Goal: Book appointment/travel/reservation

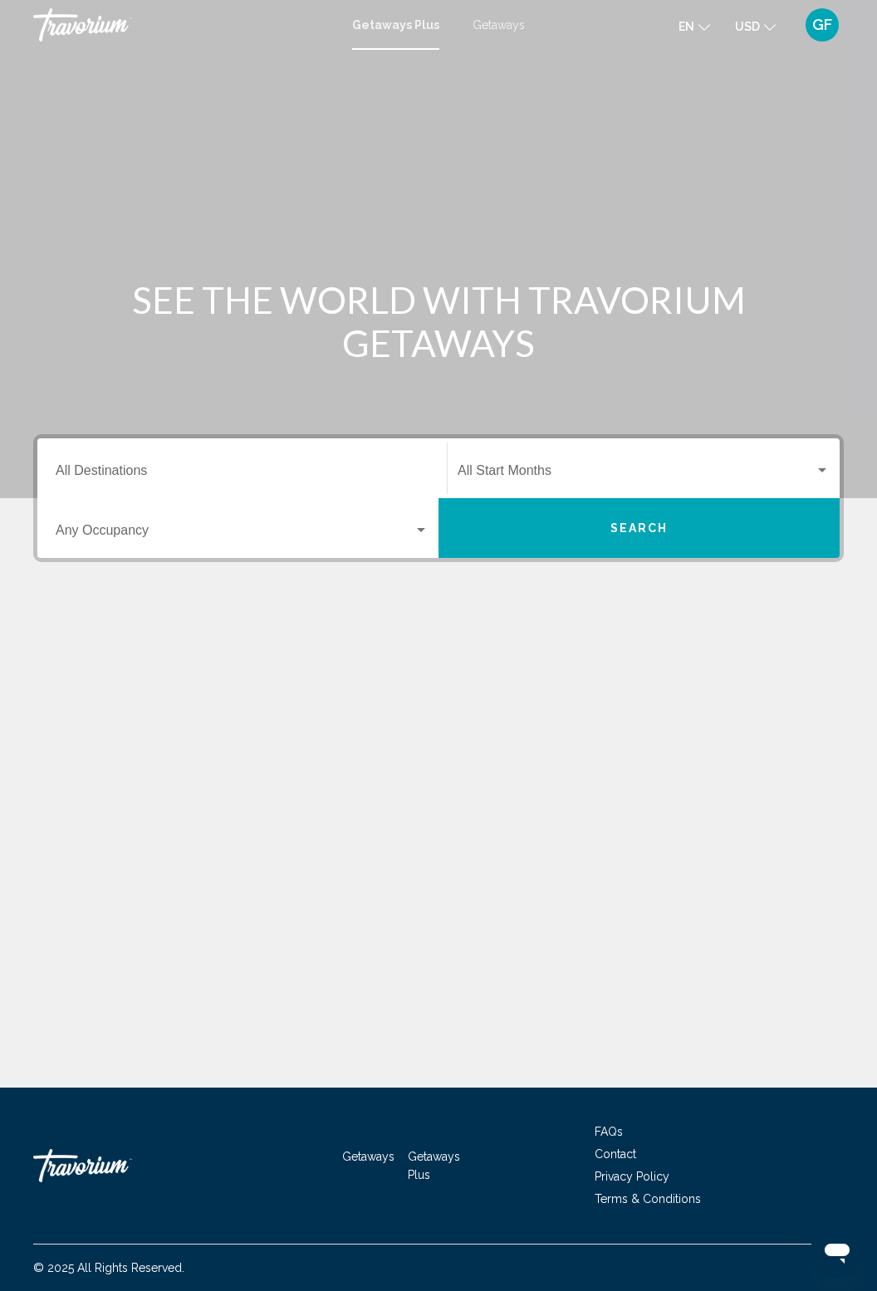
click at [94, 466] on input "Destination All Destinations" at bounding box center [242, 473] width 373 height 15
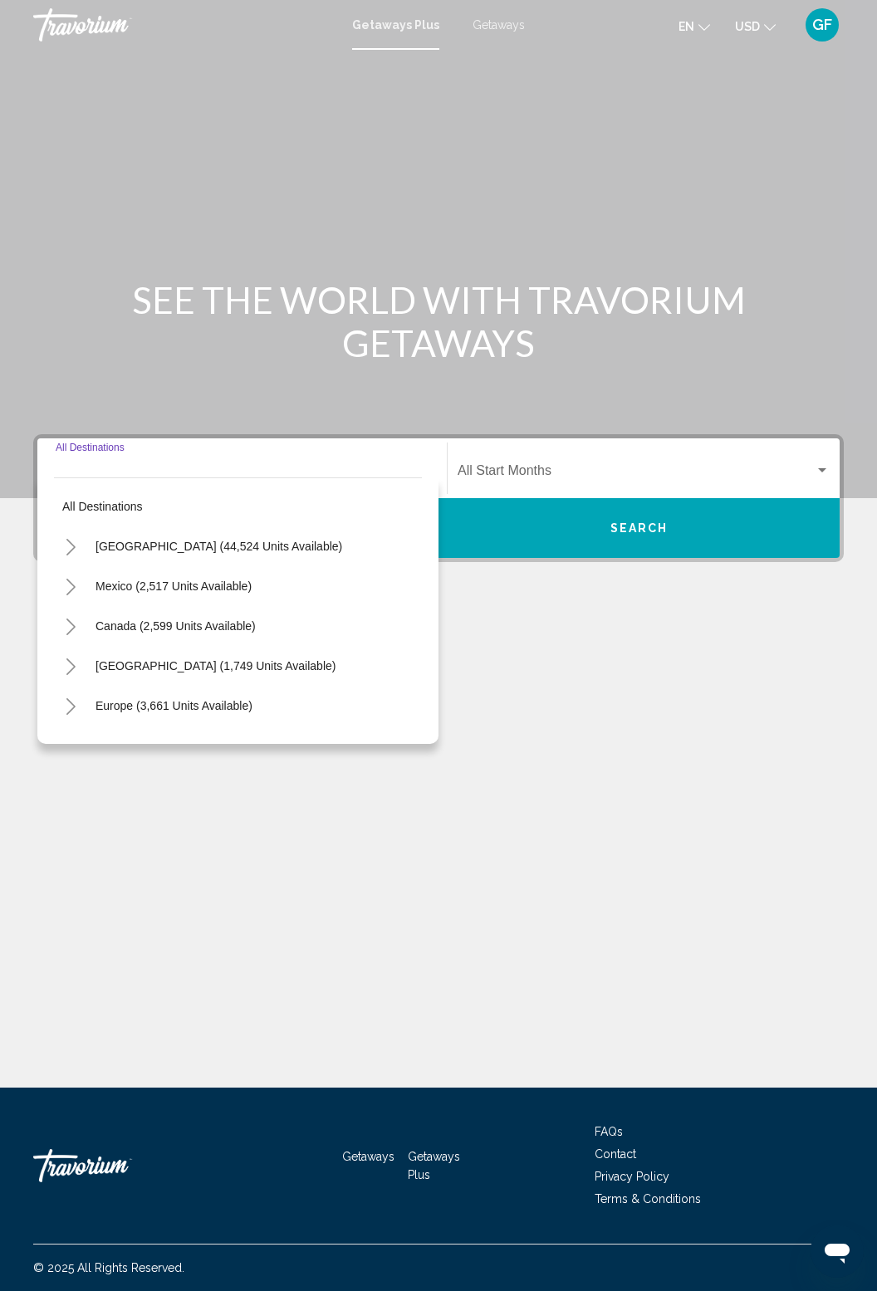
scroll to position [53, 0]
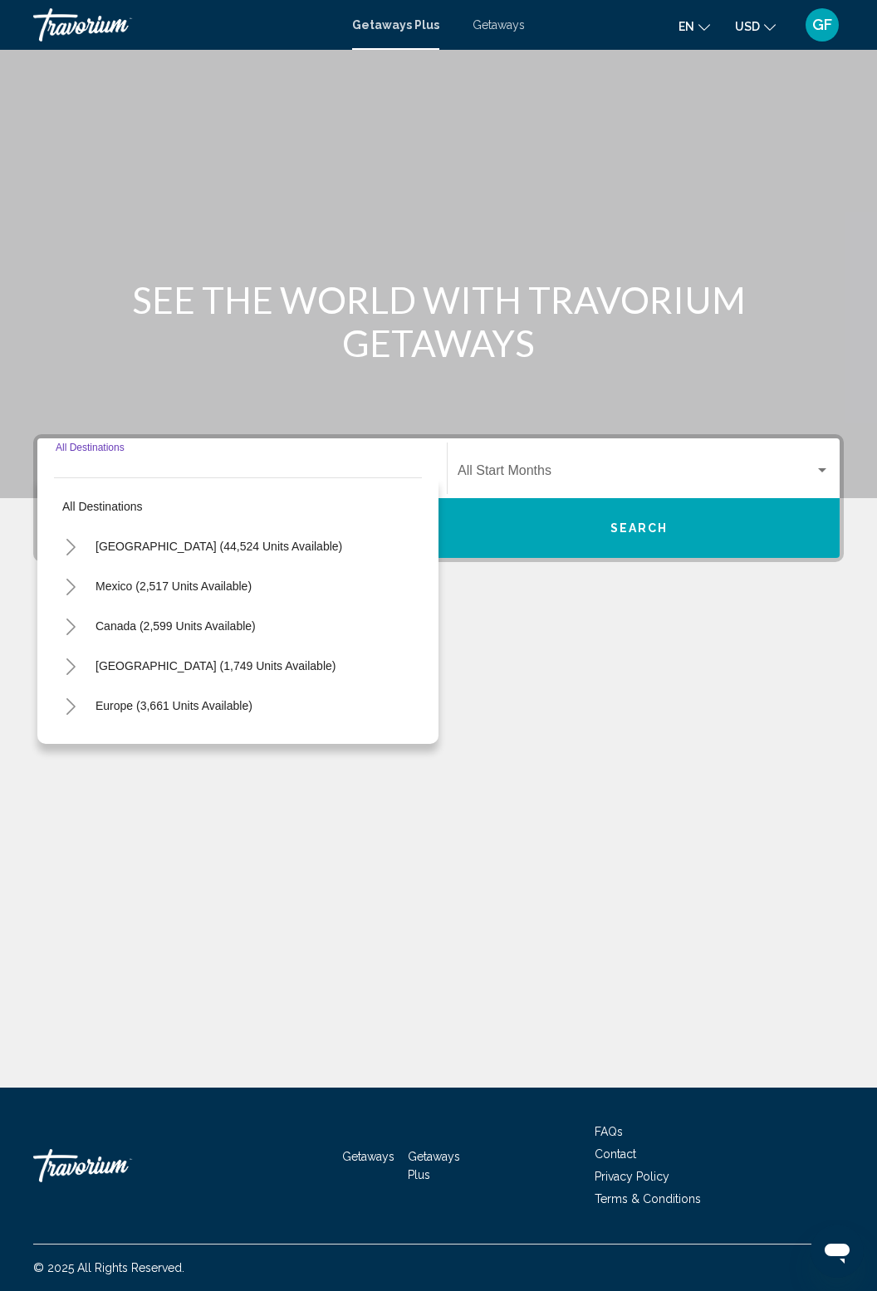
click at [74, 698] on icon "Toggle Europe (3,661 units available)" at bounding box center [70, 706] width 9 height 17
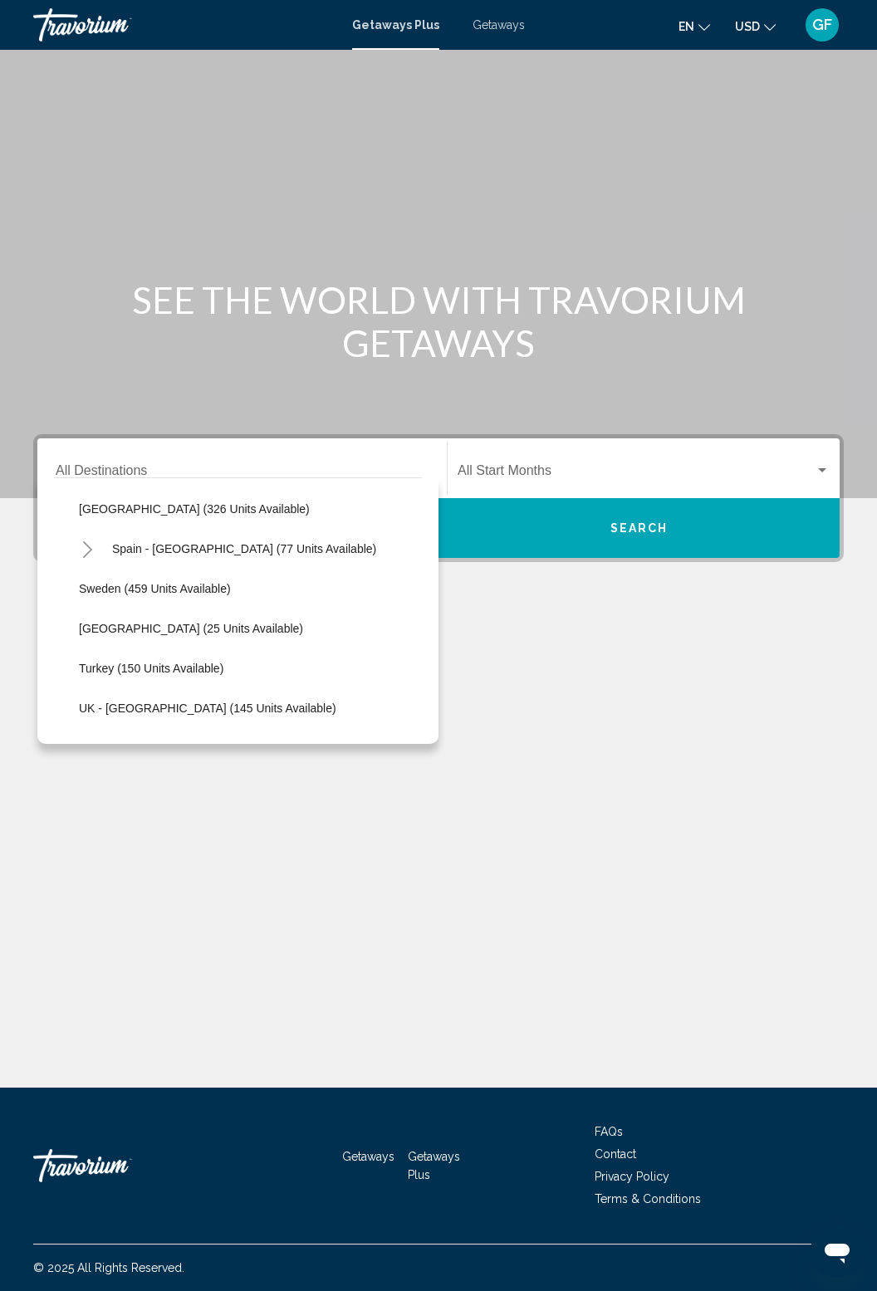
scroll to position [691, 0]
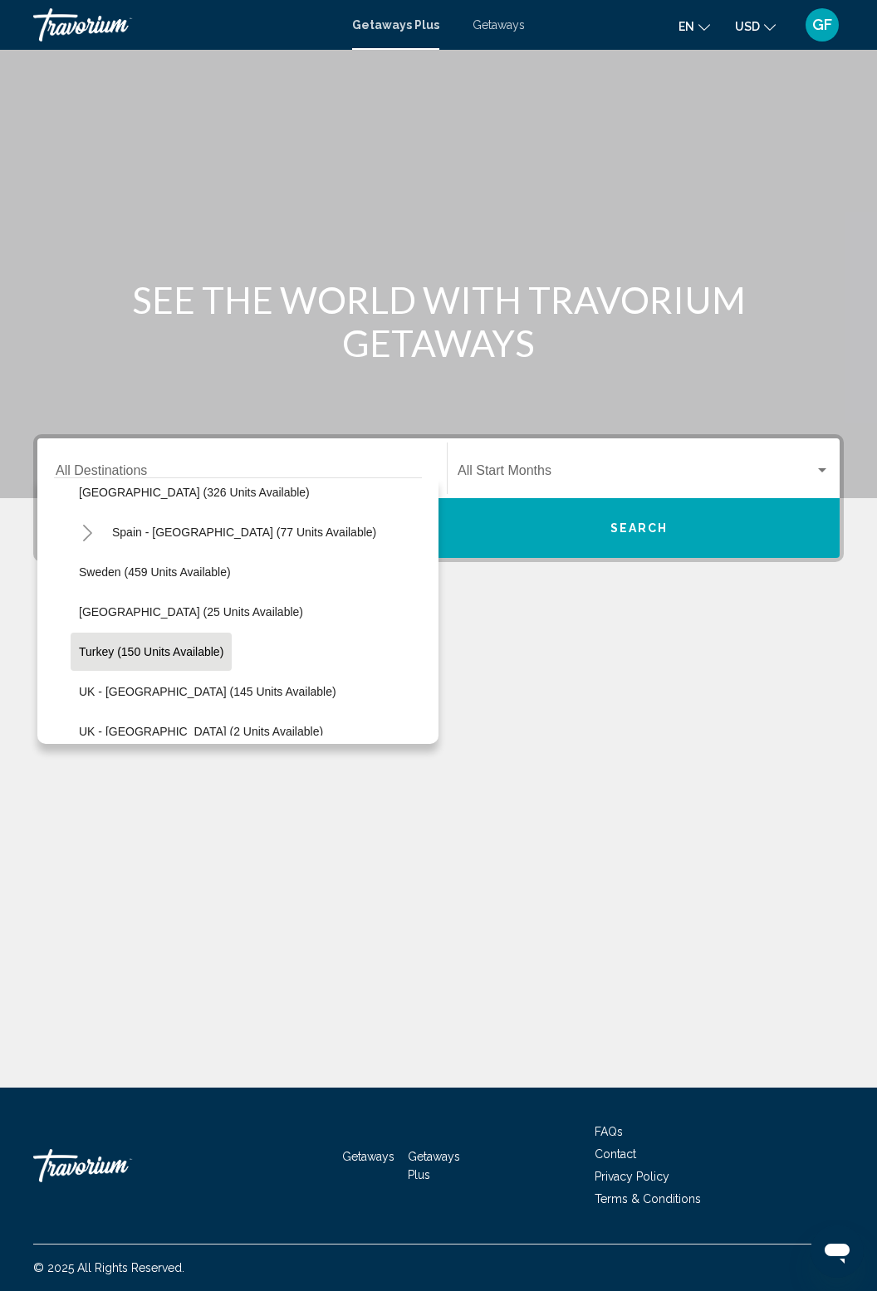
click at [195, 645] on span "Turkey (150 units available)" at bounding box center [151, 651] width 144 height 13
type input "**********"
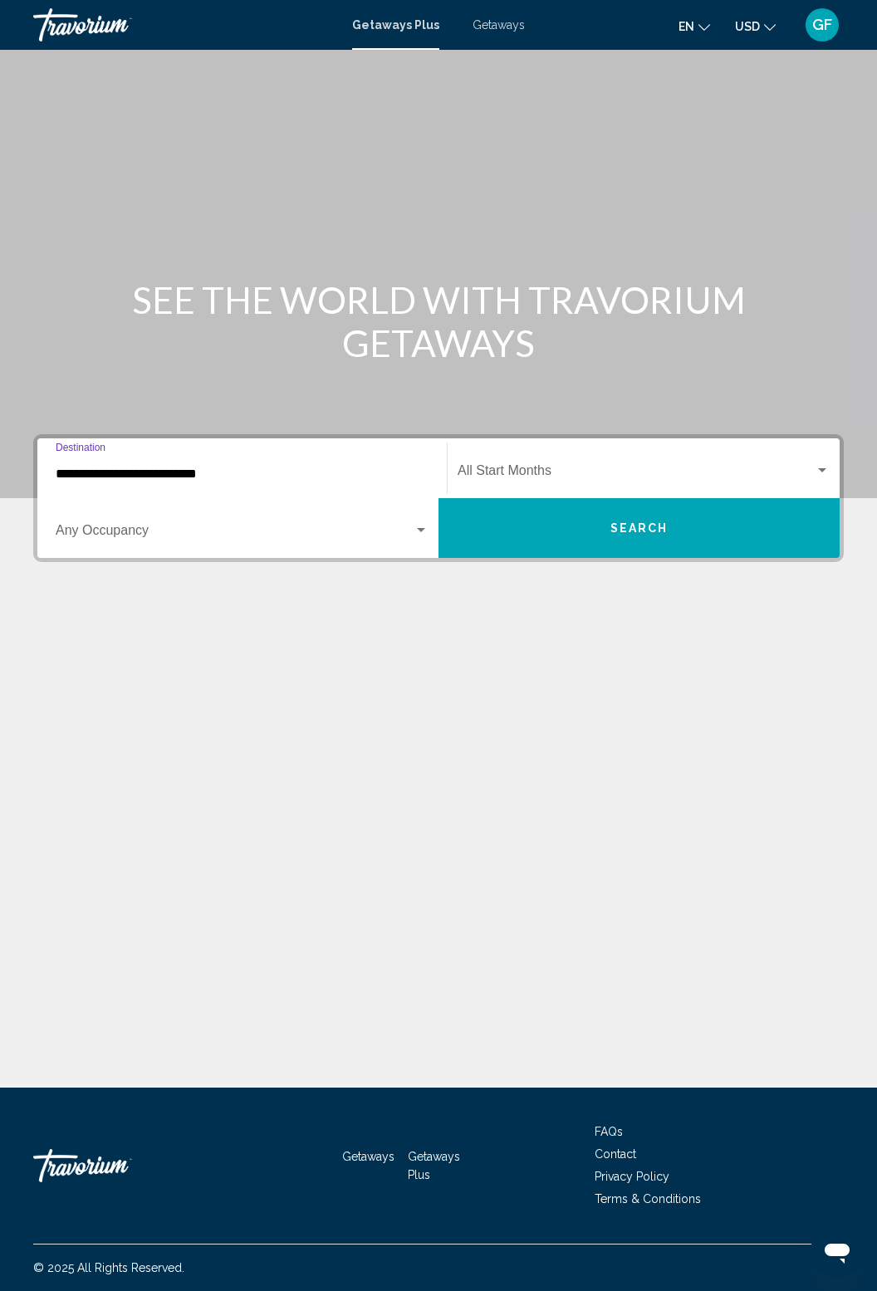
click at [721, 498] on button "Search" at bounding box center [638, 528] width 401 height 60
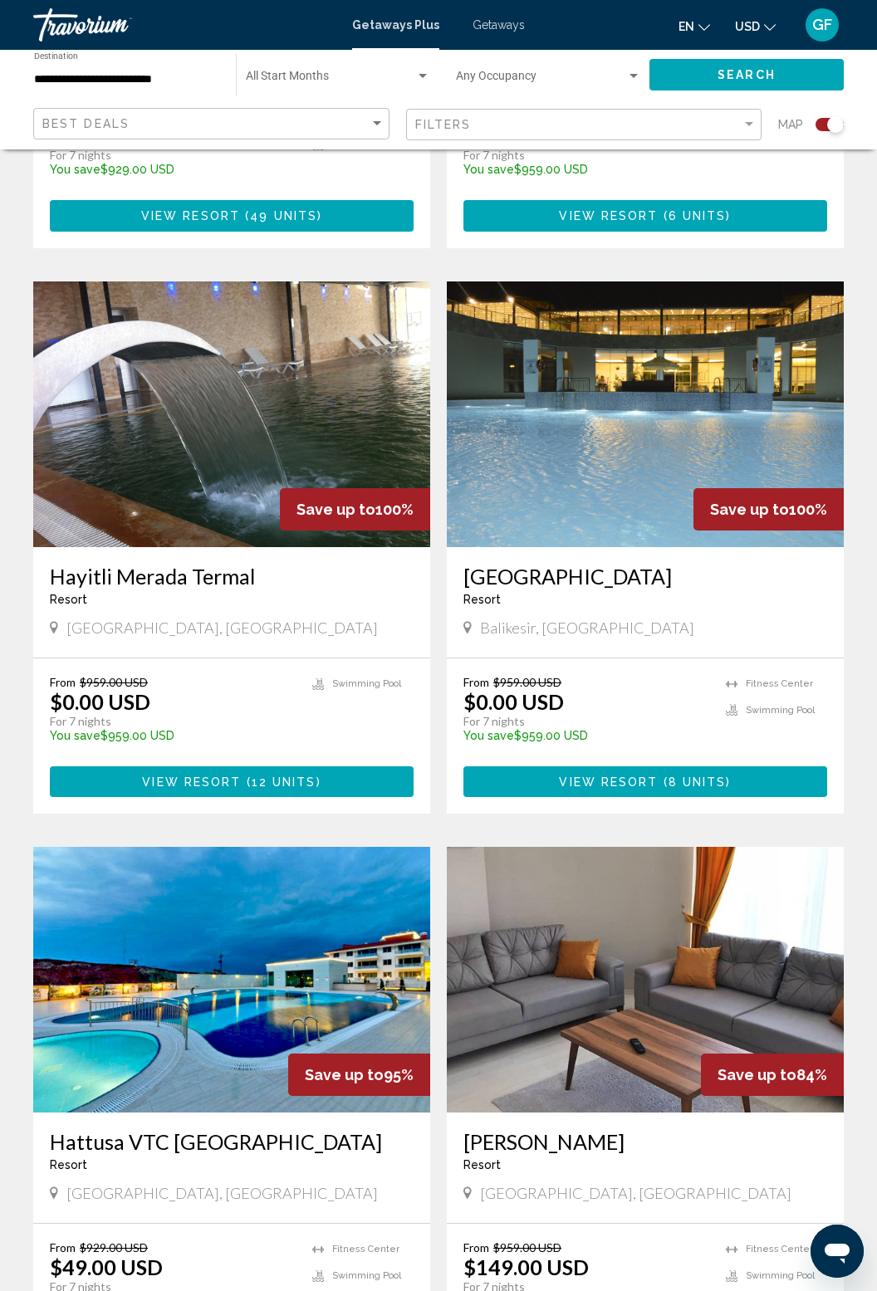
scroll to position [1517, 0]
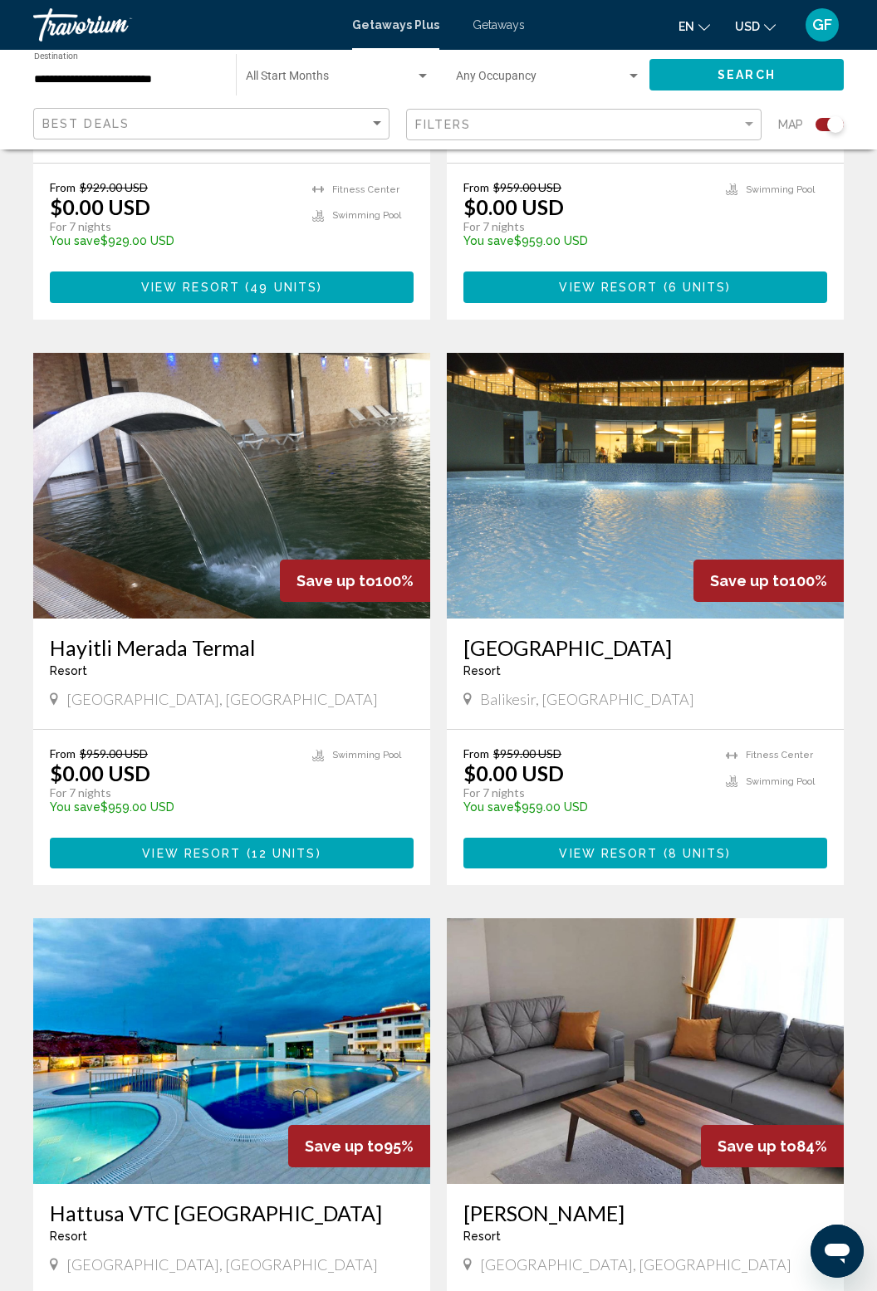
click at [769, 525] on img "Main content" at bounding box center [645, 486] width 397 height 266
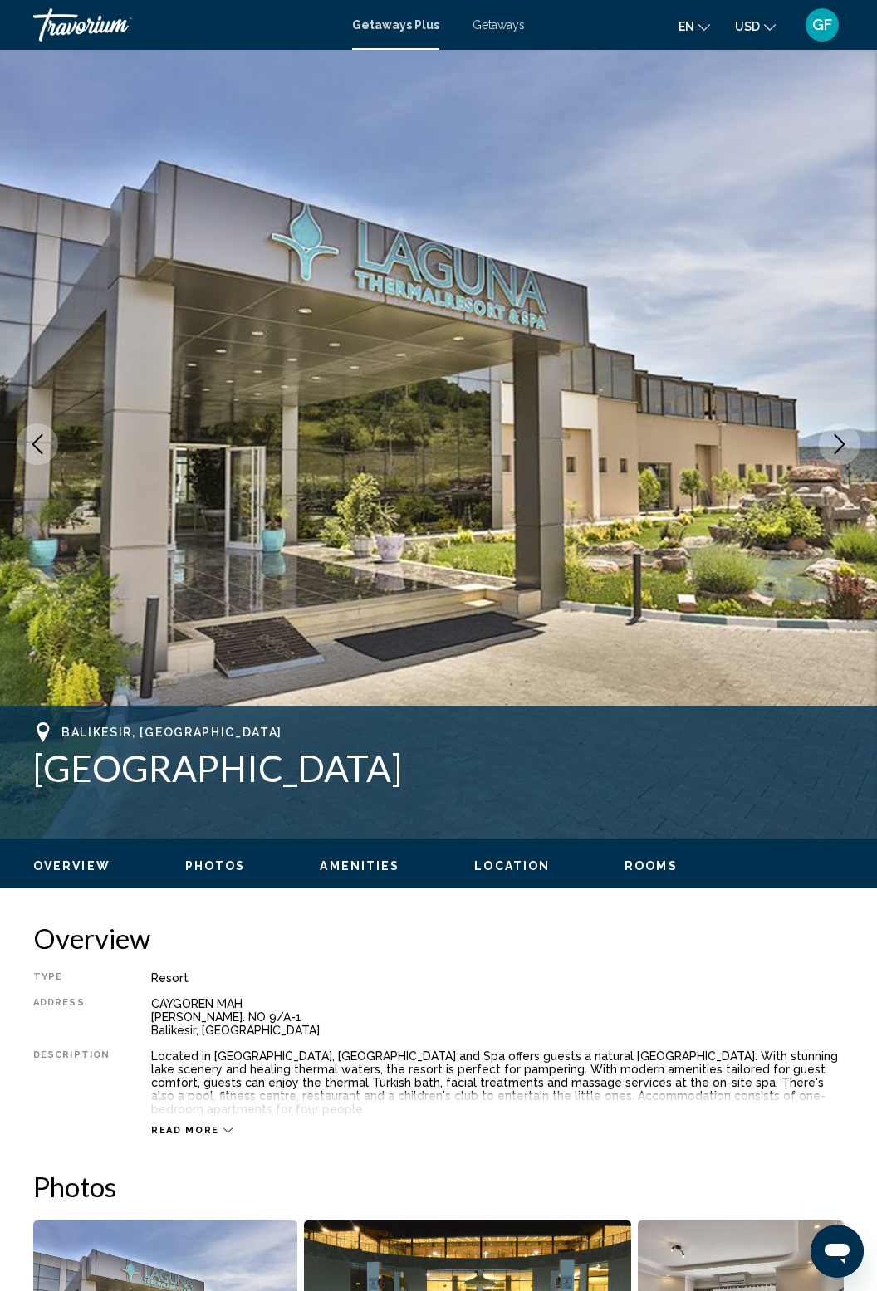
click at [837, 445] on icon "Next image" at bounding box center [839, 444] width 20 height 20
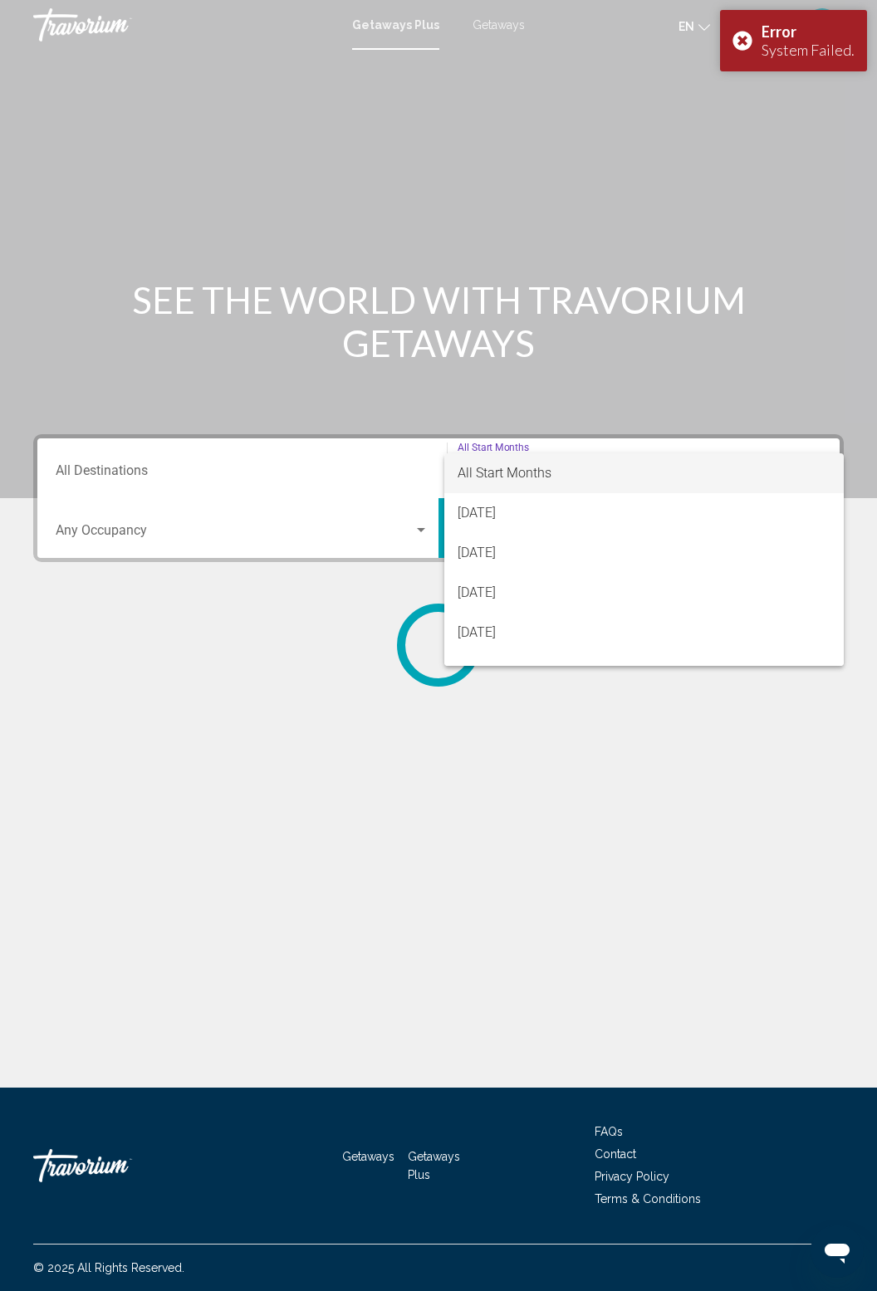
scroll to position [53, 0]
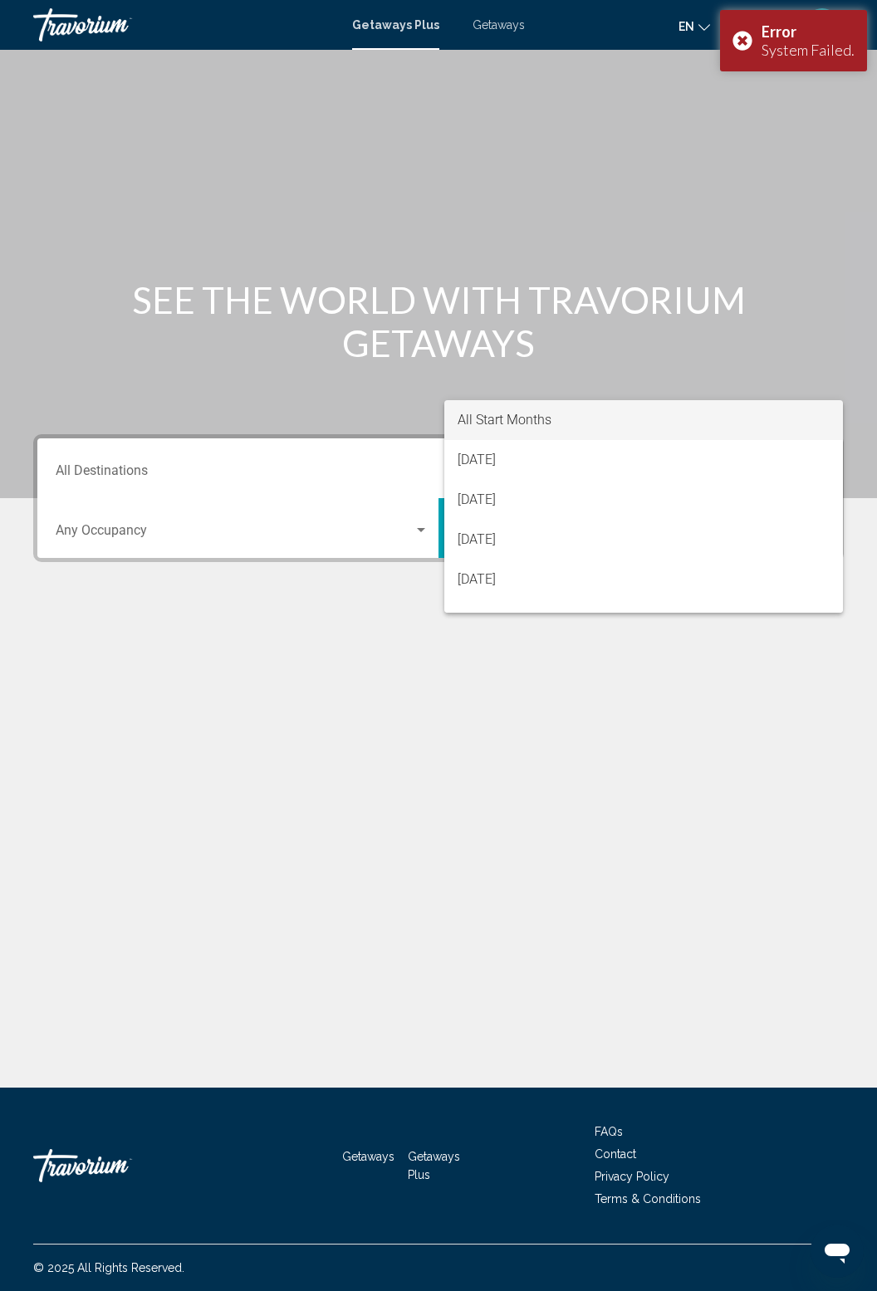
click at [99, 422] on div at bounding box center [438, 645] width 877 height 1291
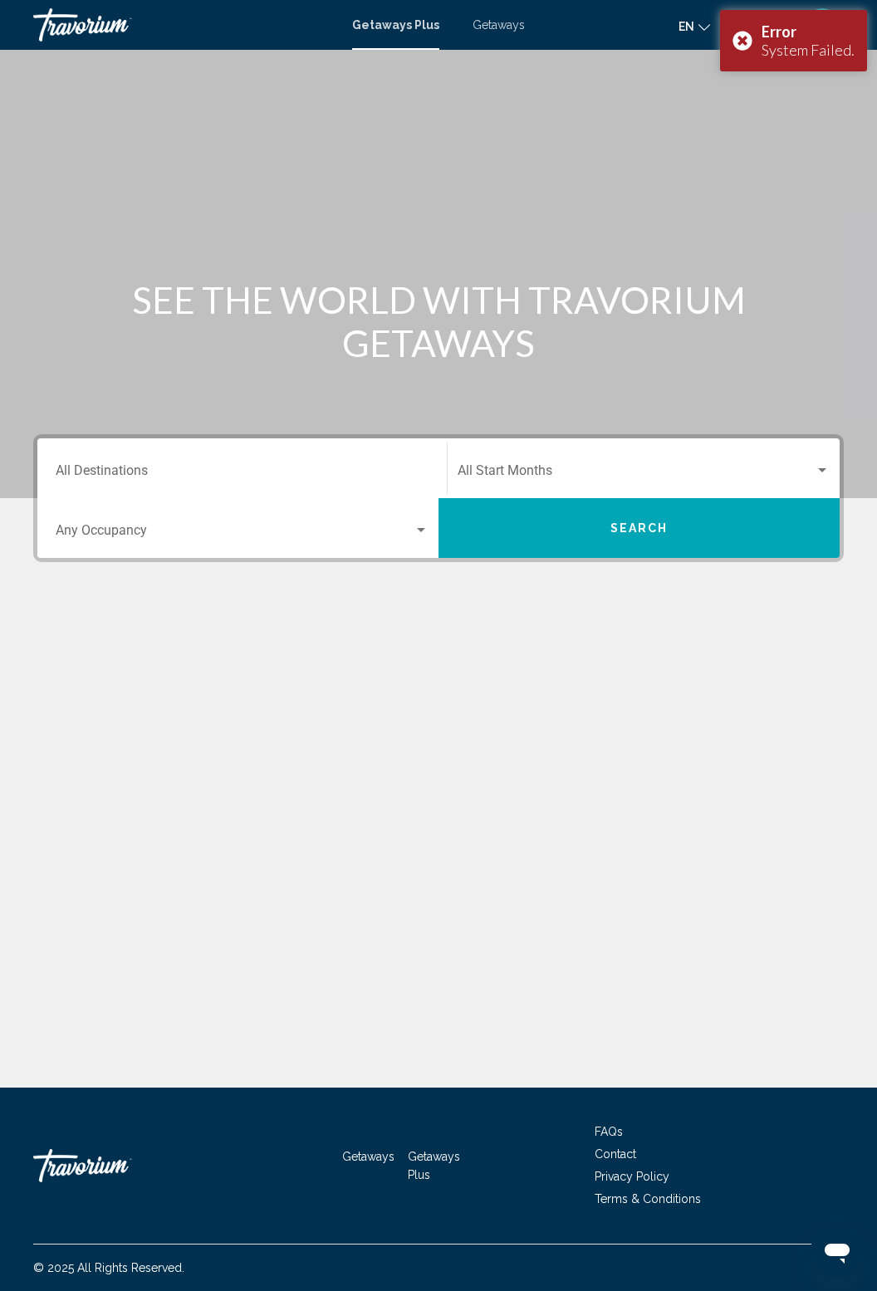
click at [815, 464] on div "Search widget" at bounding box center [821, 470] width 15 height 13
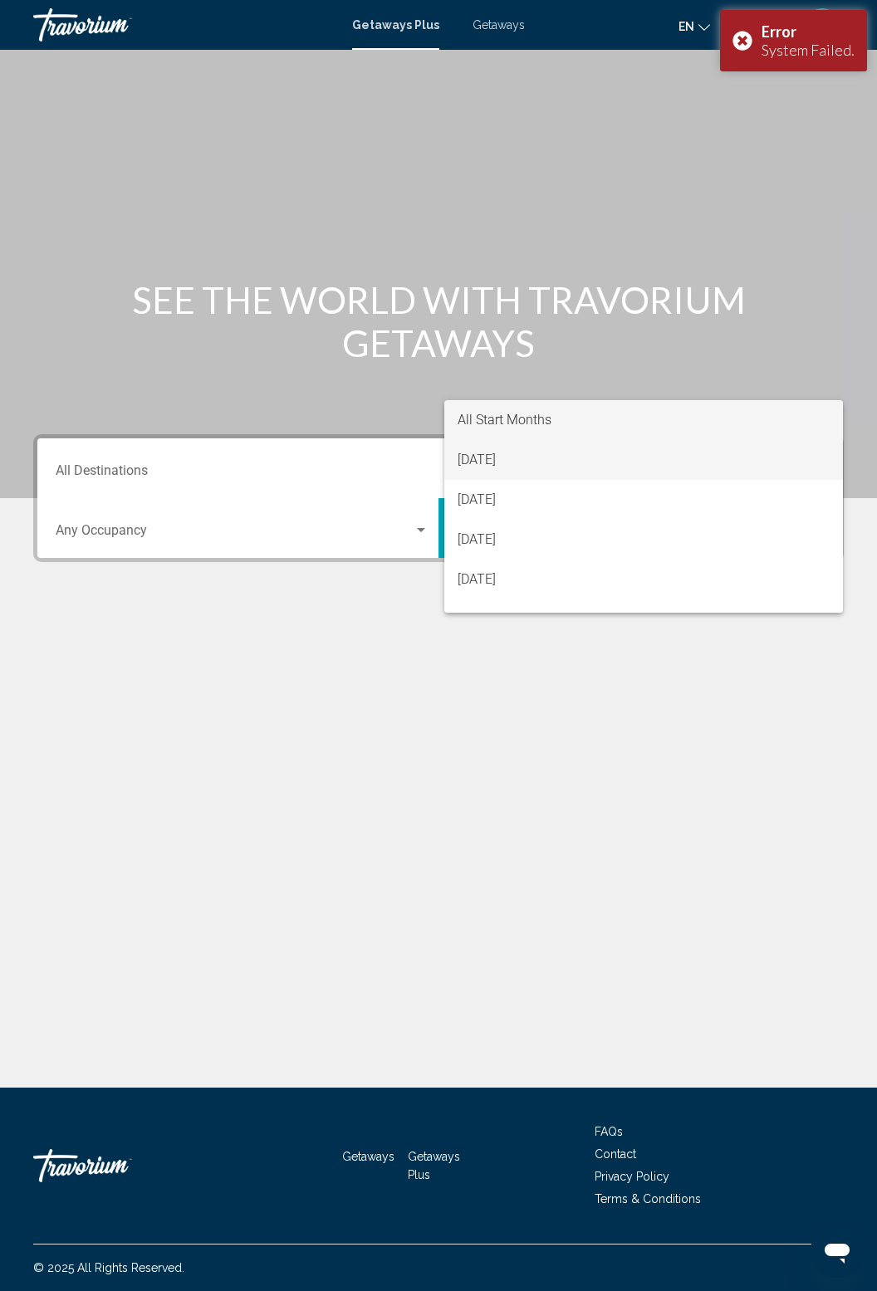
click at [770, 443] on span "[DATE]" at bounding box center [643, 460] width 373 height 40
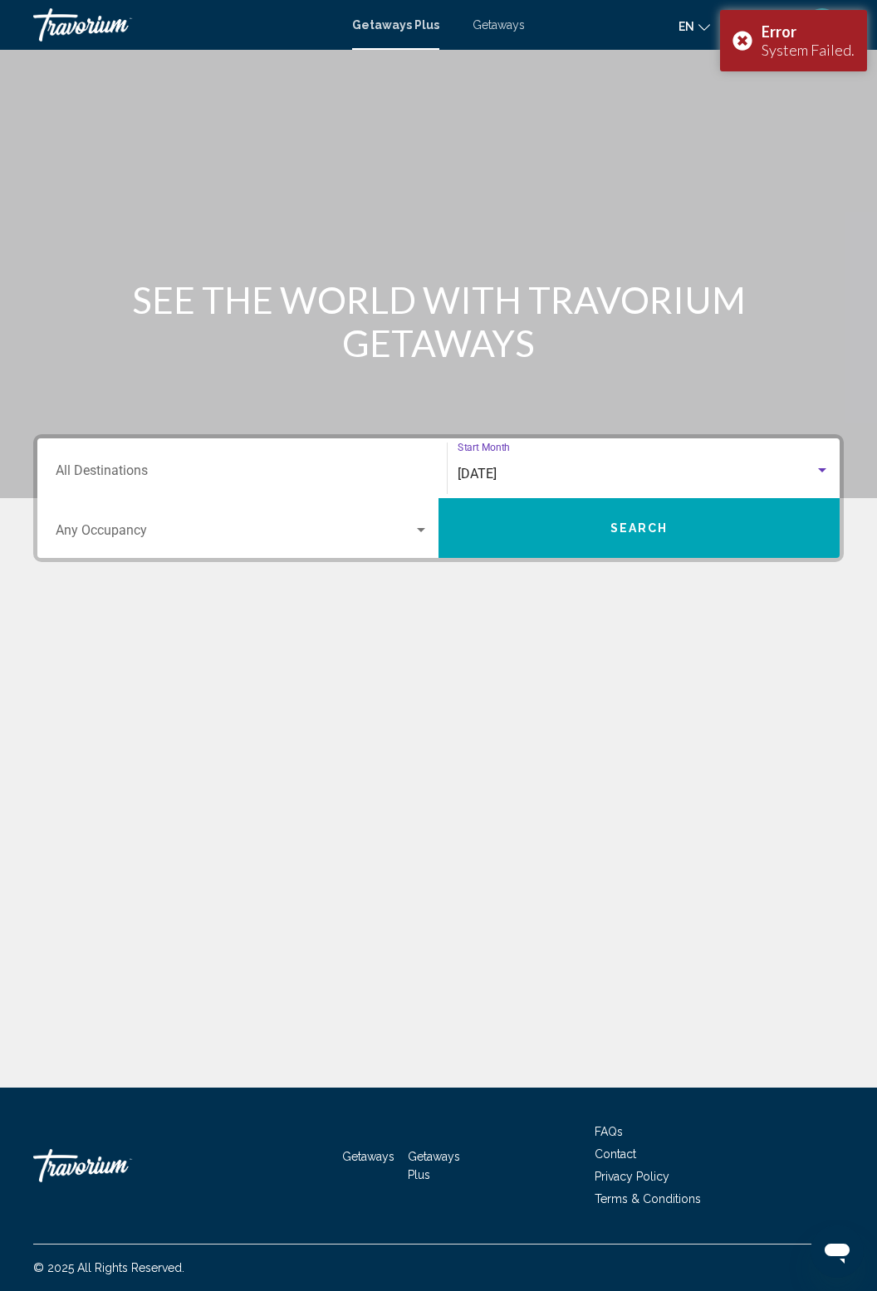
click at [812, 466] on div "[DATE]" at bounding box center [635, 473] width 357 height 15
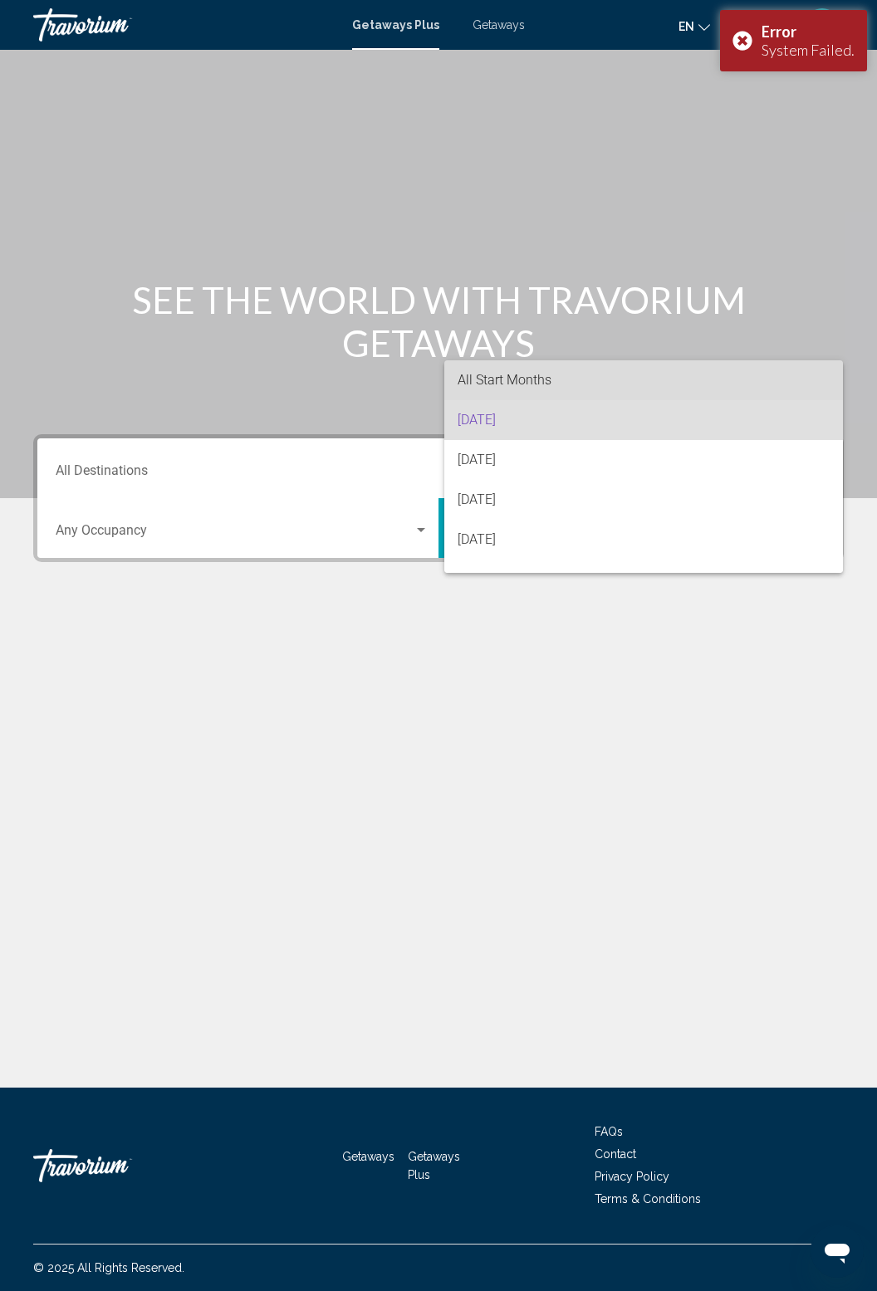
click at [808, 377] on span "All Start Months" at bounding box center [643, 380] width 373 height 40
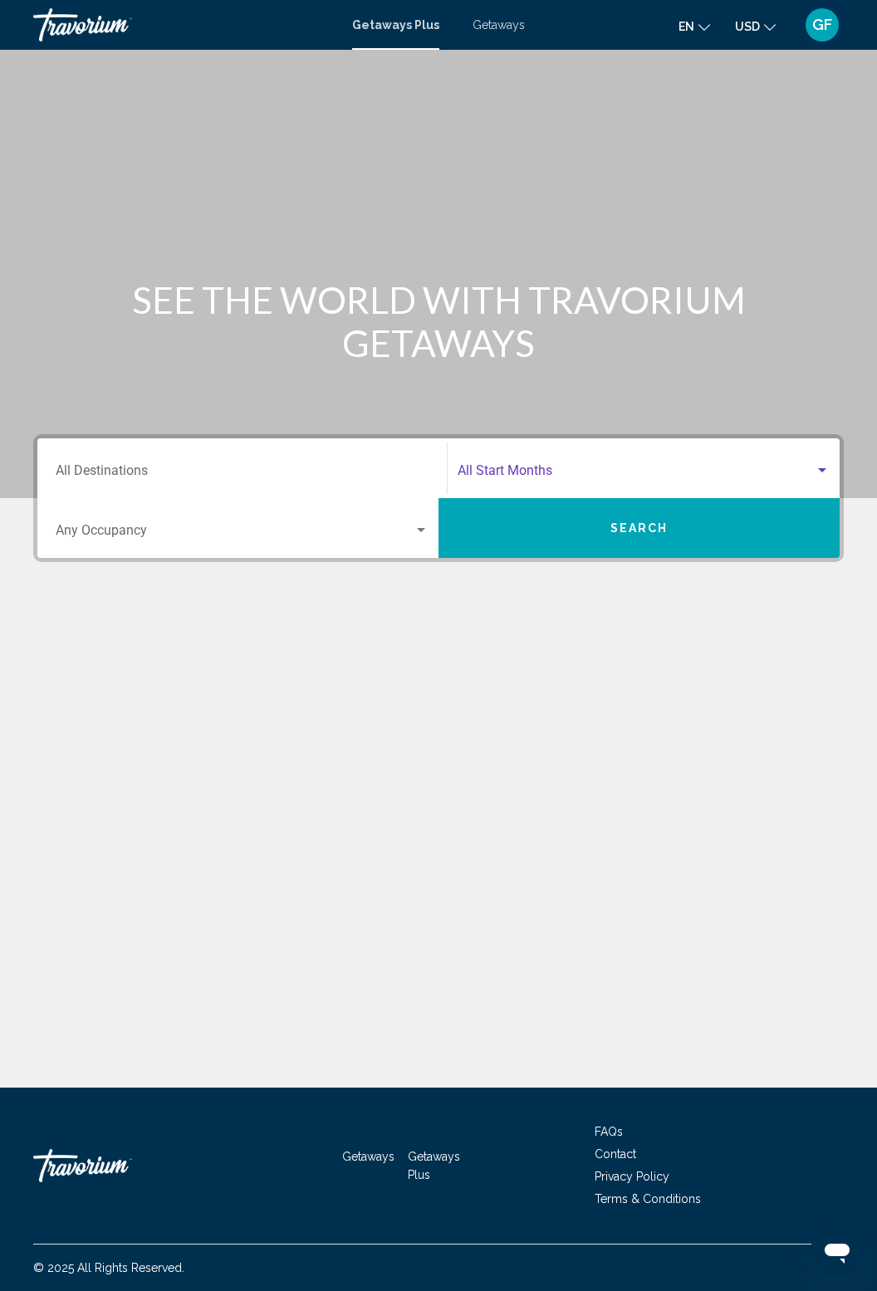
click at [412, 526] on span "Search widget" at bounding box center [235, 533] width 358 height 15
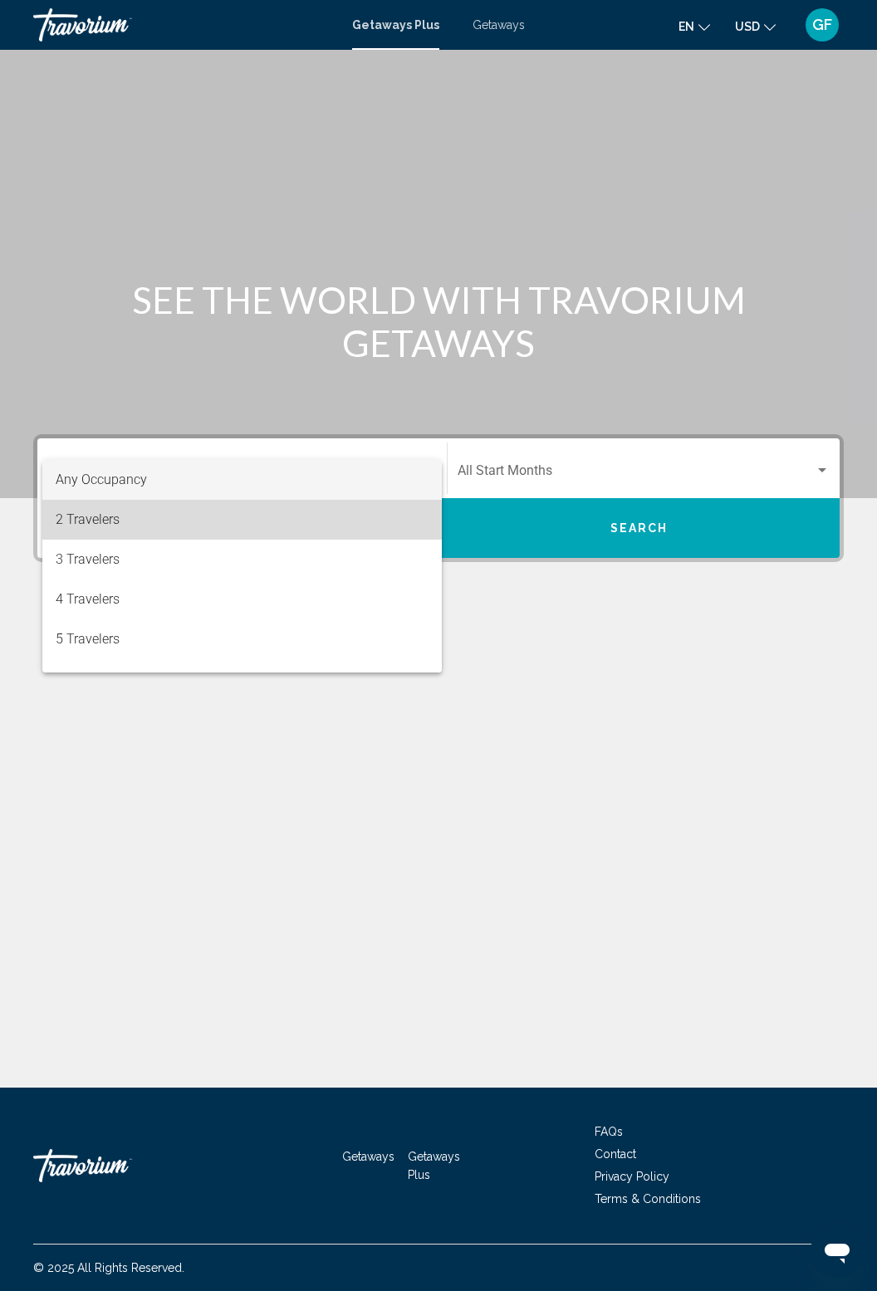
click at [67, 526] on span "2 Travelers" at bounding box center [242, 520] width 373 height 40
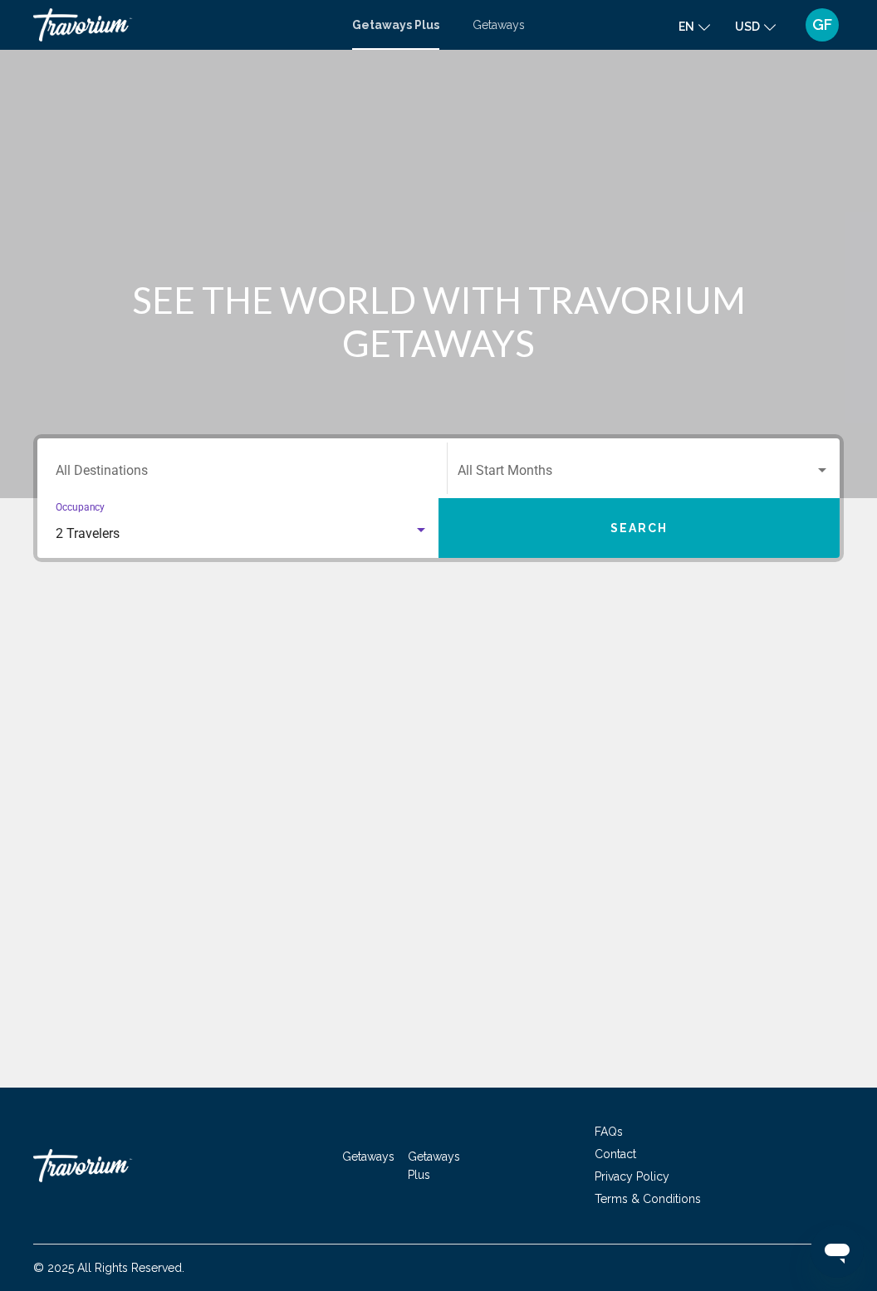
click at [95, 466] on input "Destination All Destinations" at bounding box center [242, 473] width 373 height 15
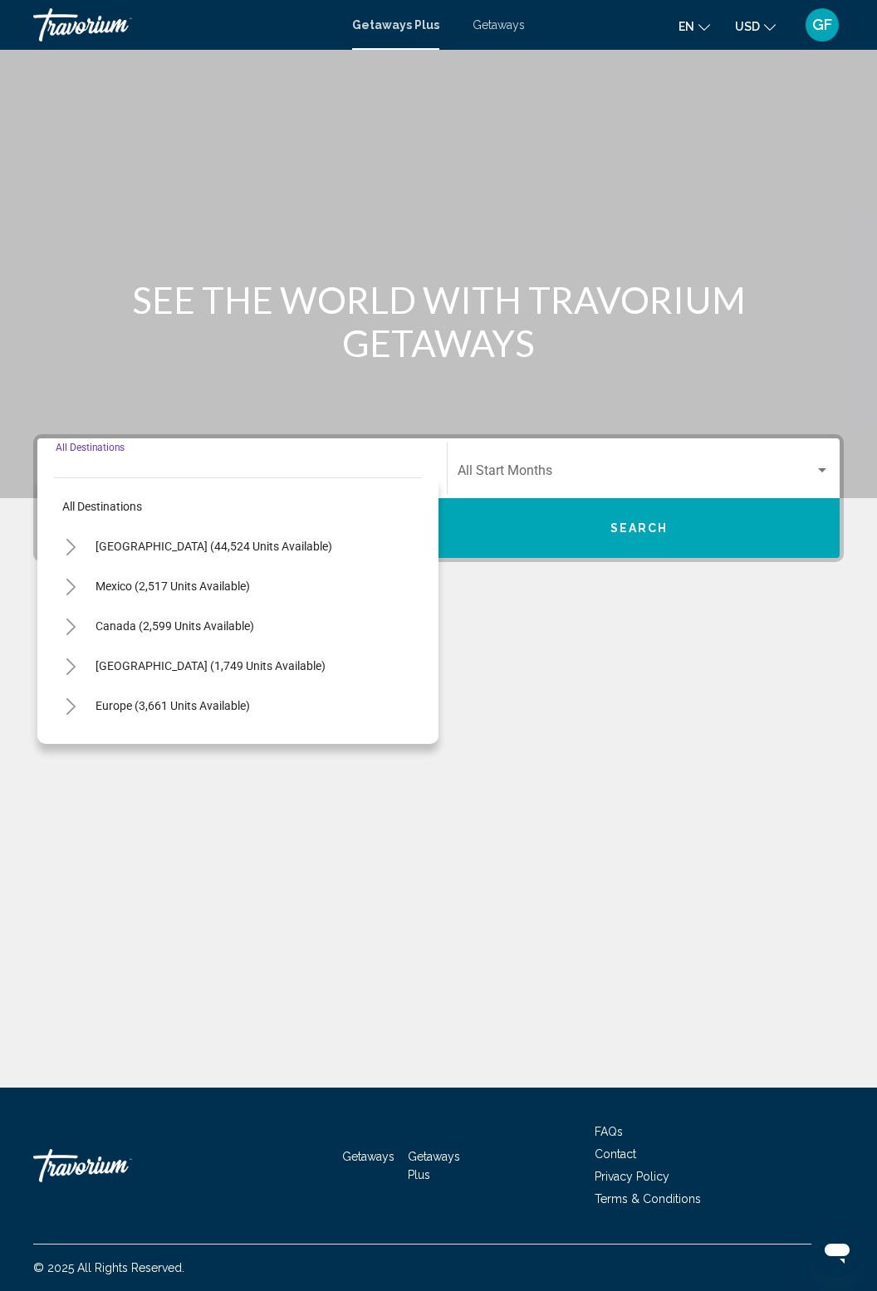
click at [65, 698] on icon "Toggle Europe (3,661 units available)" at bounding box center [71, 706] width 12 height 17
click at [69, 689] on button "Toggle Europe (3,661 units available)" at bounding box center [70, 705] width 33 height 33
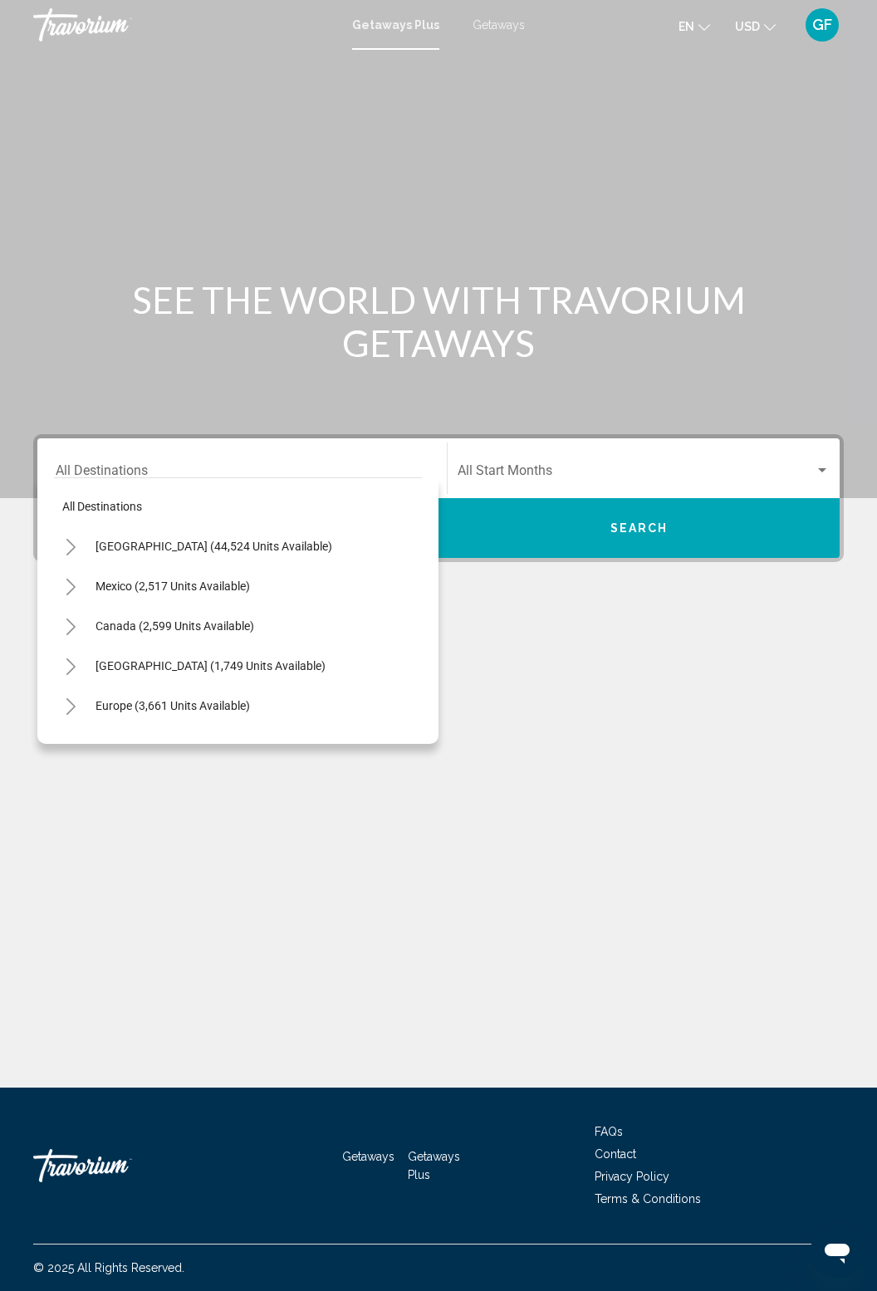
scroll to position [36, 0]
click at [72, 698] on icon "Toggle Europe (3,661 units available)" at bounding box center [71, 706] width 12 height 17
click at [67, 579] on icon "Toggle Mexico (2,517 units available)" at bounding box center [71, 587] width 12 height 17
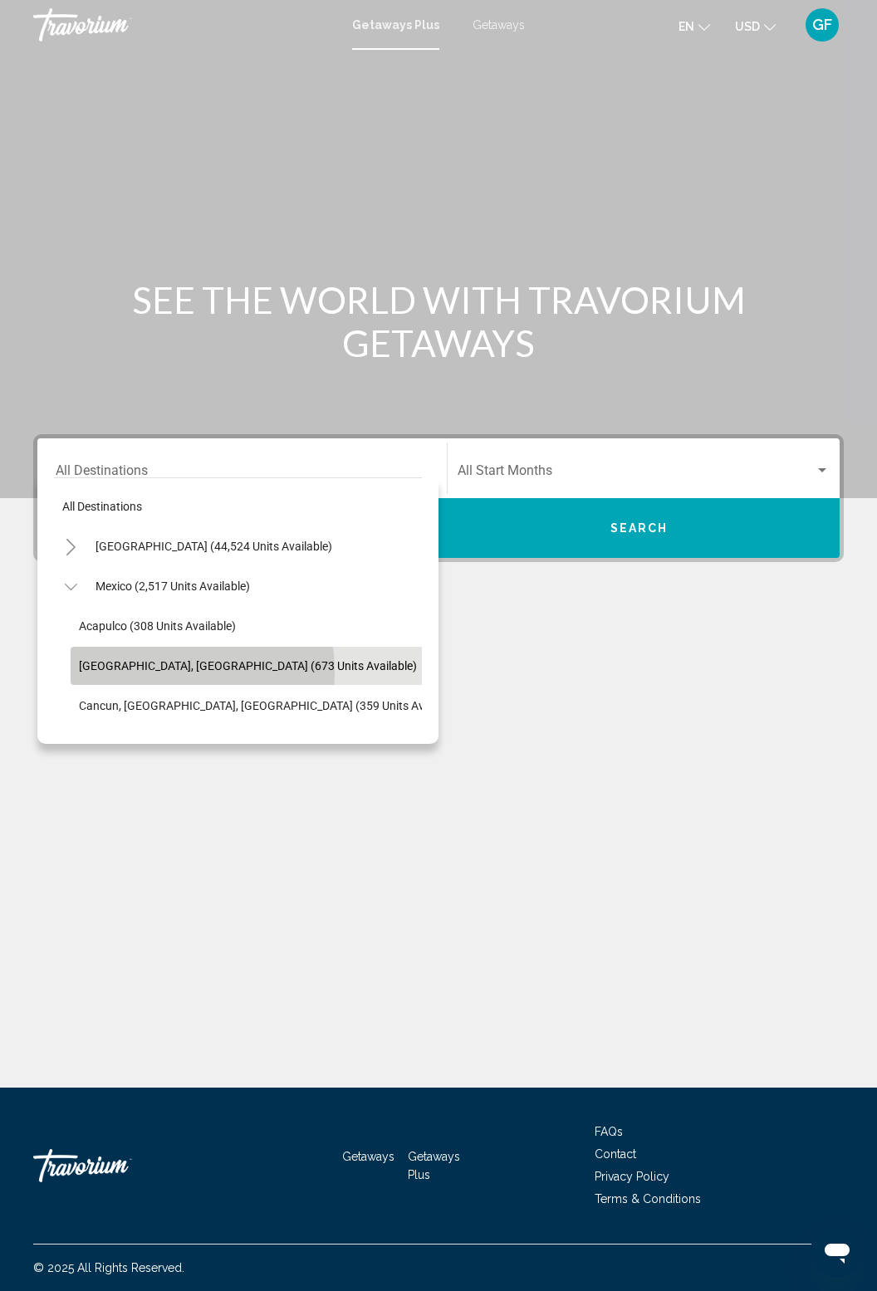
click at [138, 659] on span "[GEOGRAPHIC_DATA], [GEOGRAPHIC_DATA] (673 units available)" at bounding box center [248, 665] width 338 height 13
type input "**********"
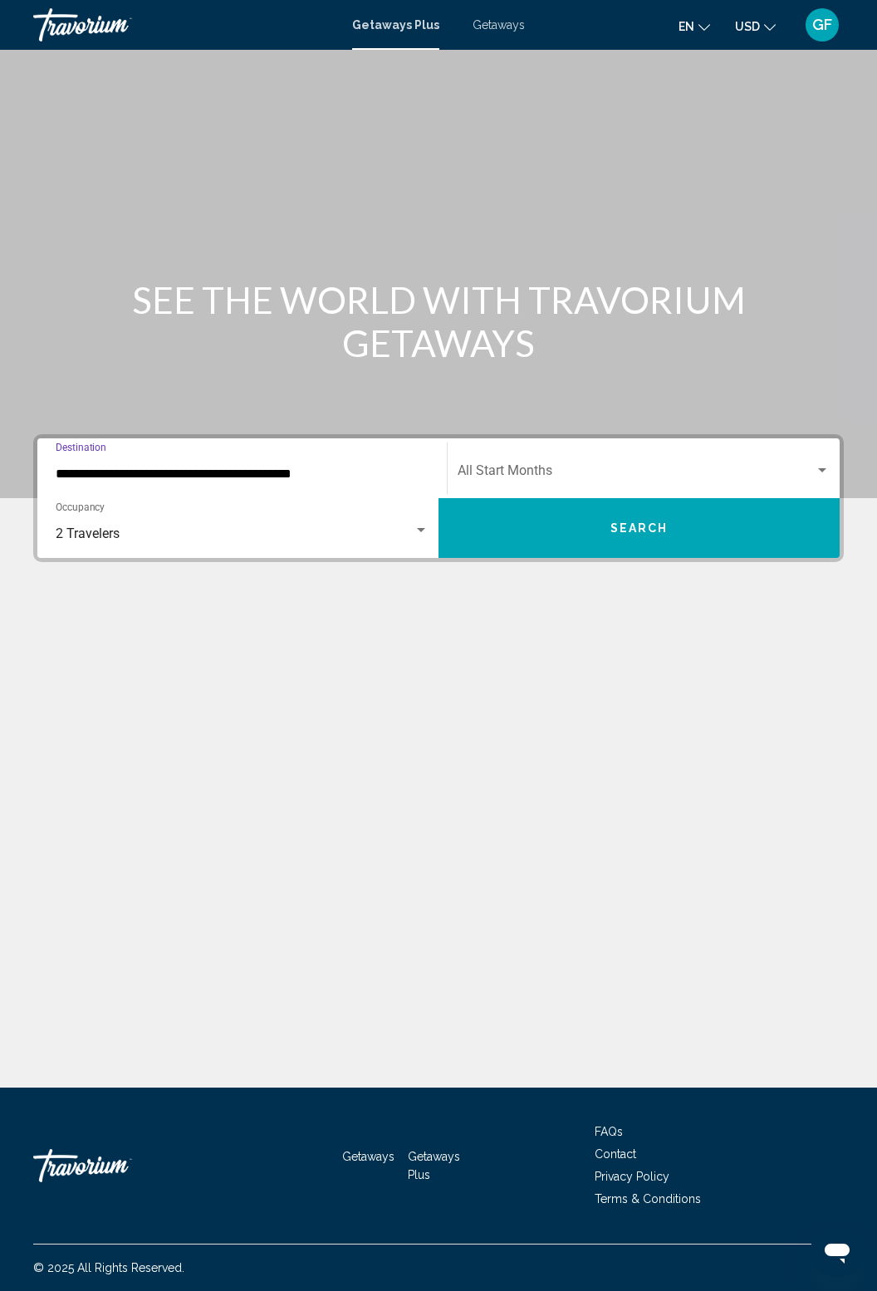
scroll to position [53, 0]
click at [802, 466] on span "Search widget" at bounding box center [635, 473] width 357 height 15
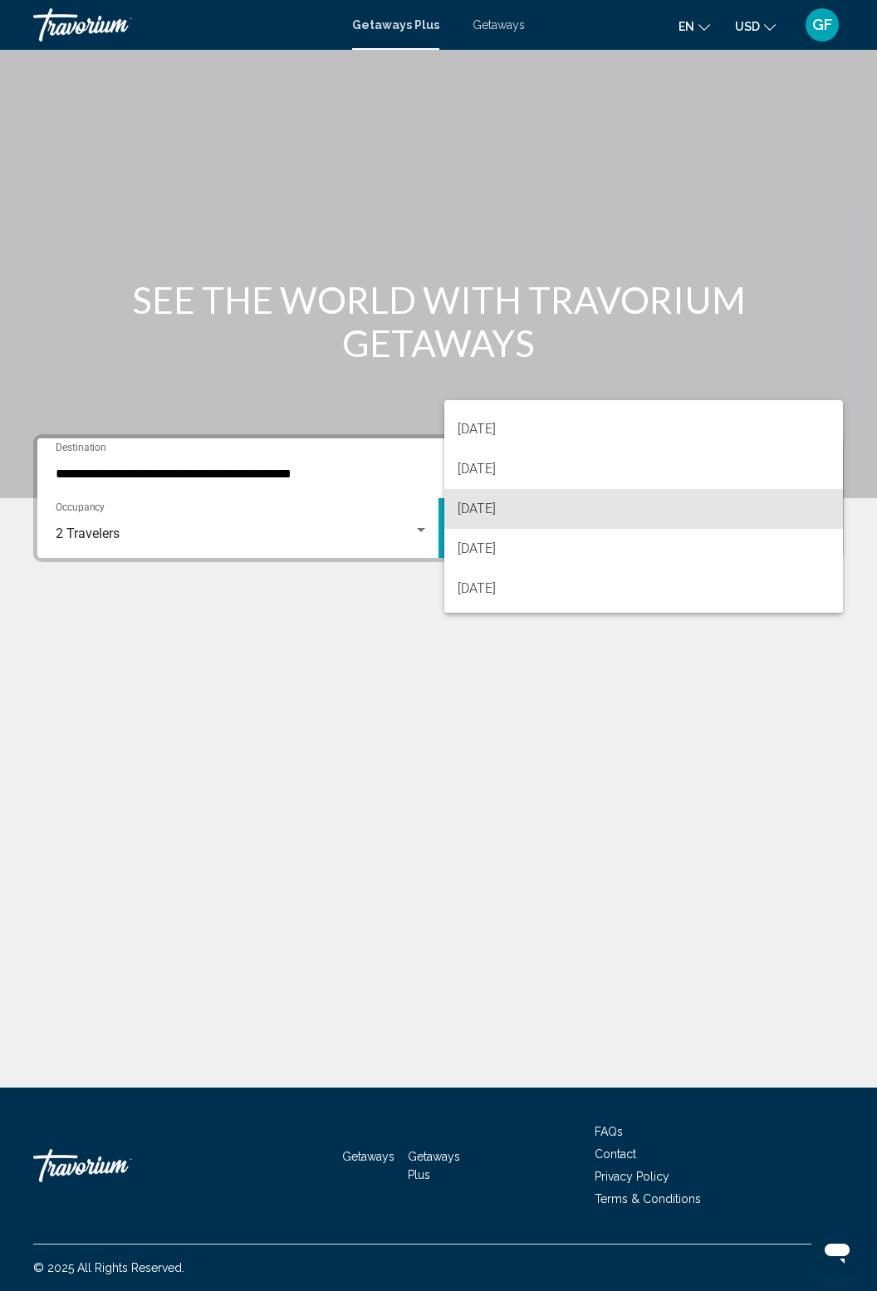
scroll to position [71, 0]
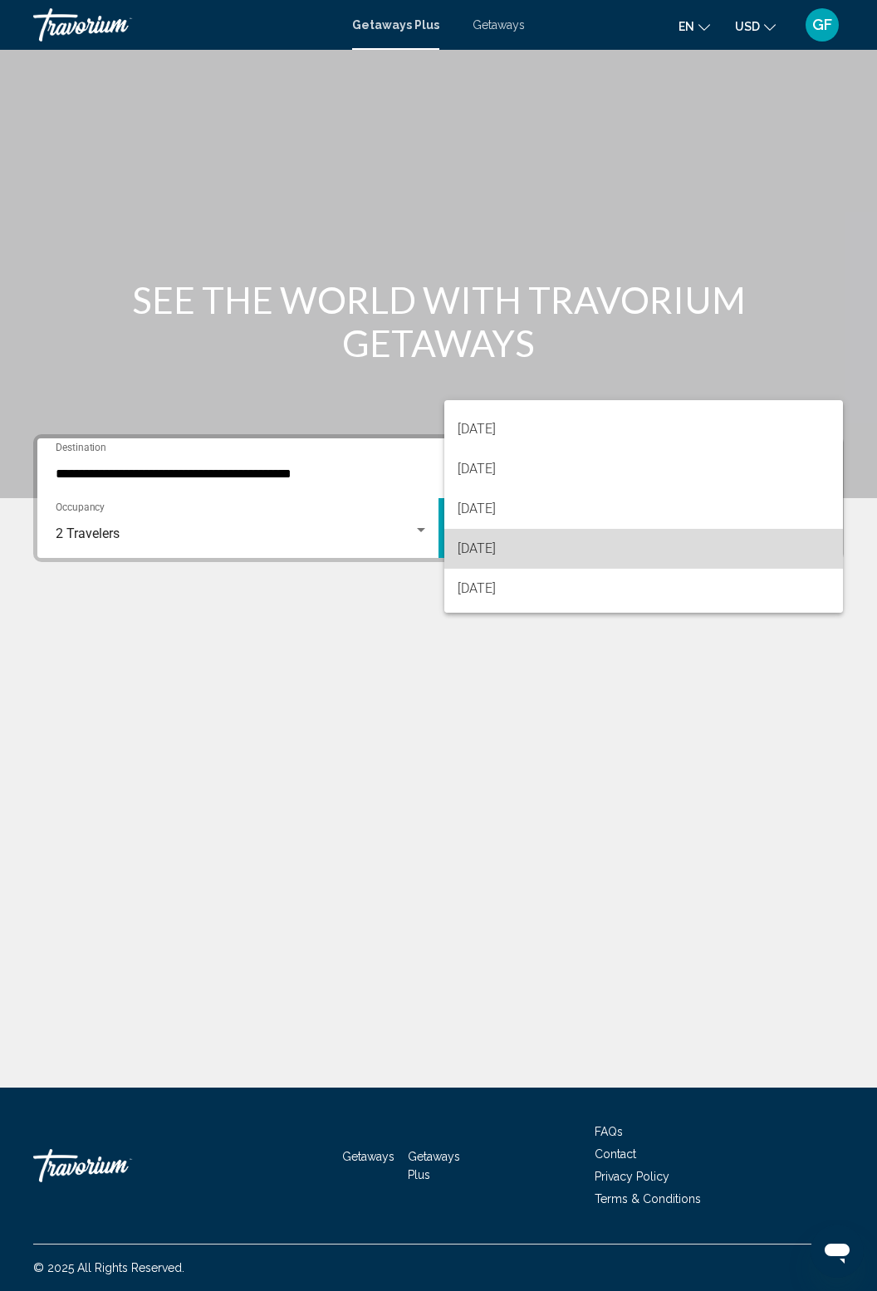
click at [677, 554] on span "[DATE]" at bounding box center [643, 549] width 373 height 40
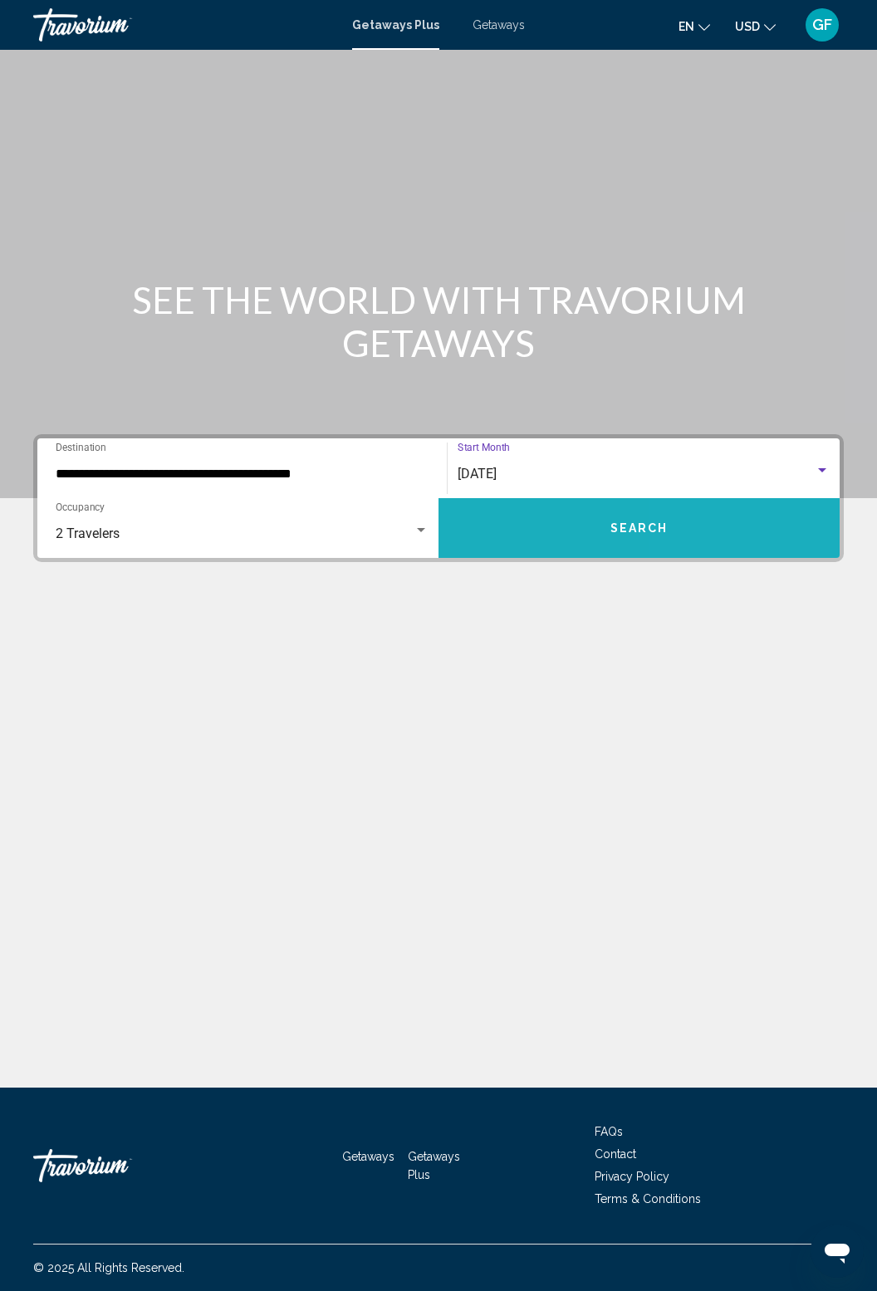
click at [754, 498] on button "Search" at bounding box center [638, 528] width 401 height 60
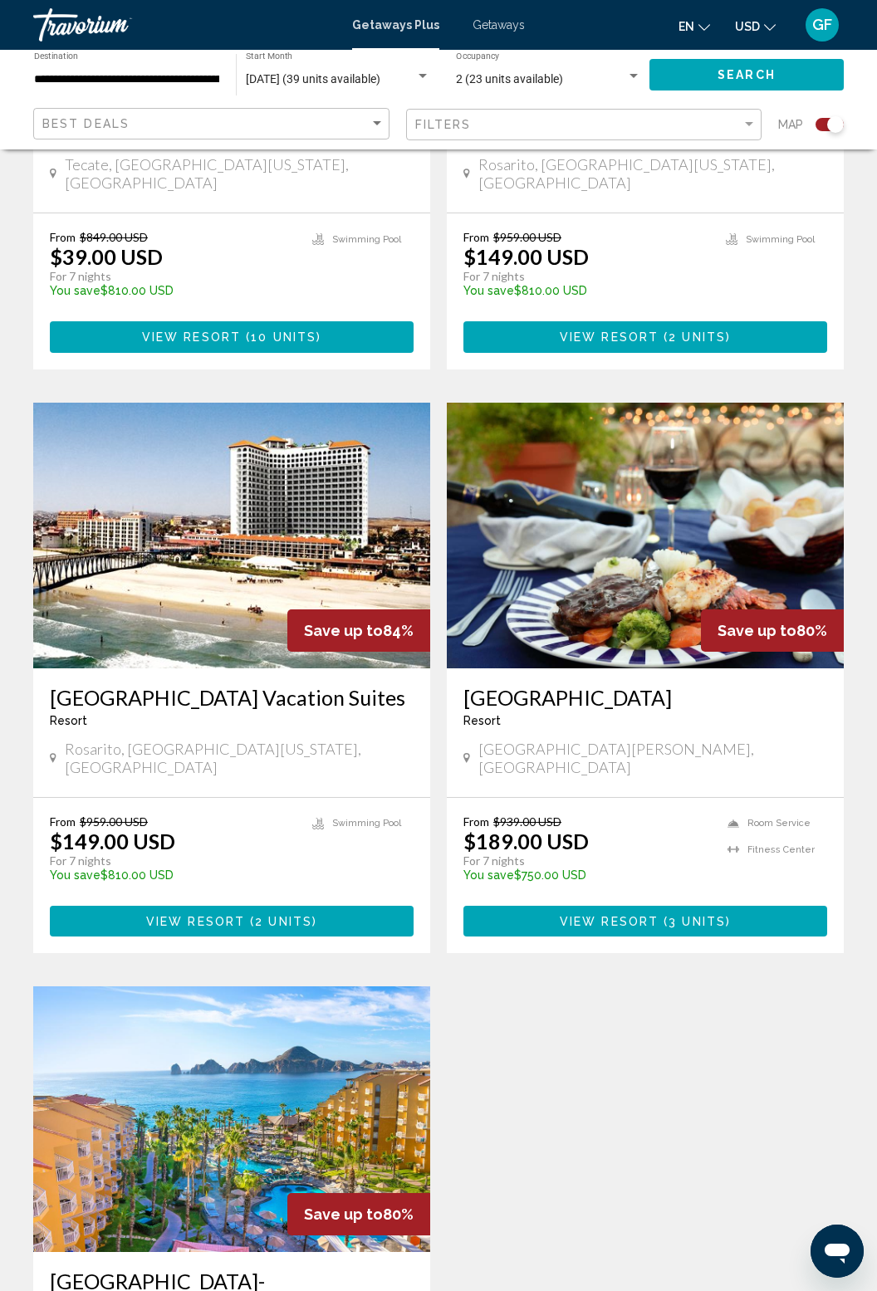
scroll to position [1399, 0]
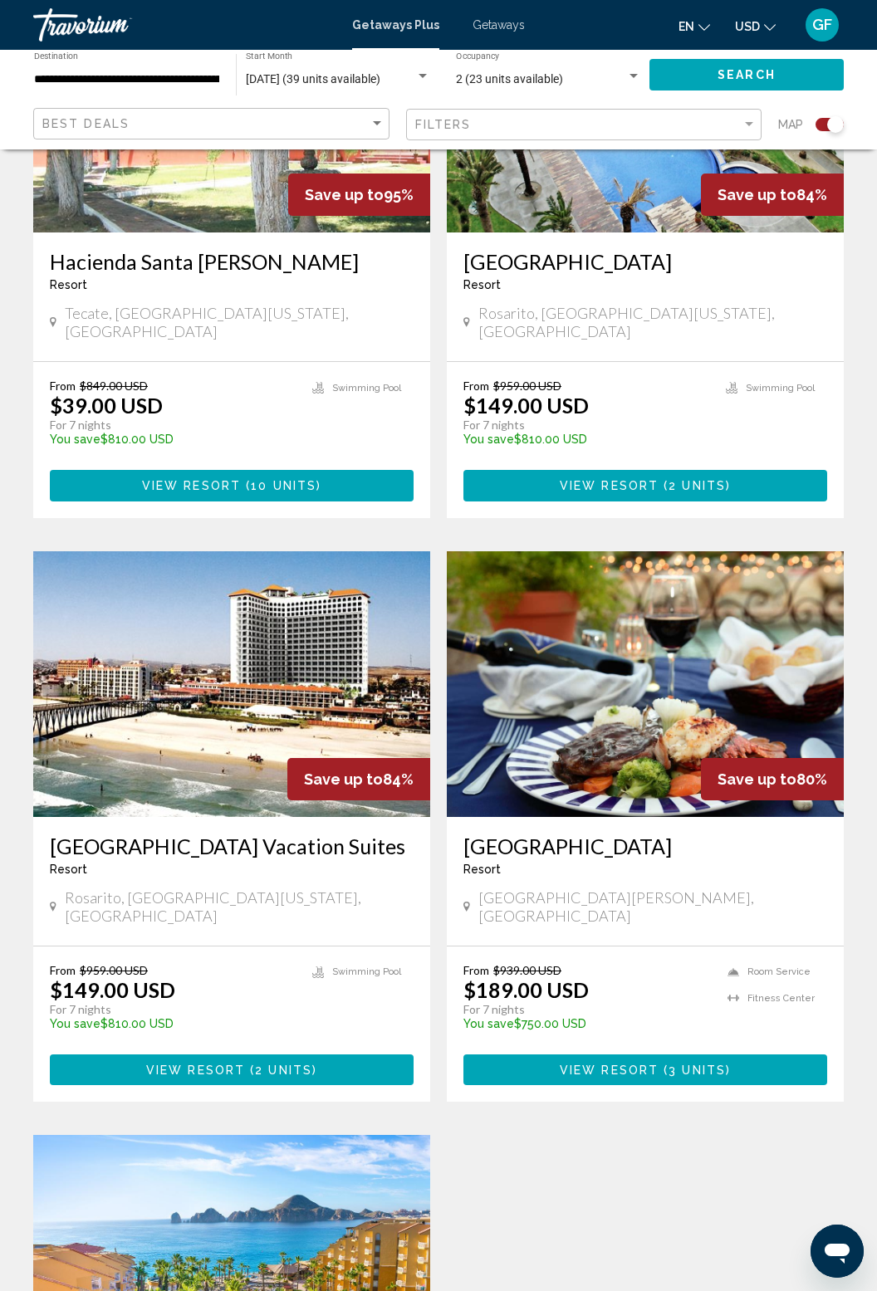
click at [685, 712] on img "Main content" at bounding box center [645, 684] width 397 height 266
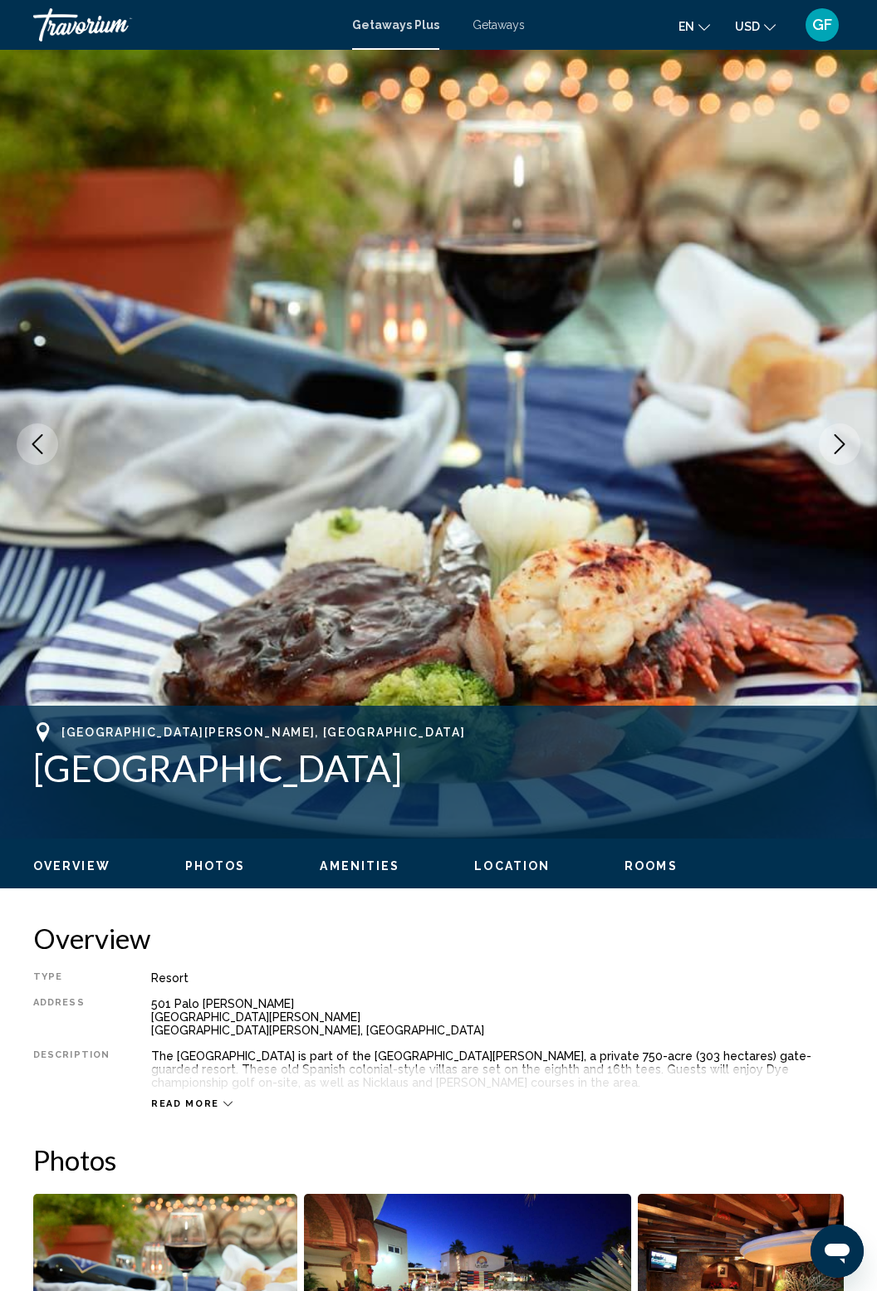
click at [840, 451] on icon "Next image" at bounding box center [839, 444] width 20 height 20
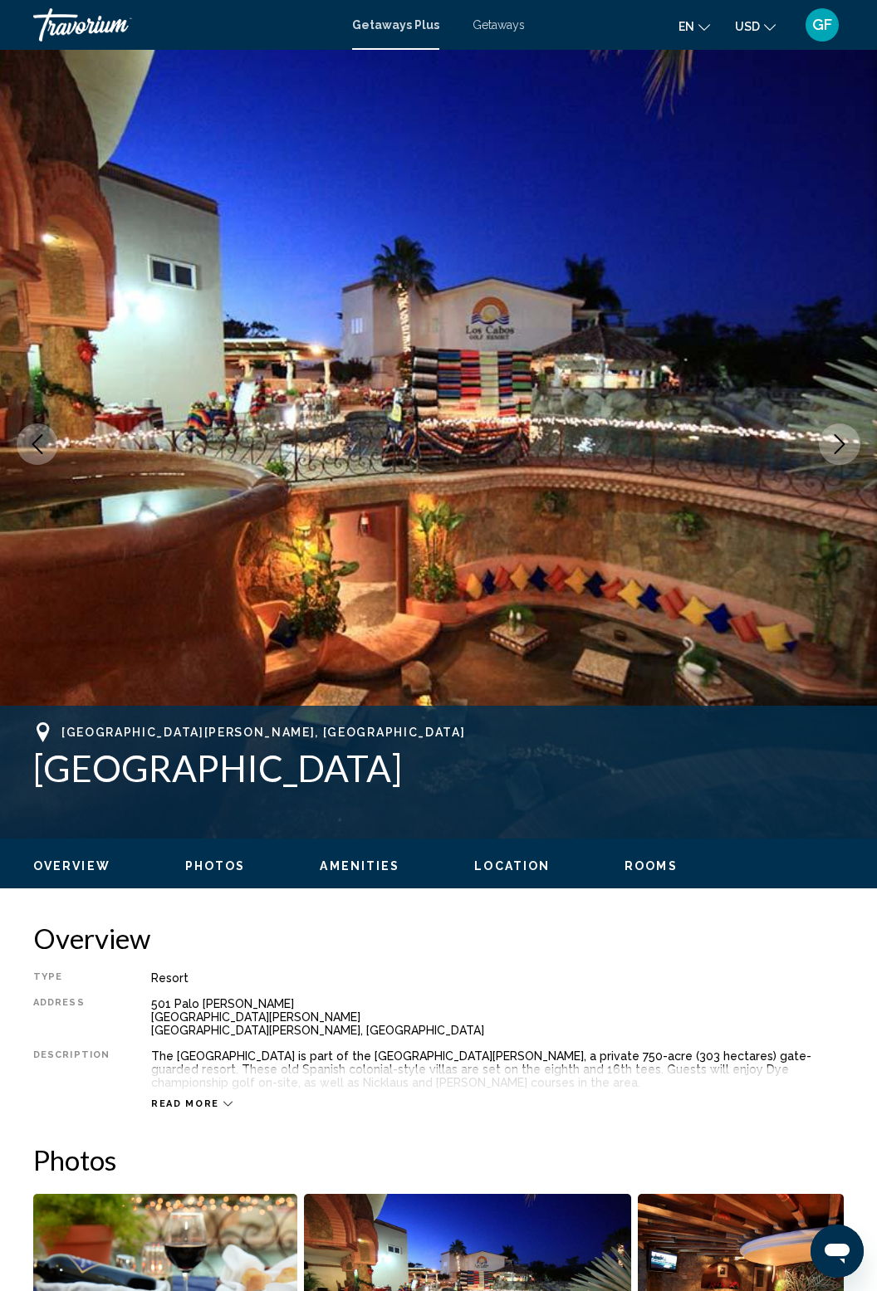
click at [838, 450] on icon "Next image" at bounding box center [839, 444] width 11 height 20
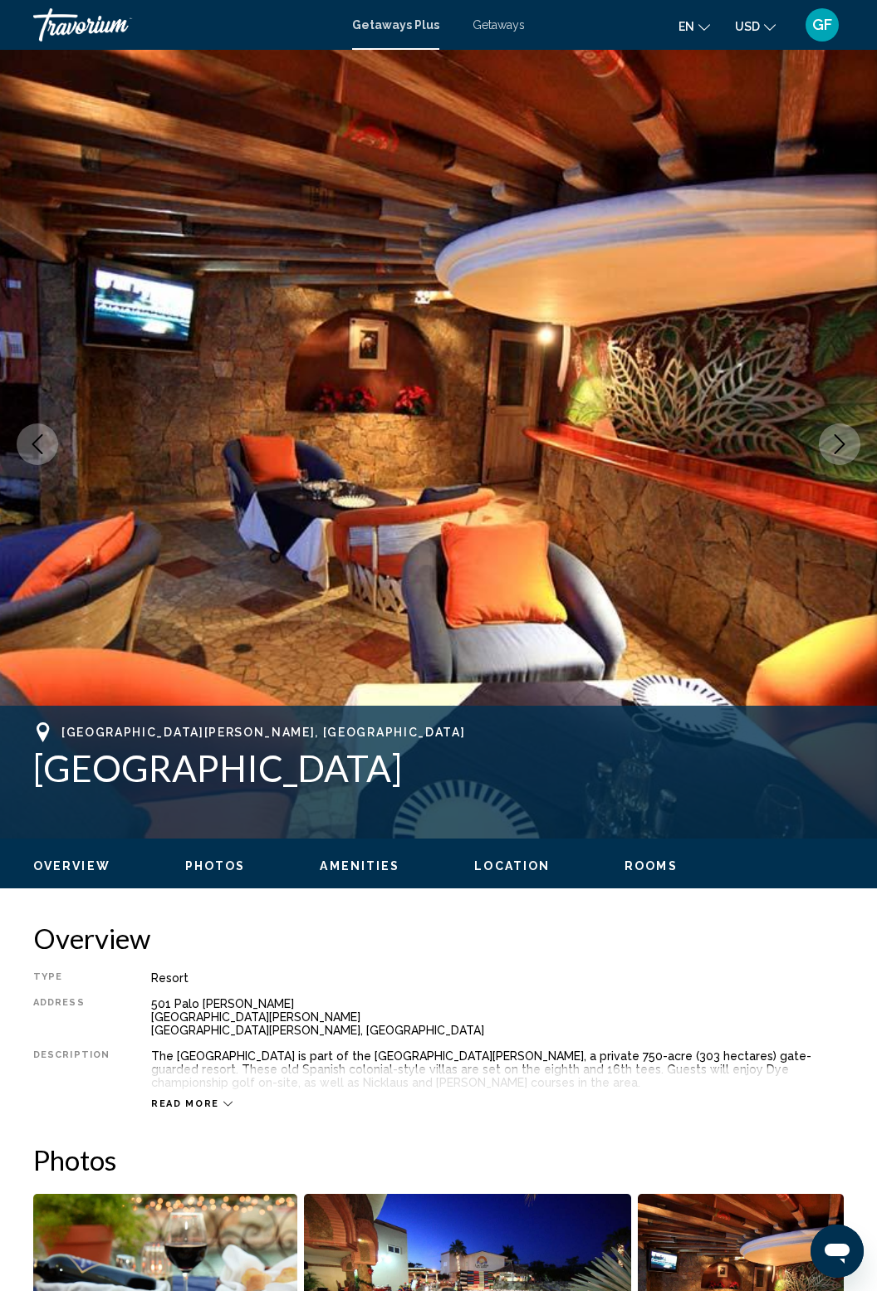
click at [833, 459] on button "Next image" at bounding box center [839, 444] width 42 height 42
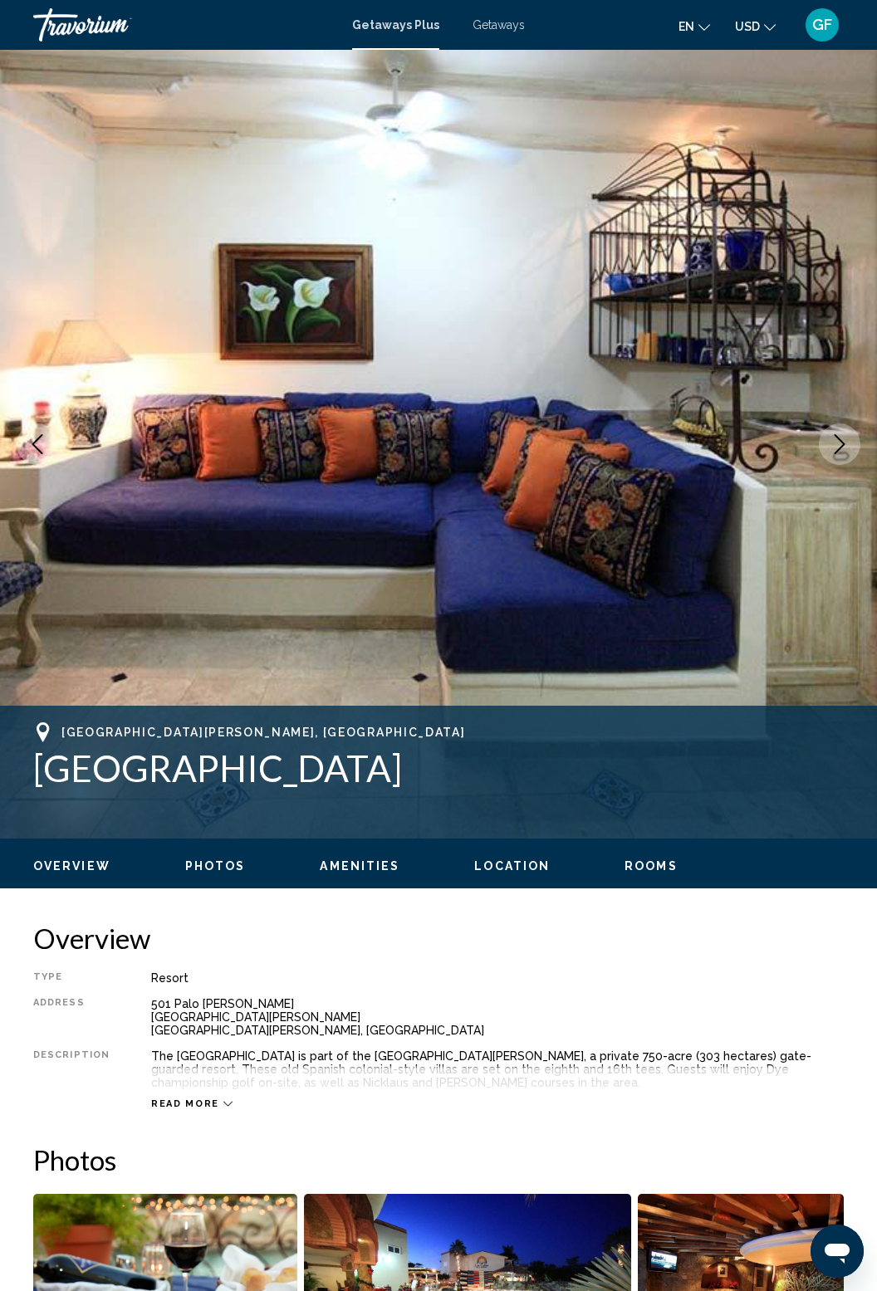
click at [830, 459] on button "Next image" at bounding box center [839, 444] width 42 height 42
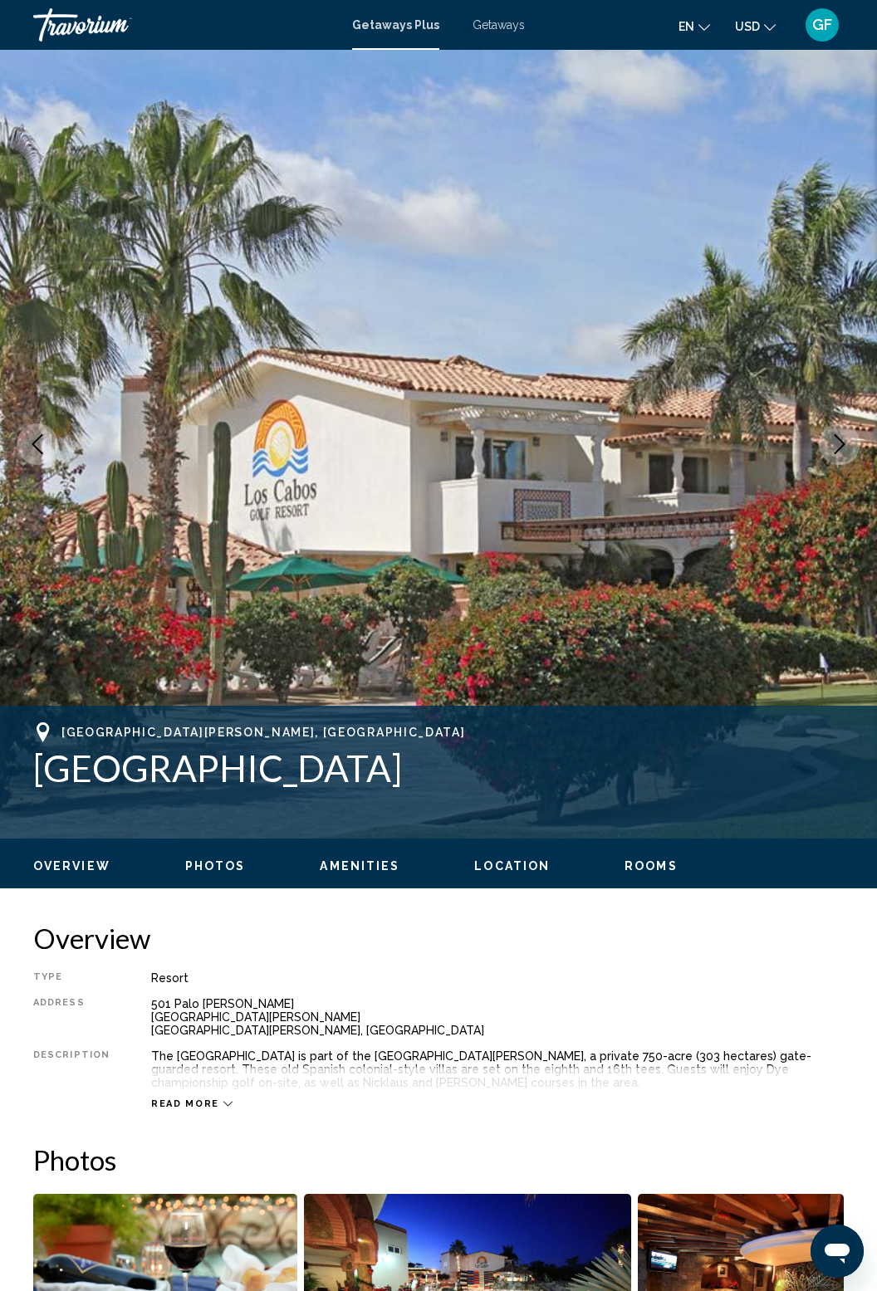
click at [835, 457] on button "Next image" at bounding box center [839, 444] width 42 height 42
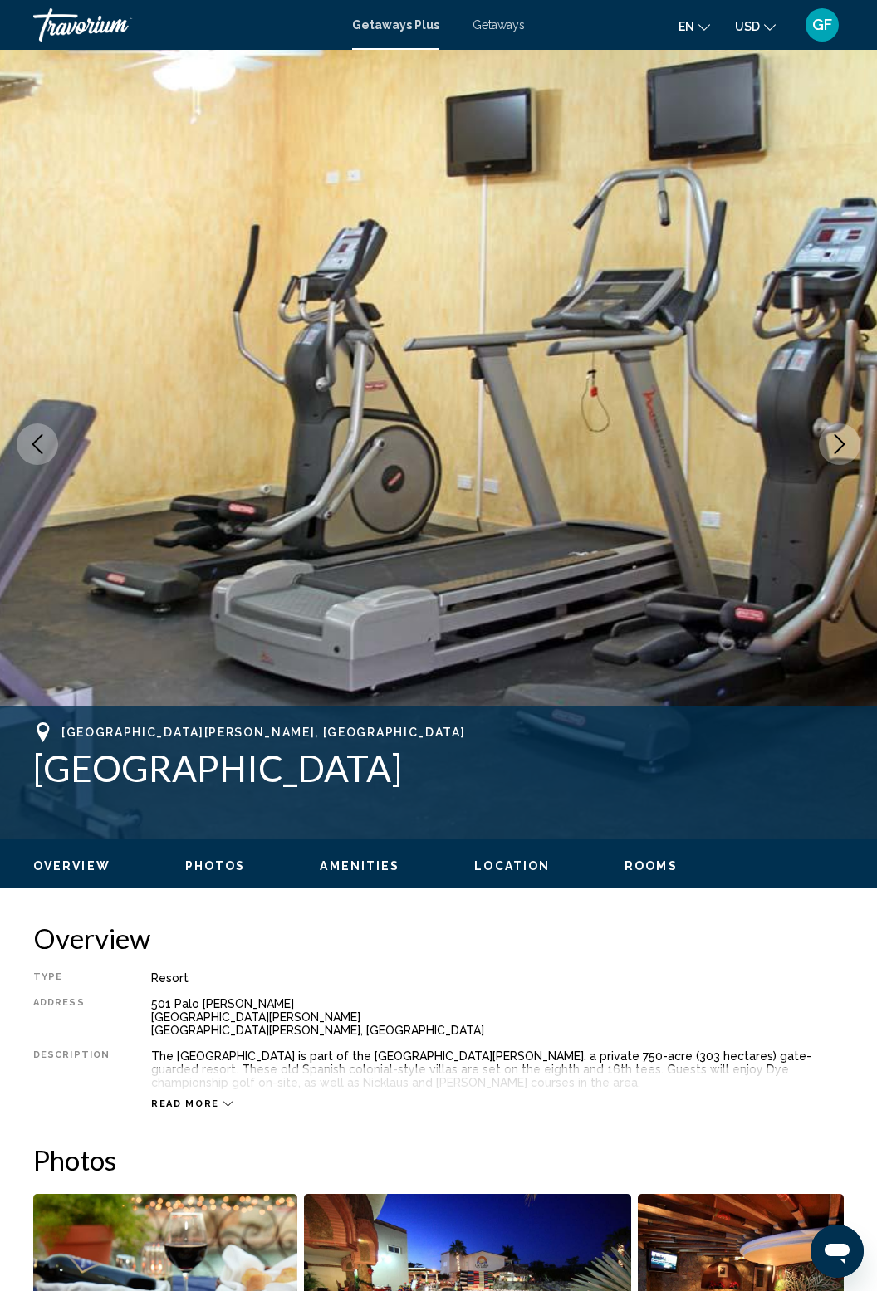
click at [843, 457] on button "Next image" at bounding box center [839, 444] width 42 height 42
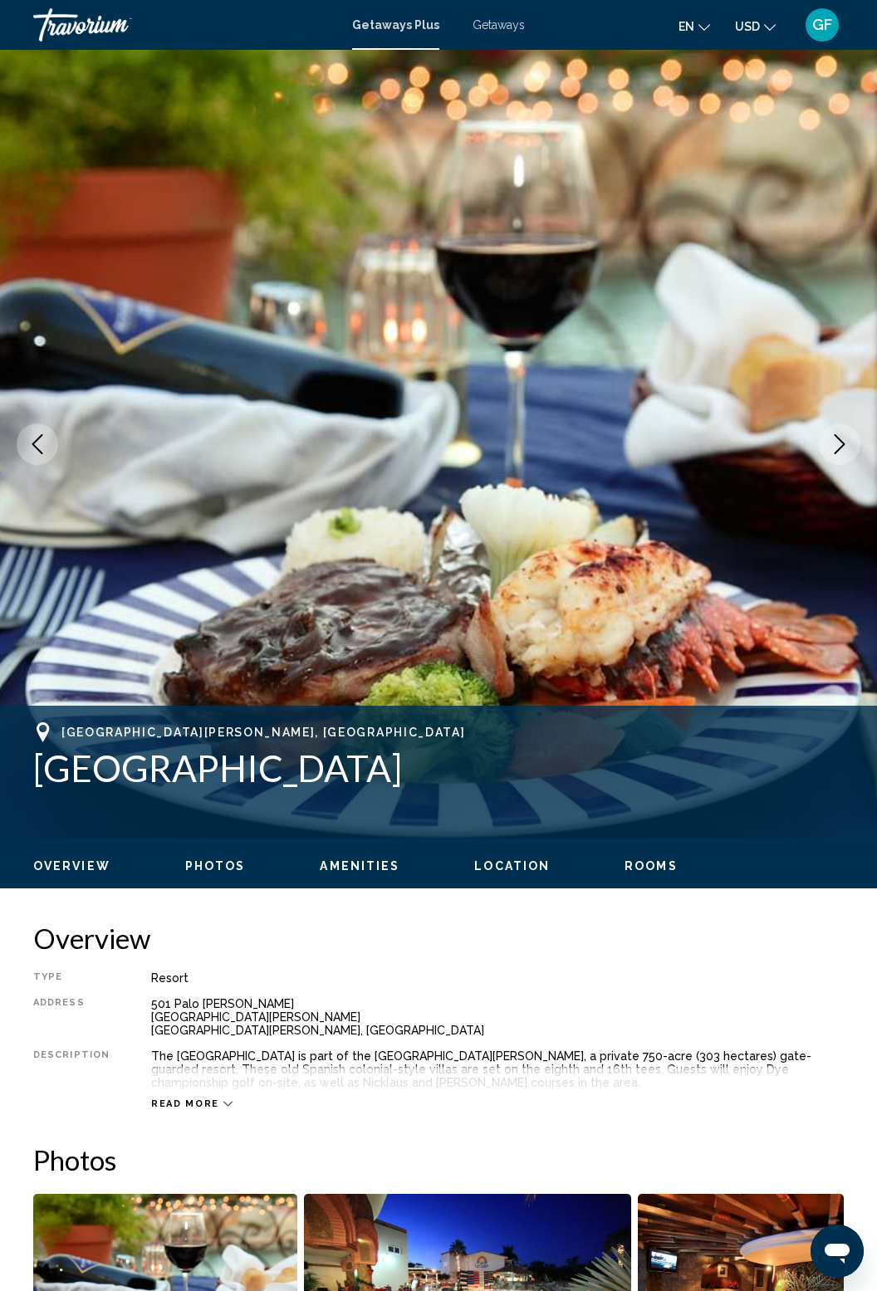
click at [835, 457] on button "Next image" at bounding box center [839, 444] width 42 height 42
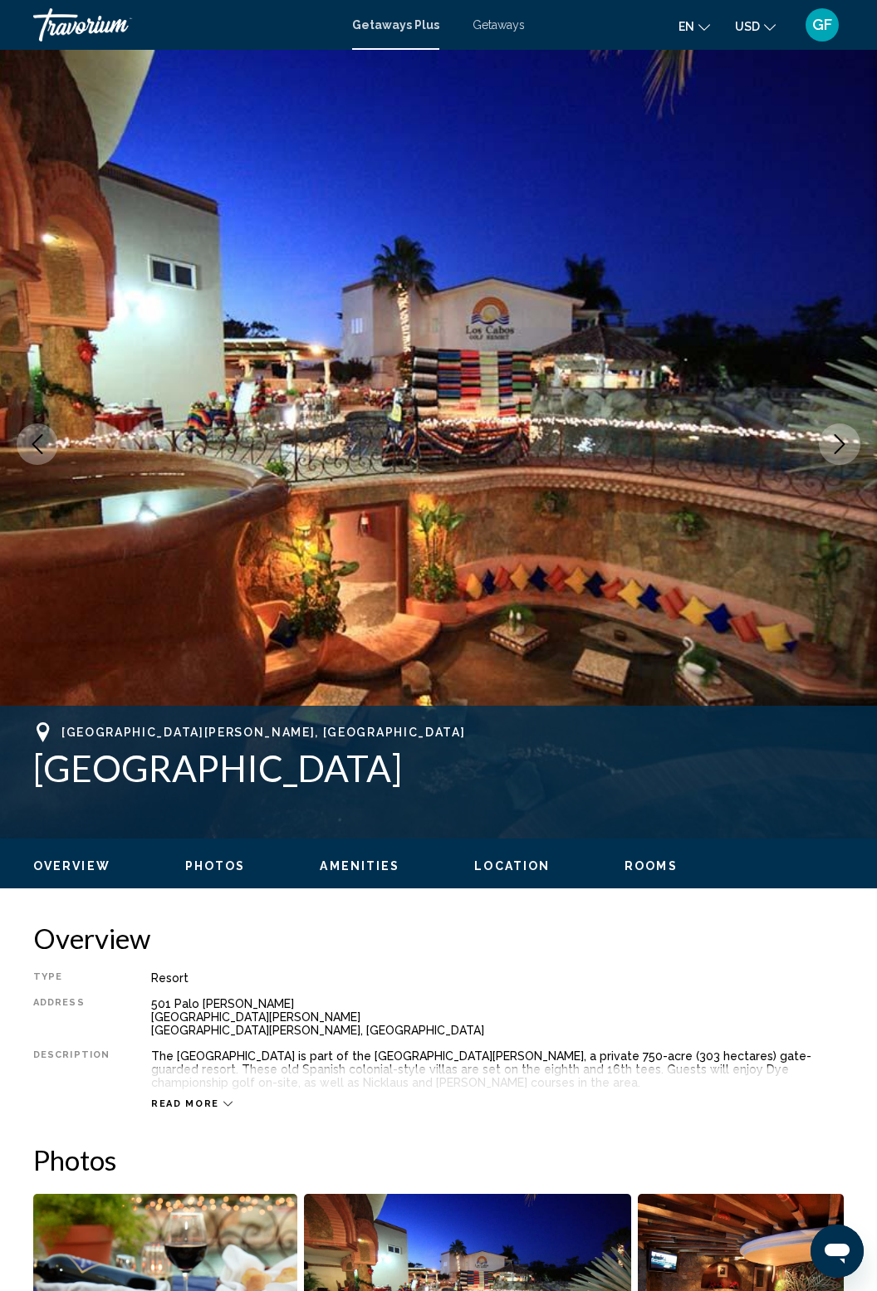
click at [839, 457] on button "Next image" at bounding box center [839, 444] width 42 height 42
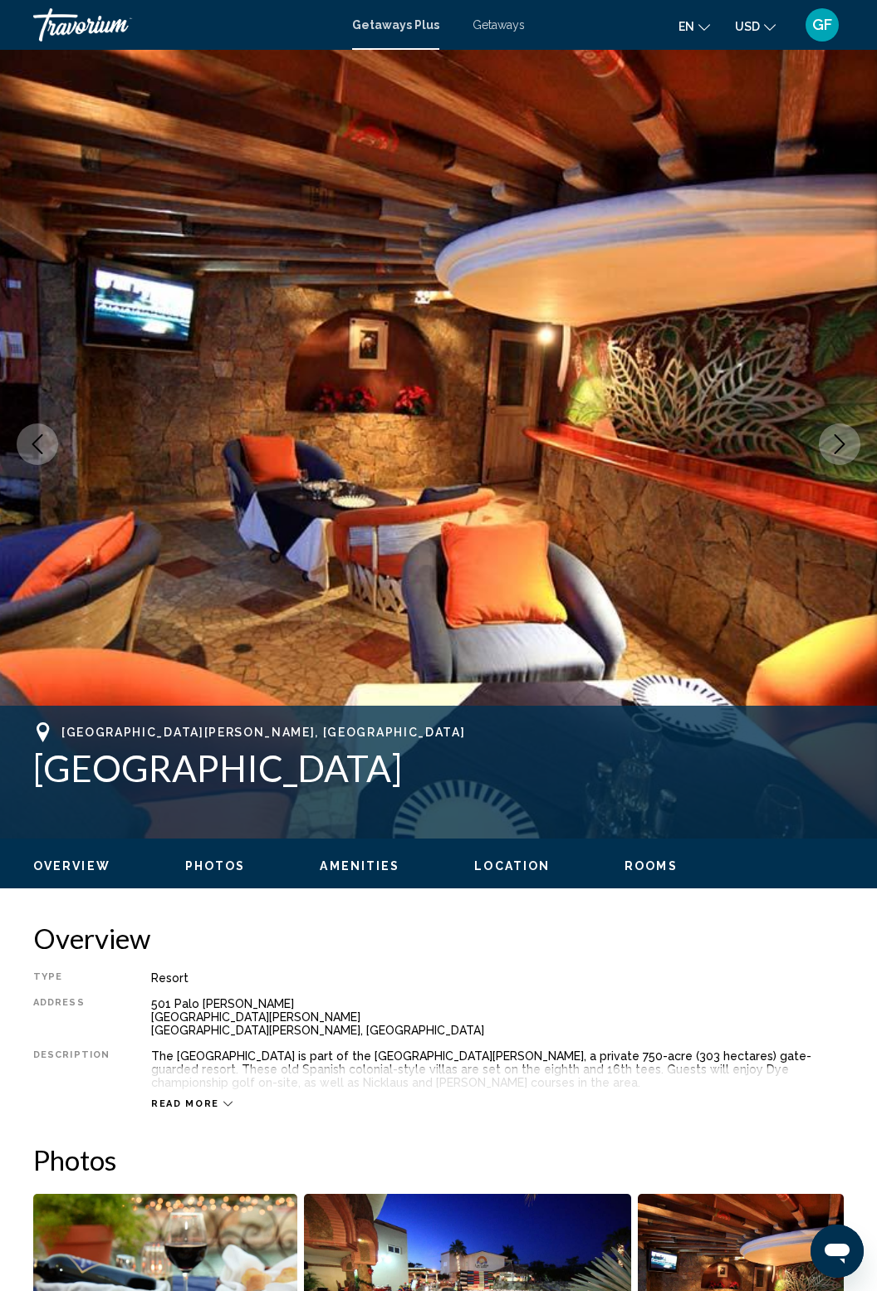
click at [841, 456] on button "Next image" at bounding box center [839, 444] width 42 height 42
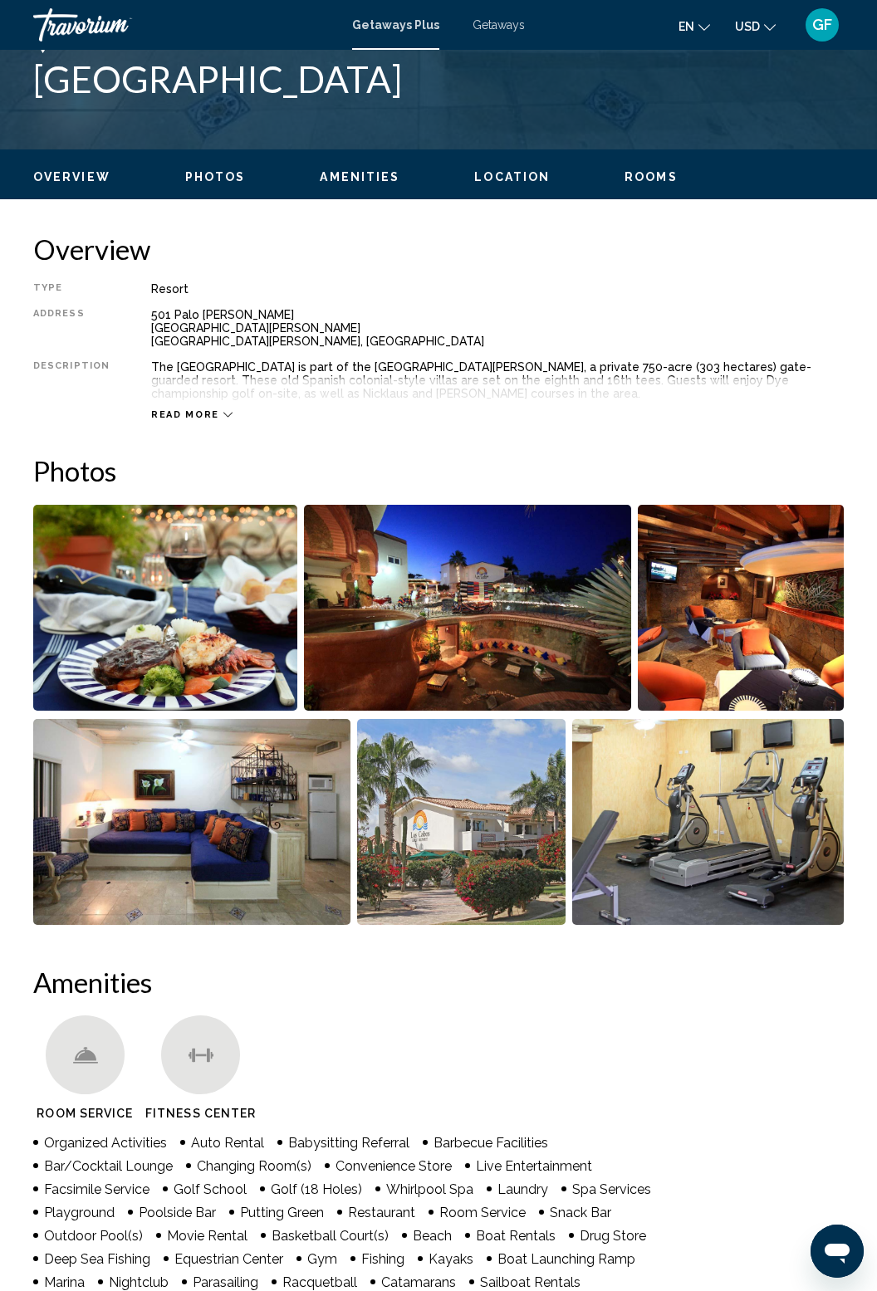
scroll to position [688, 0]
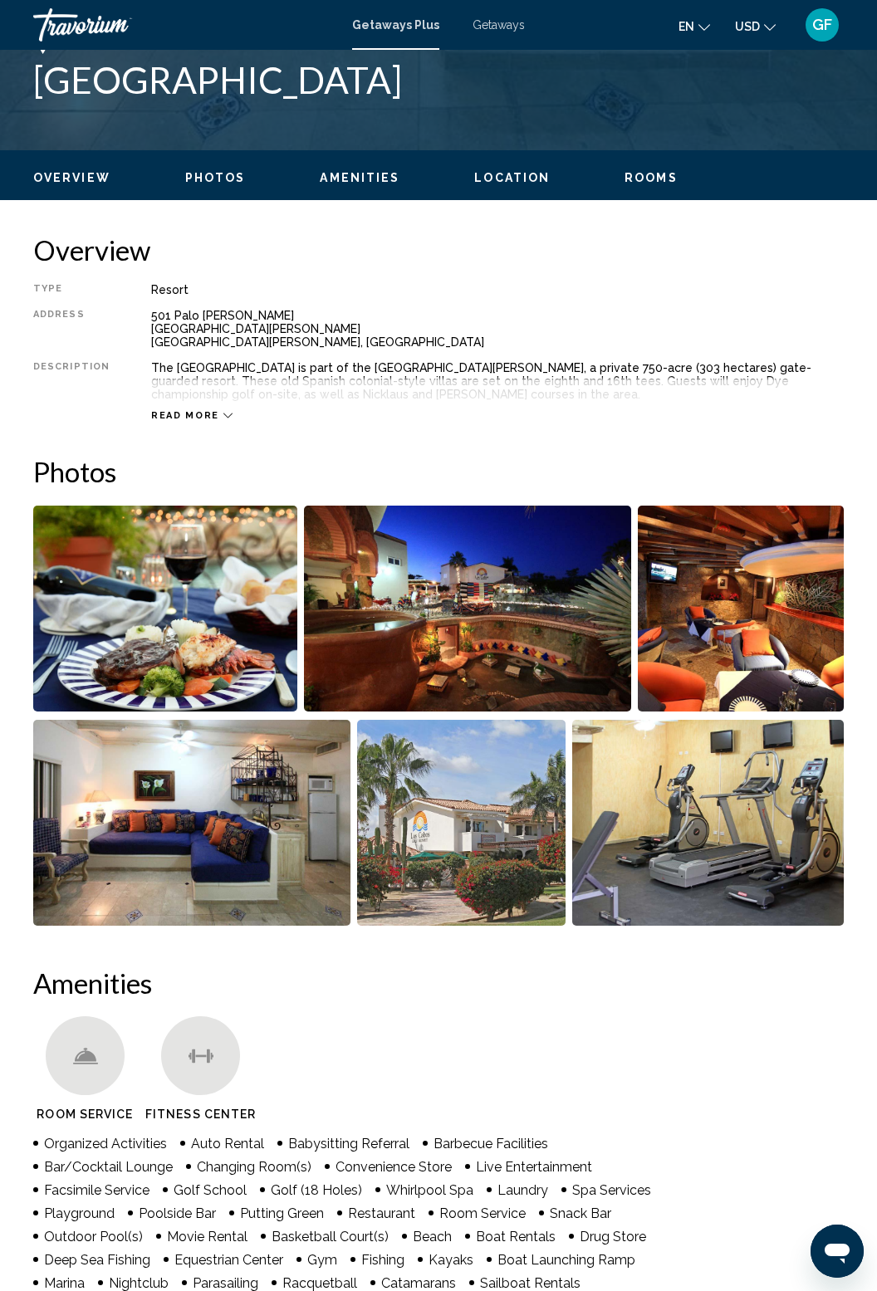
click at [204, 664] on img "Open full-screen image slider" at bounding box center [165, 608] width 264 height 206
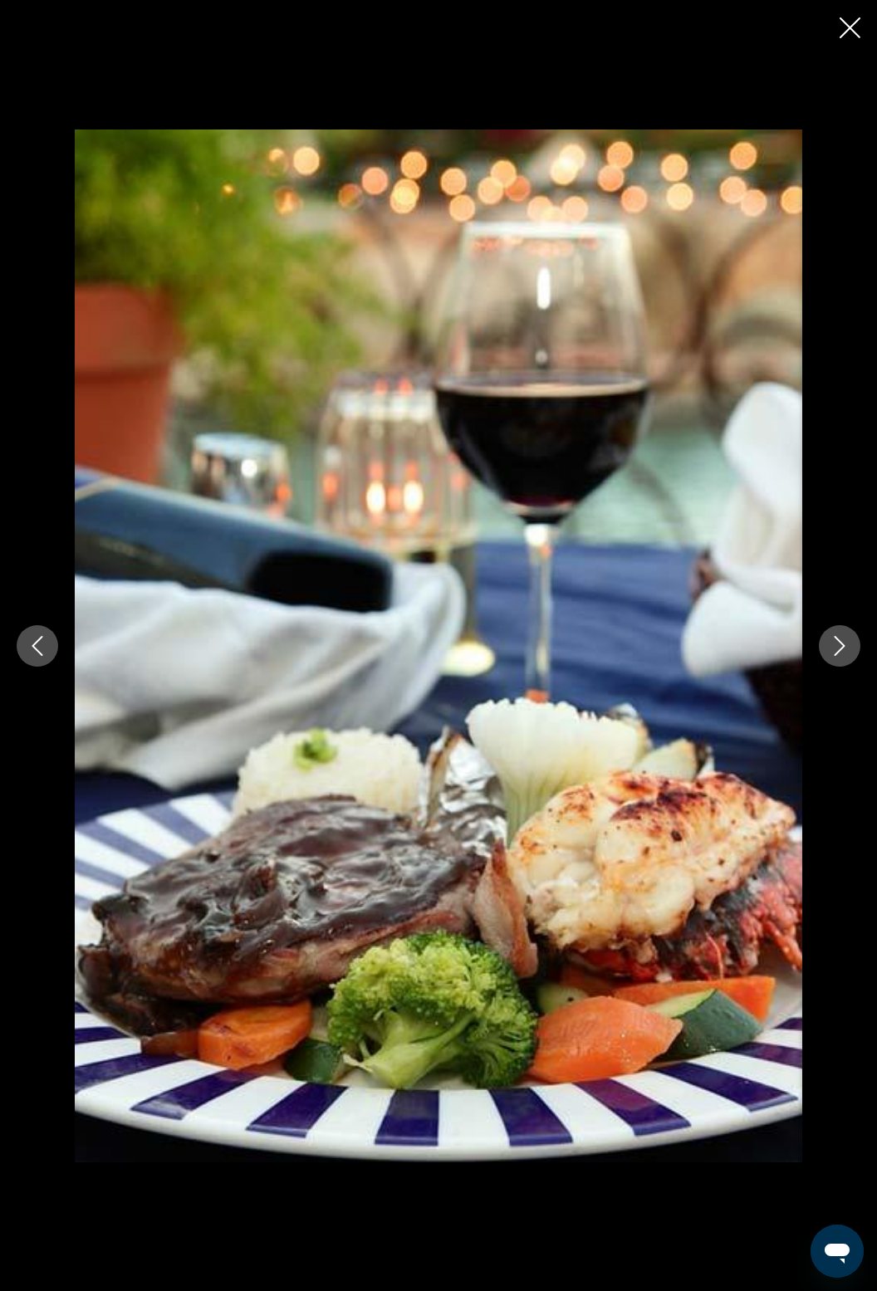
click at [847, 656] on icon "Next image" at bounding box center [839, 646] width 20 height 20
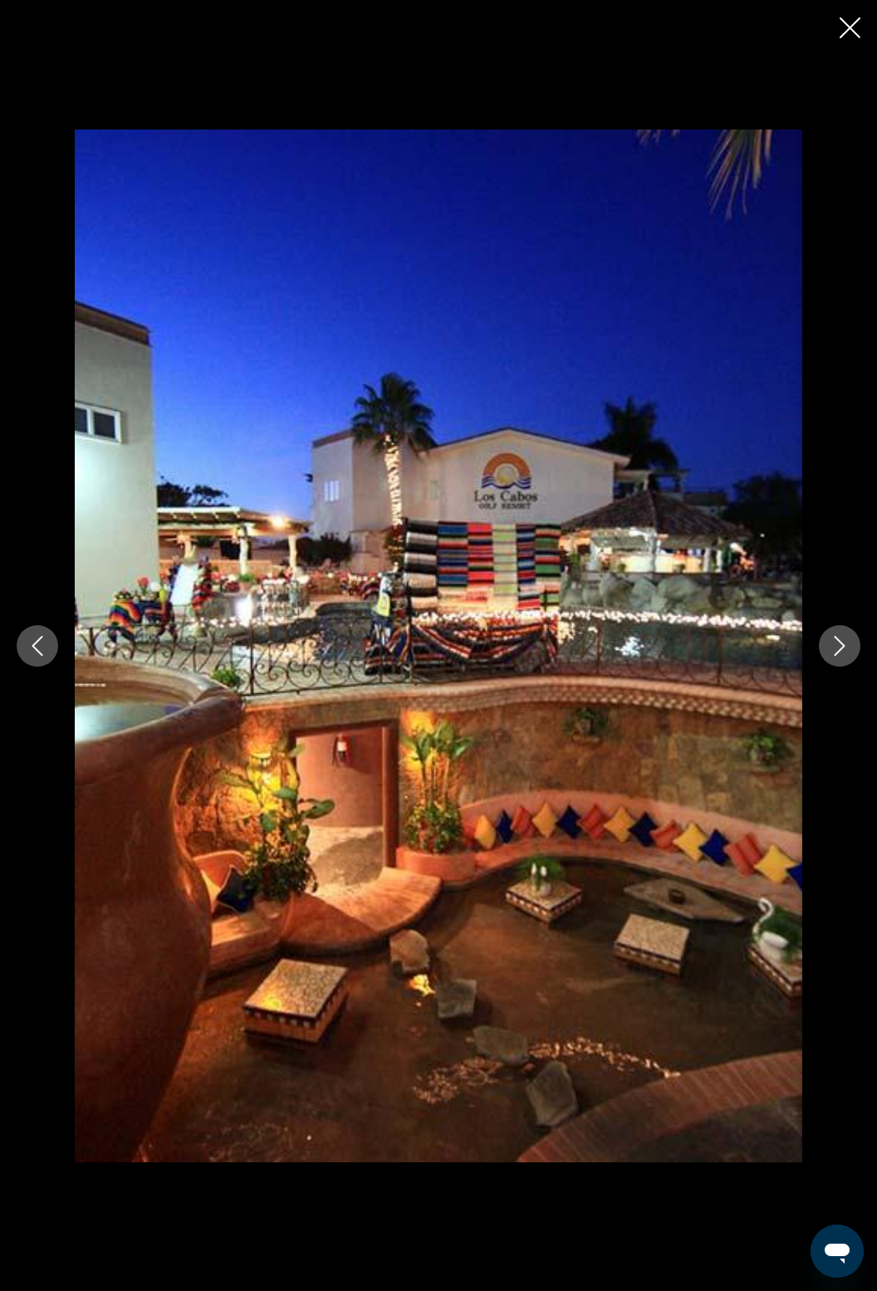
click at [837, 656] on icon "Next image" at bounding box center [839, 646] width 20 height 20
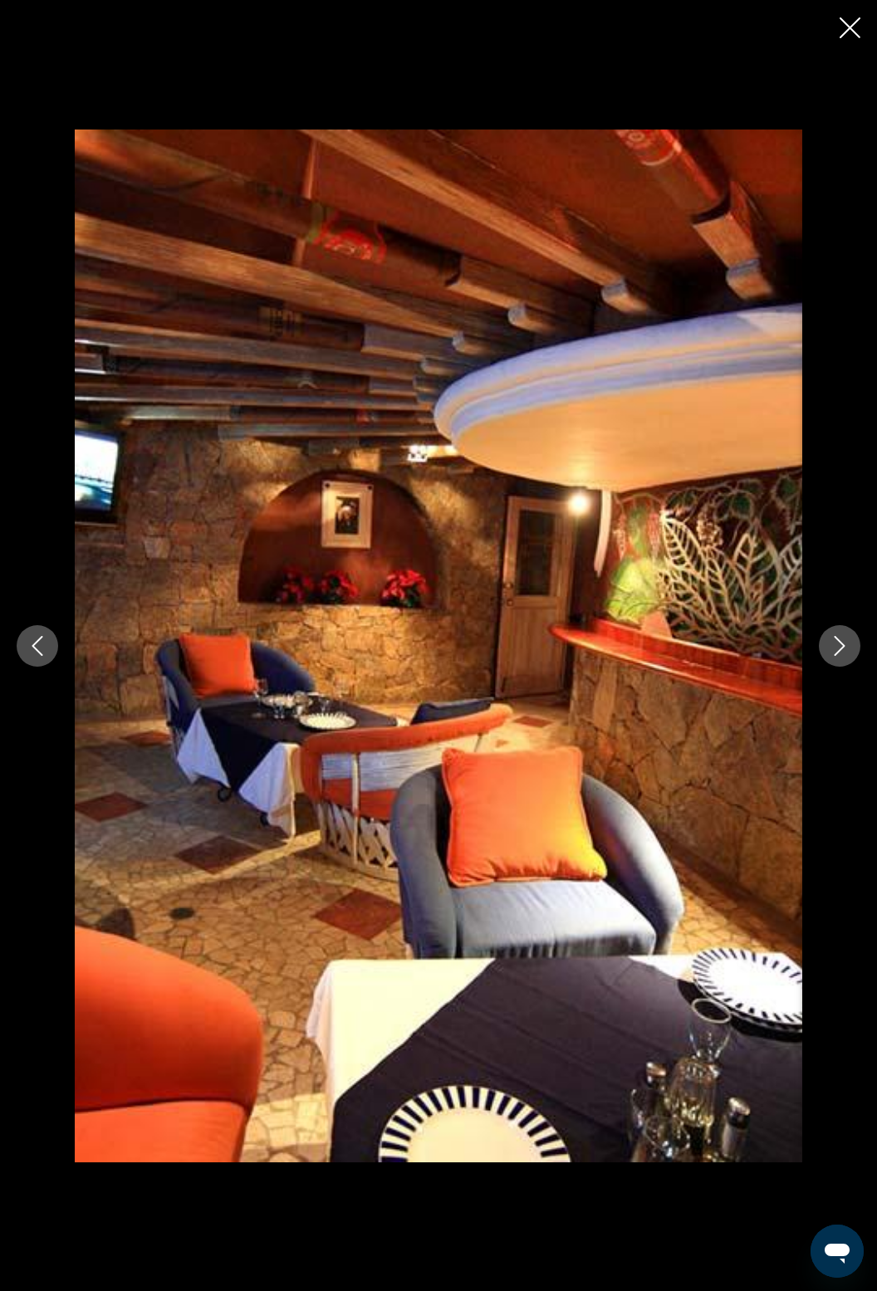
click at [841, 656] on icon "Next image" at bounding box center [839, 646] width 20 height 20
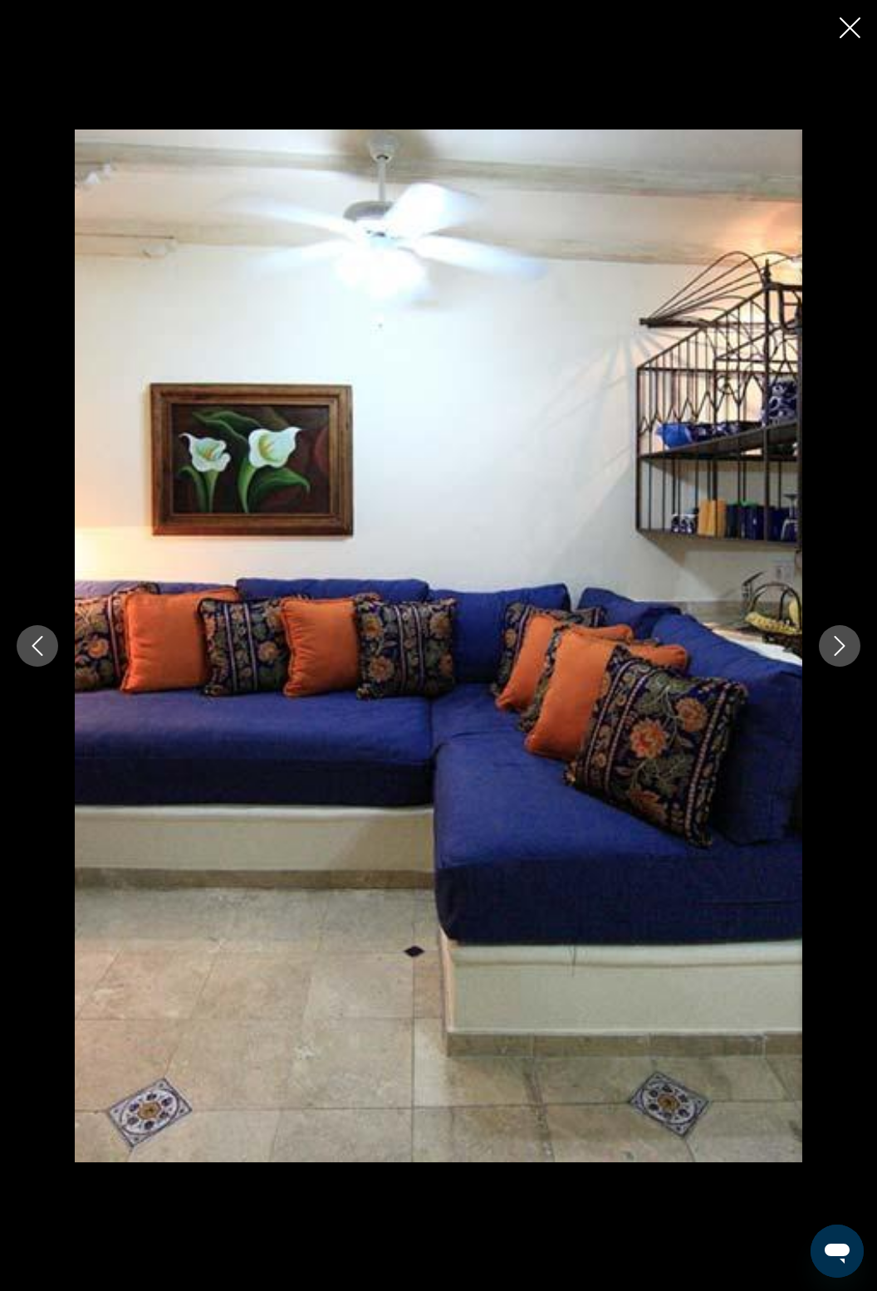
click at [838, 656] on icon "Next image" at bounding box center [839, 646] width 20 height 20
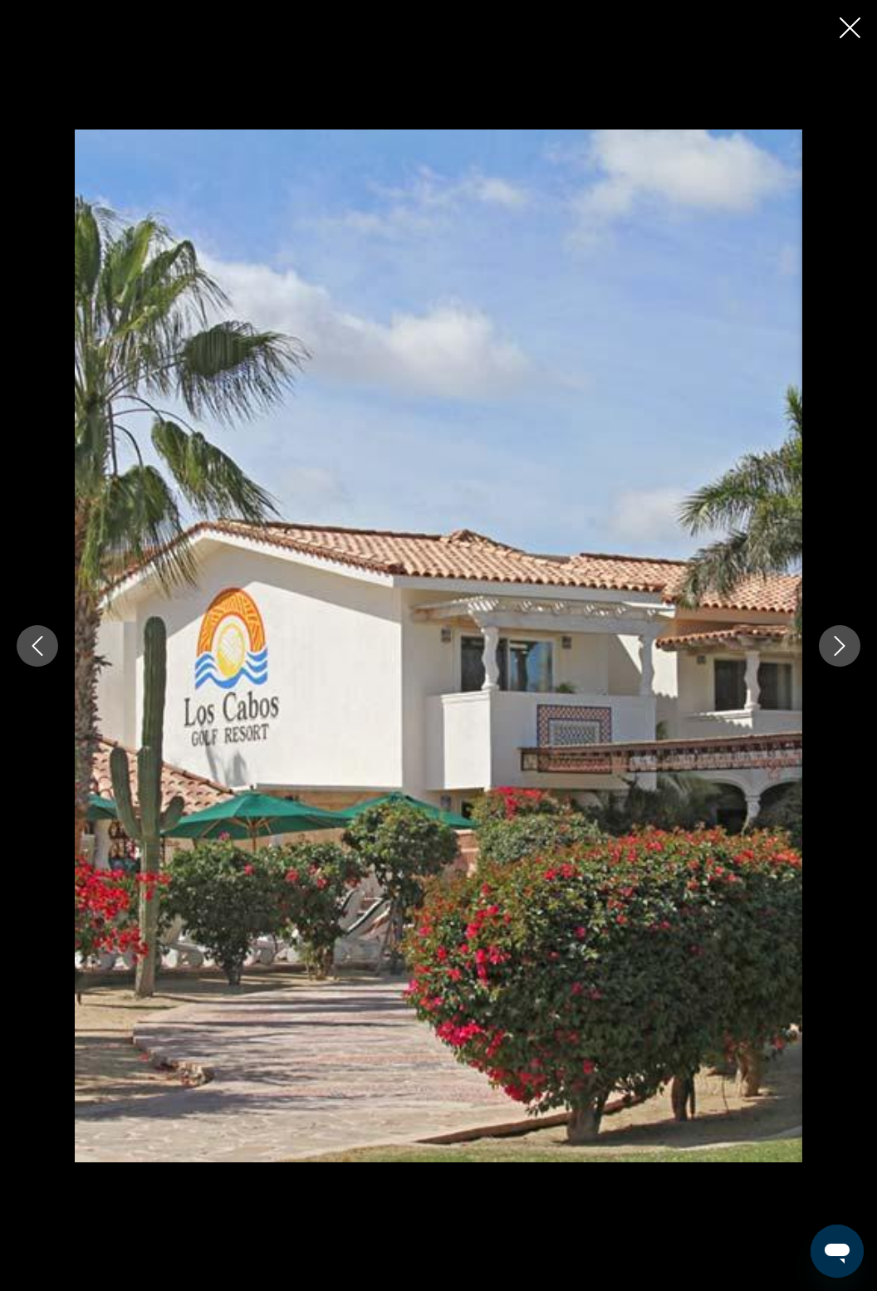
click at [831, 656] on icon "Next image" at bounding box center [839, 646] width 20 height 20
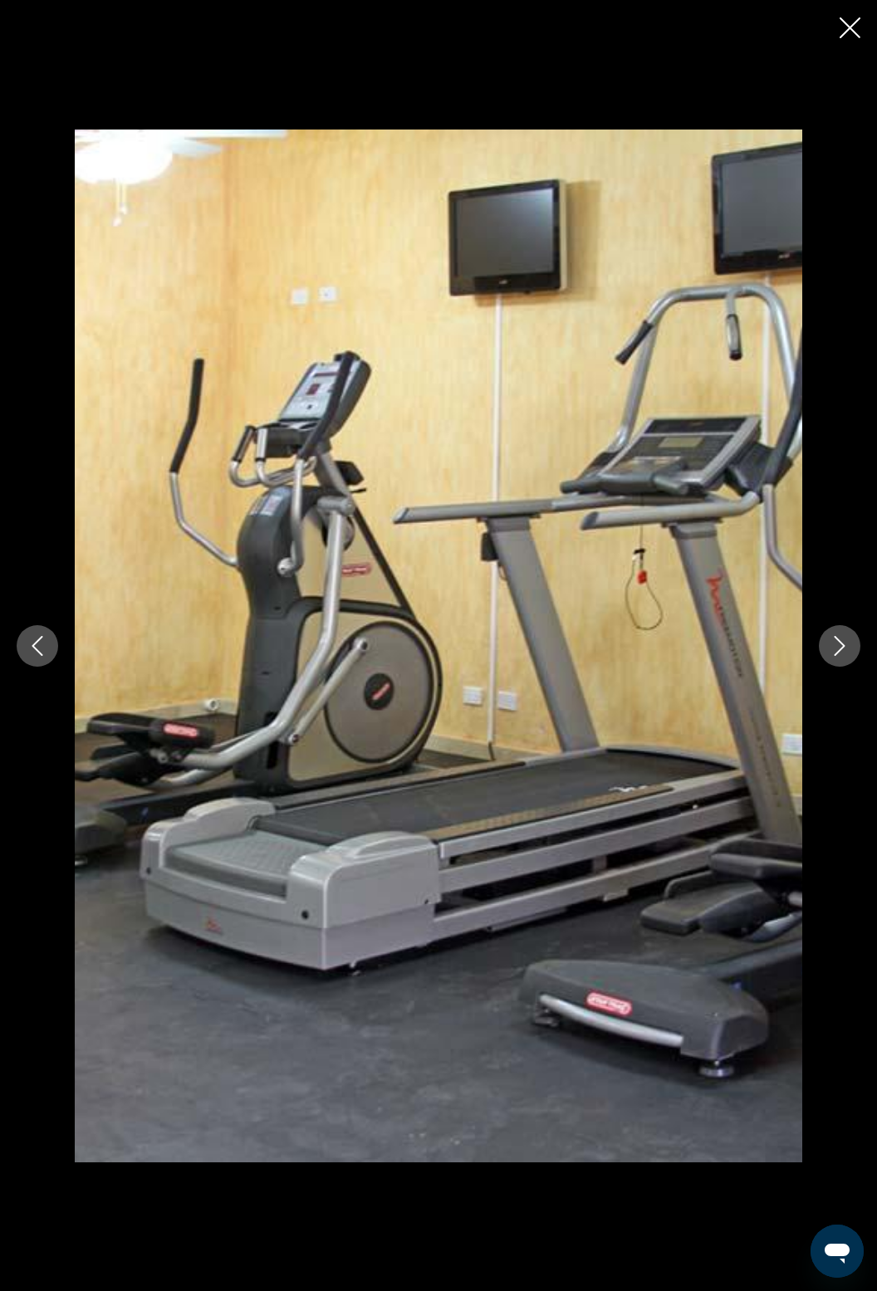
click at [842, 656] on icon "Next image" at bounding box center [839, 646] width 20 height 20
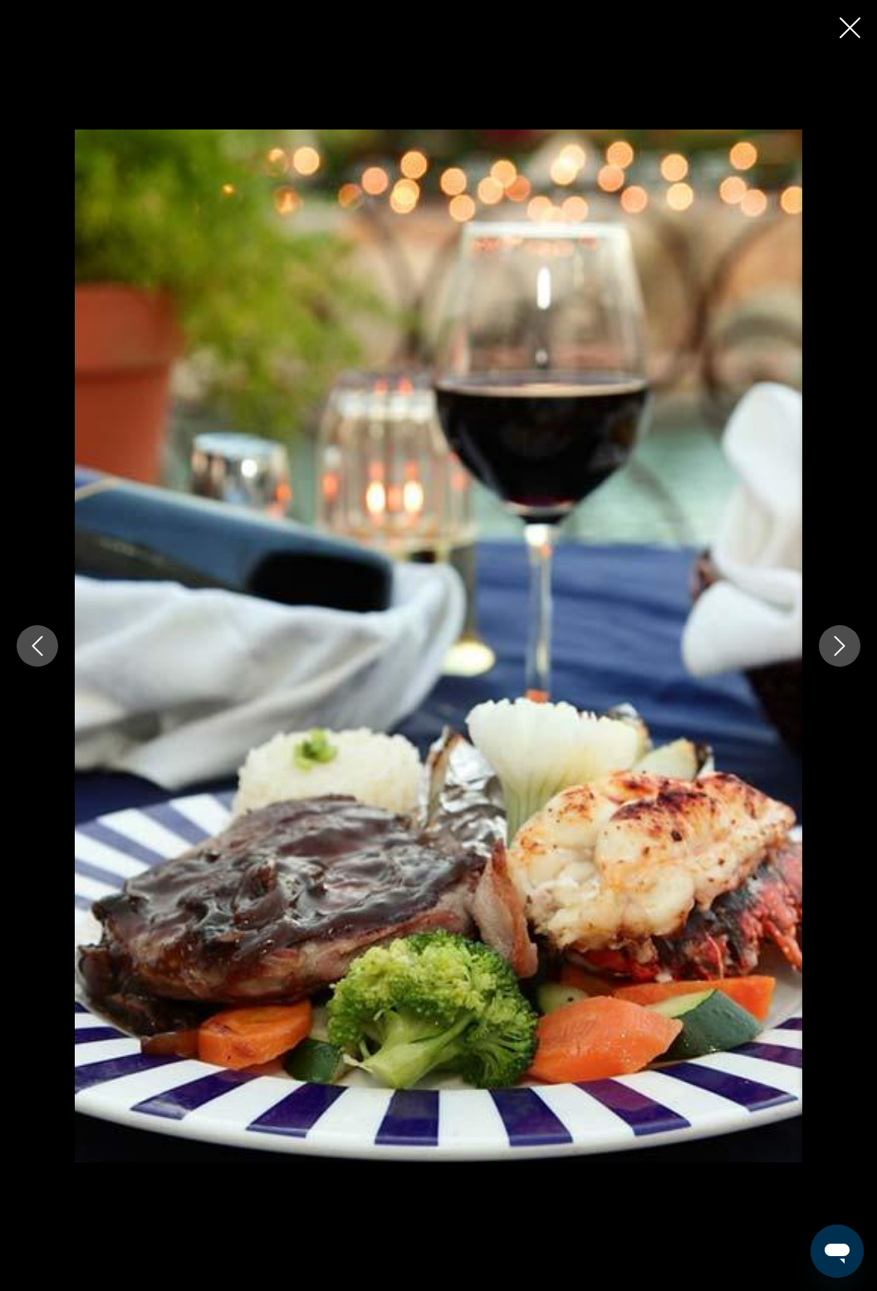
scroll to position [2527, 0]
click at [847, 37] on icon "Close slideshow" at bounding box center [849, 27] width 21 height 21
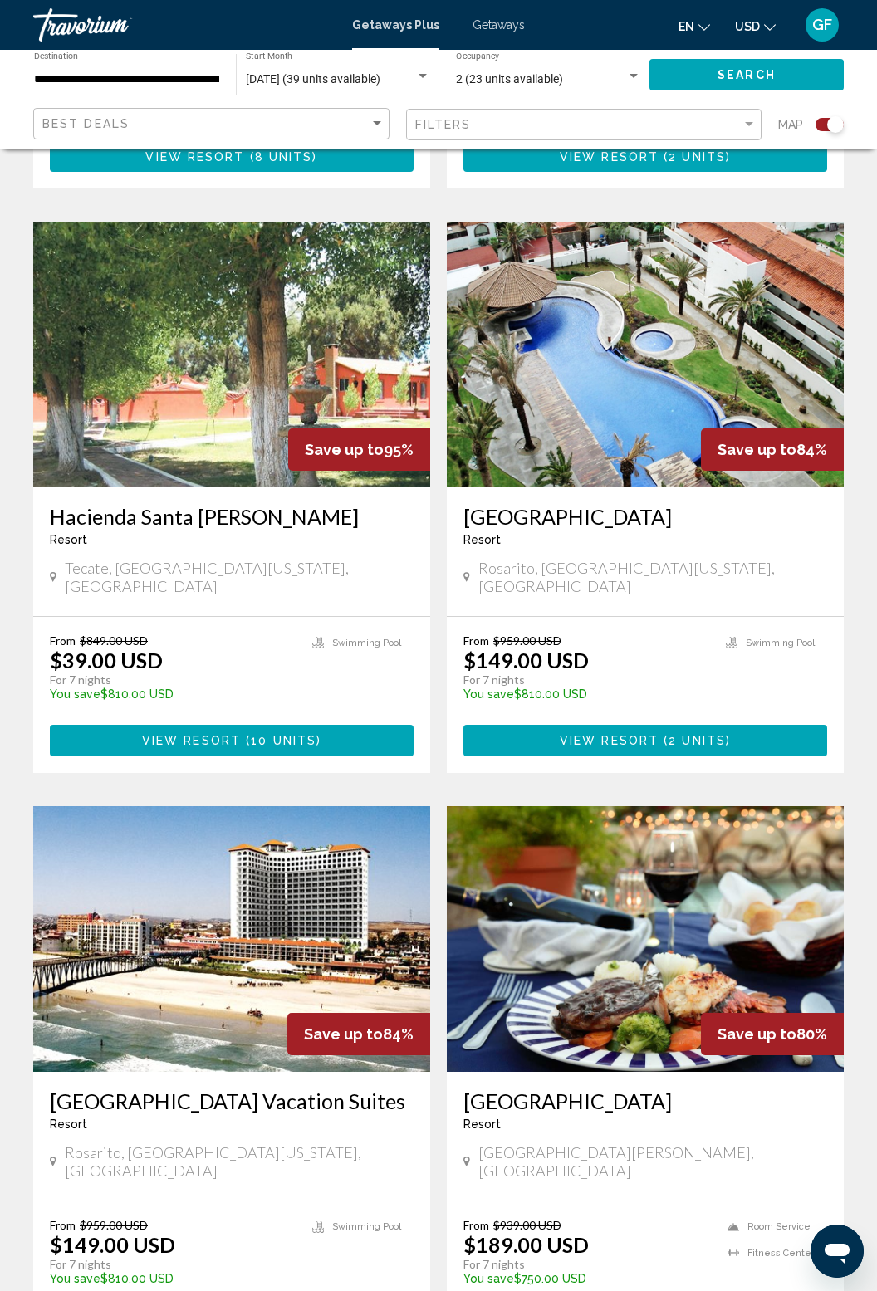
scroll to position [1140, 0]
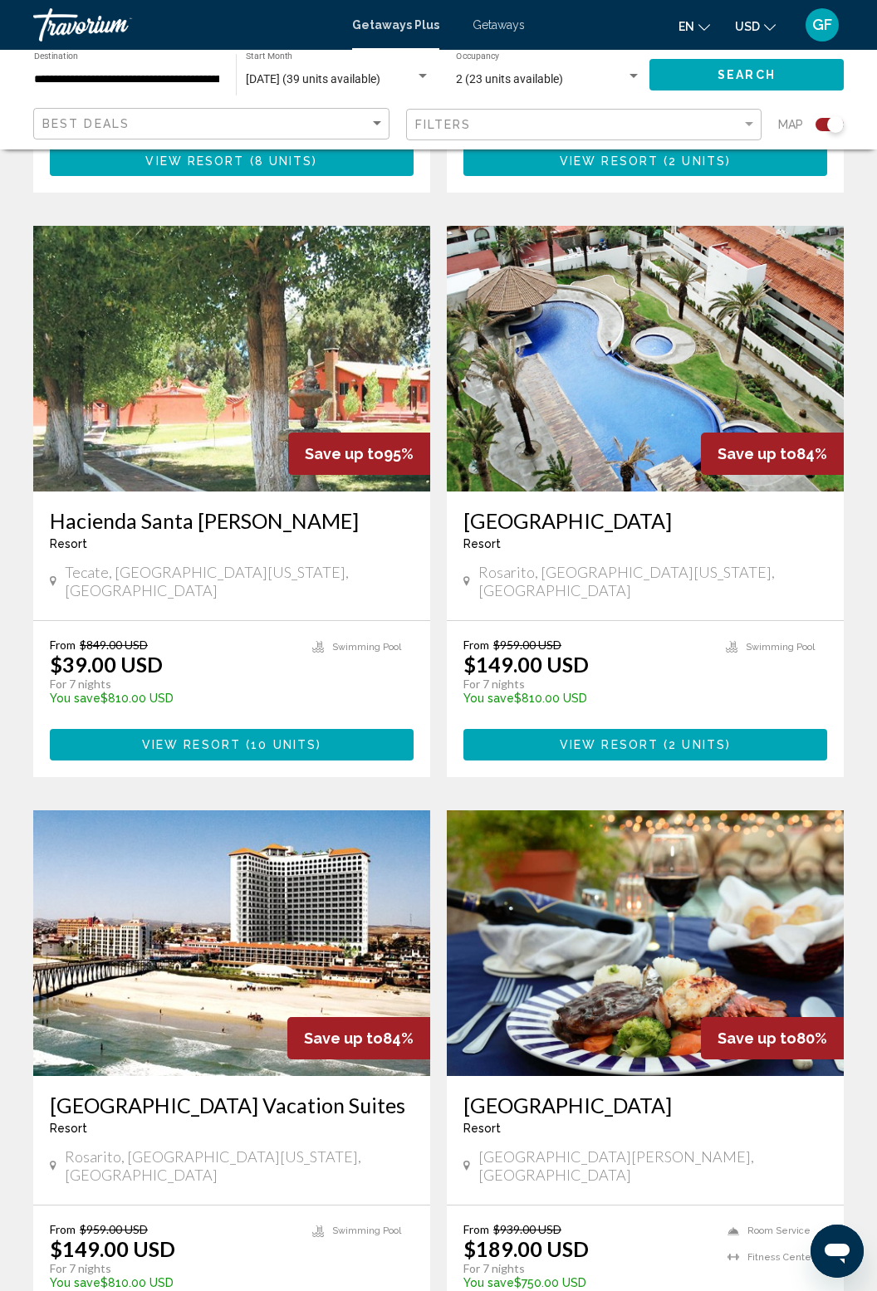
click at [127, 928] on img "Main content" at bounding box center [231, 943] width 397 height 266
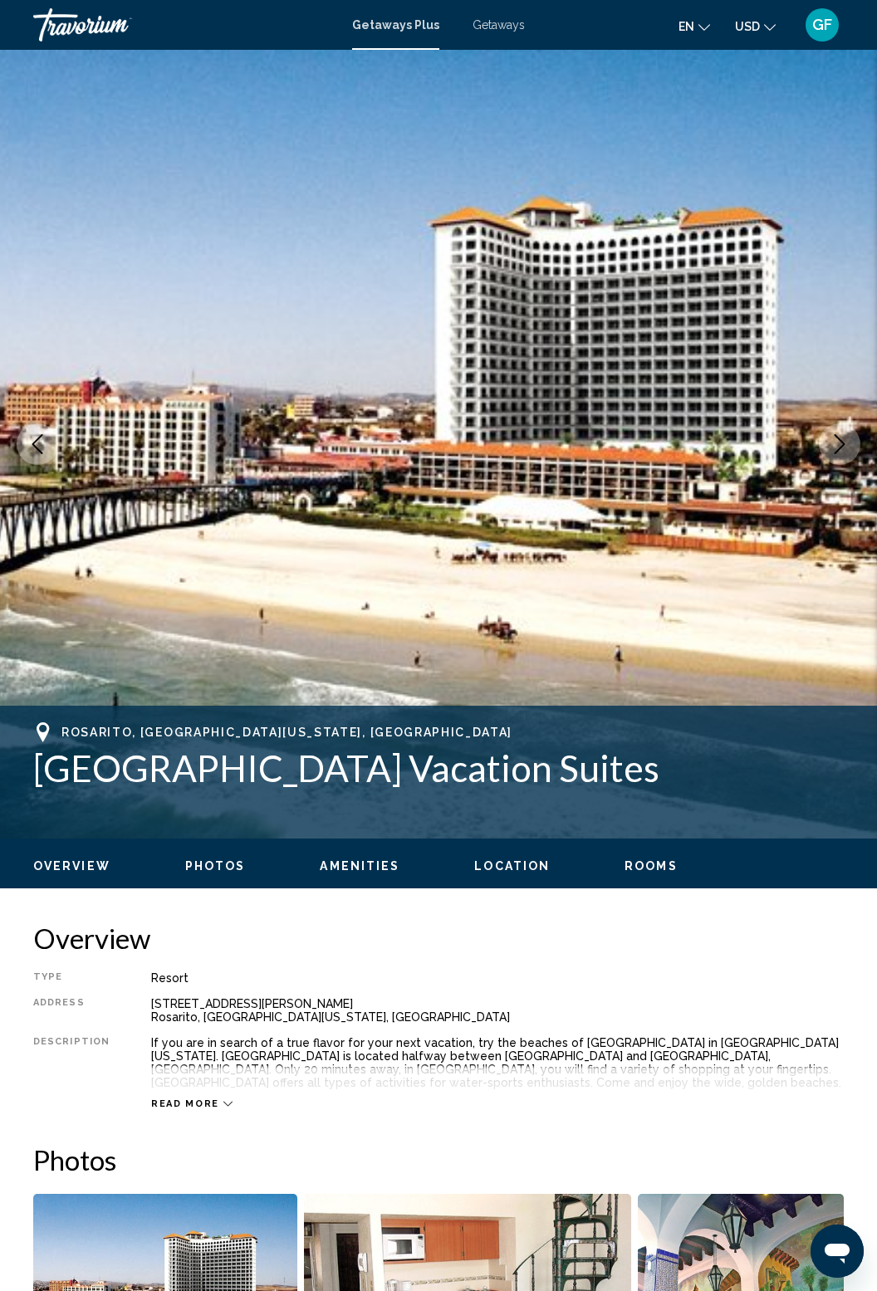
click at [843, 447] on icon "Next image" at bounding box center [839, 444] width 20 height 20
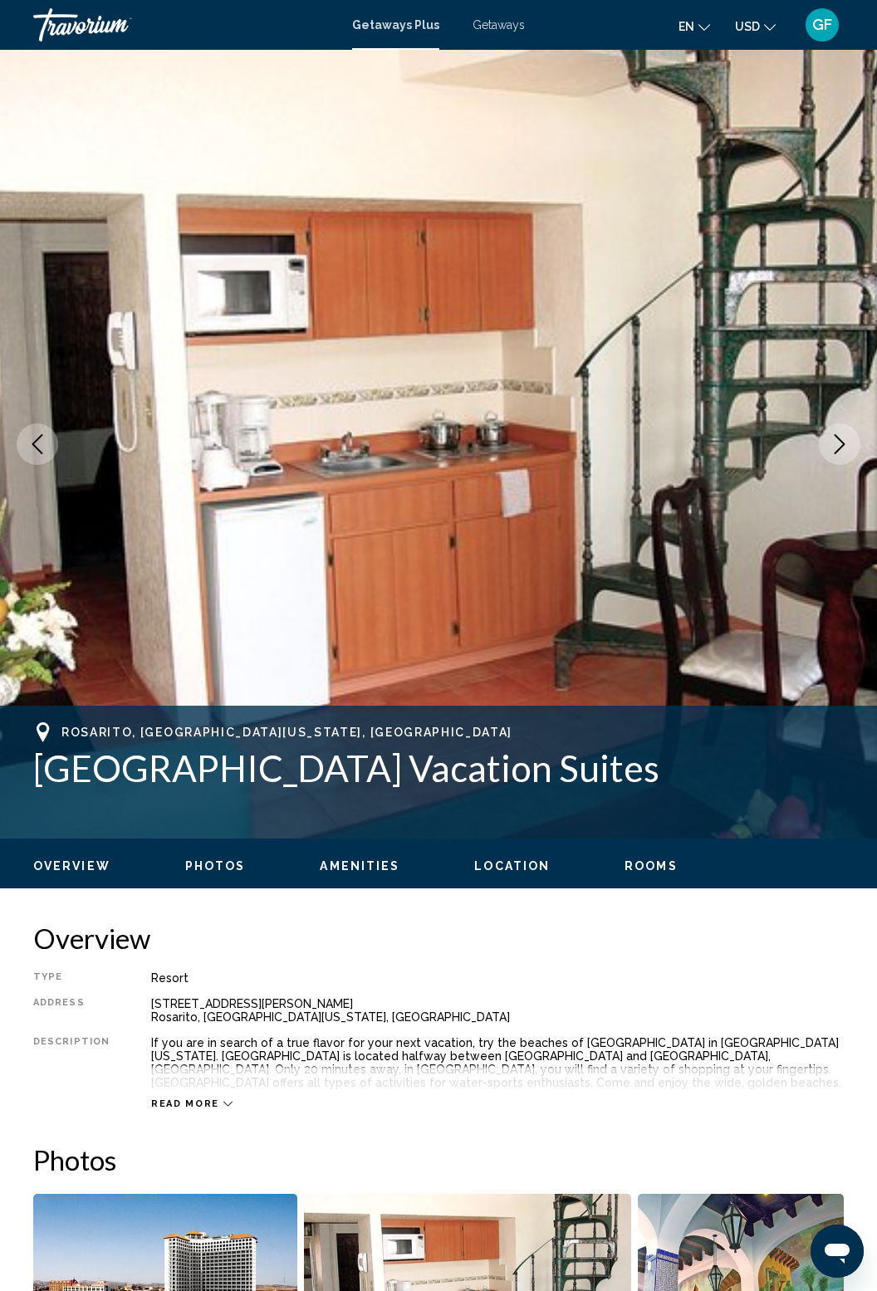
click at [840, 441] on icon "Next image" at bounding box center [839, 444] width 11 height 20
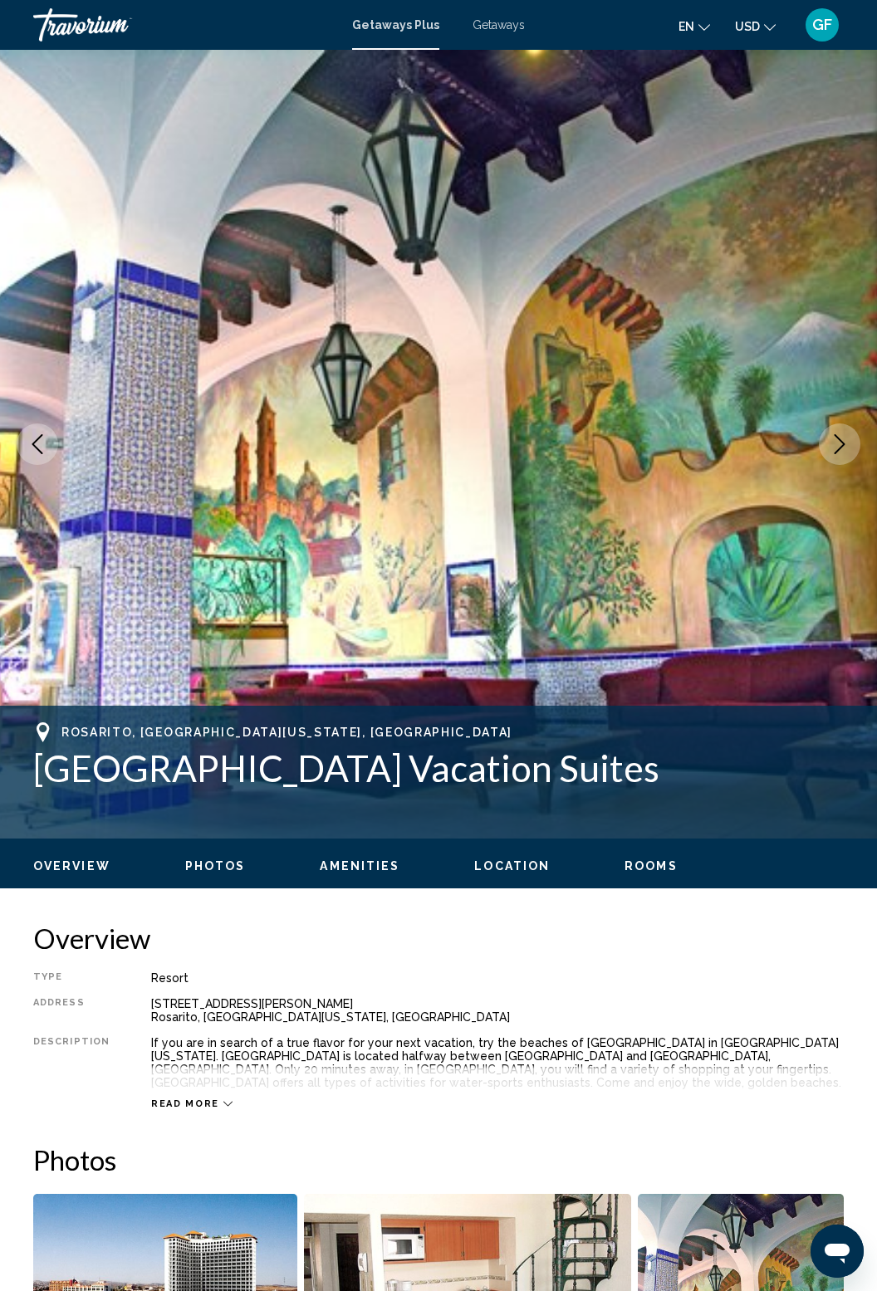
click at [841, 443] on icon "Next image" at bounding box center [839, 444] width 20 height 20
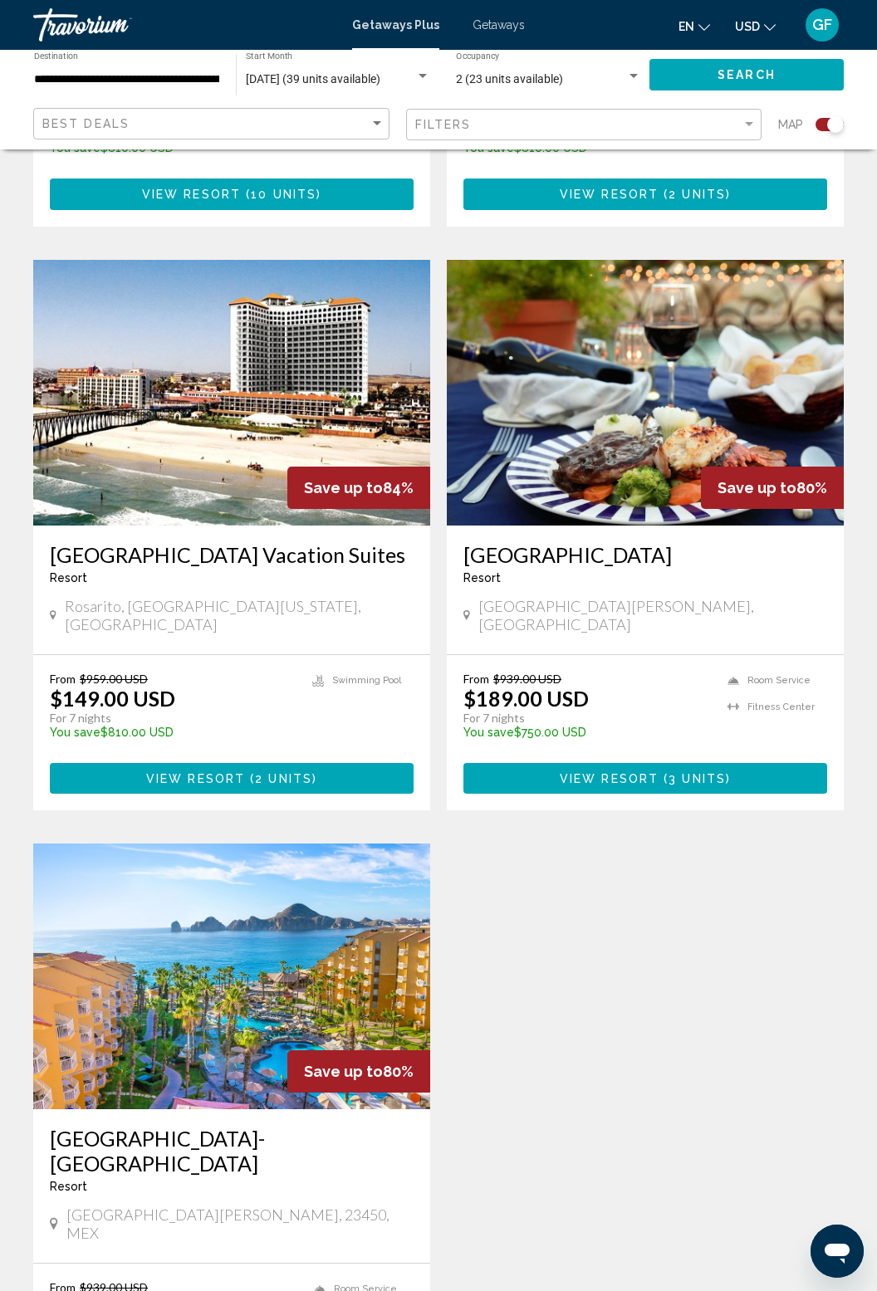
scroll to position [1693, 0]
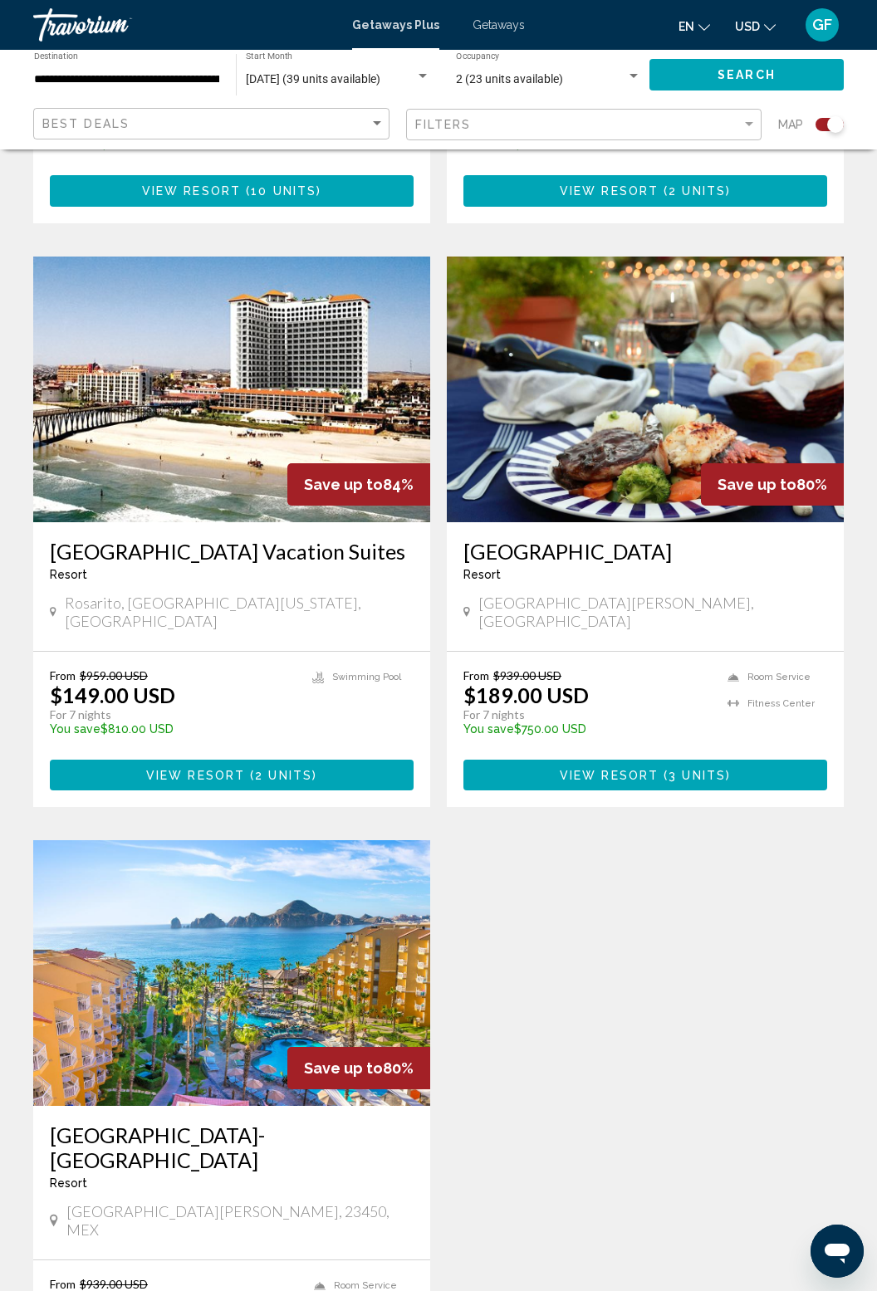
click at [115, 940] on img "Main content" at bounding box center [231, 973] width 397 height 266
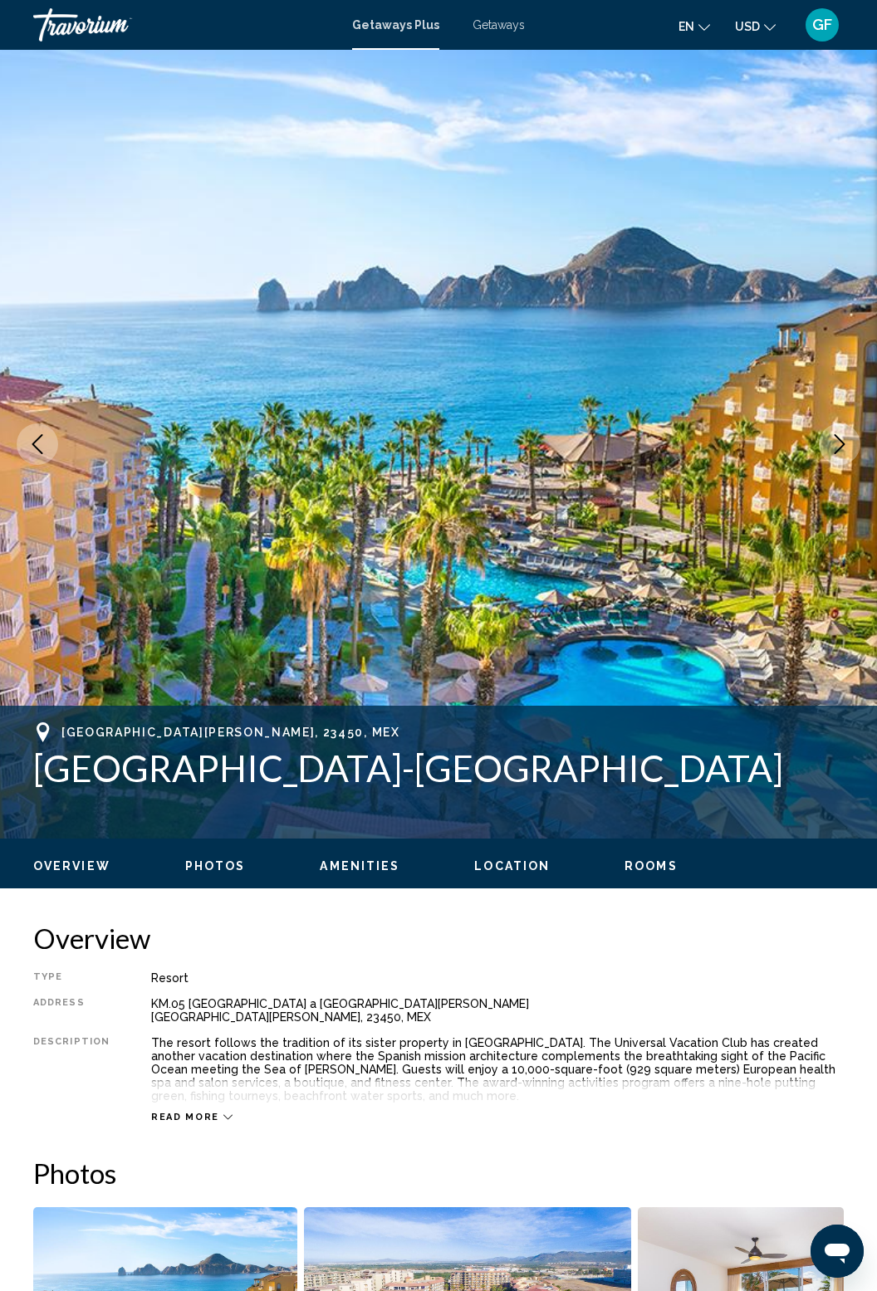
click at [845, 546] on img "Main content" at bounding box center [438, 444] width 877 height 789
click at [825, 496] on img "Main content" at bounding box center [438, 444] width 877 height 789
click at [823, 496] on img "Main content" at bounding box center [438, 444] width 877 height 789
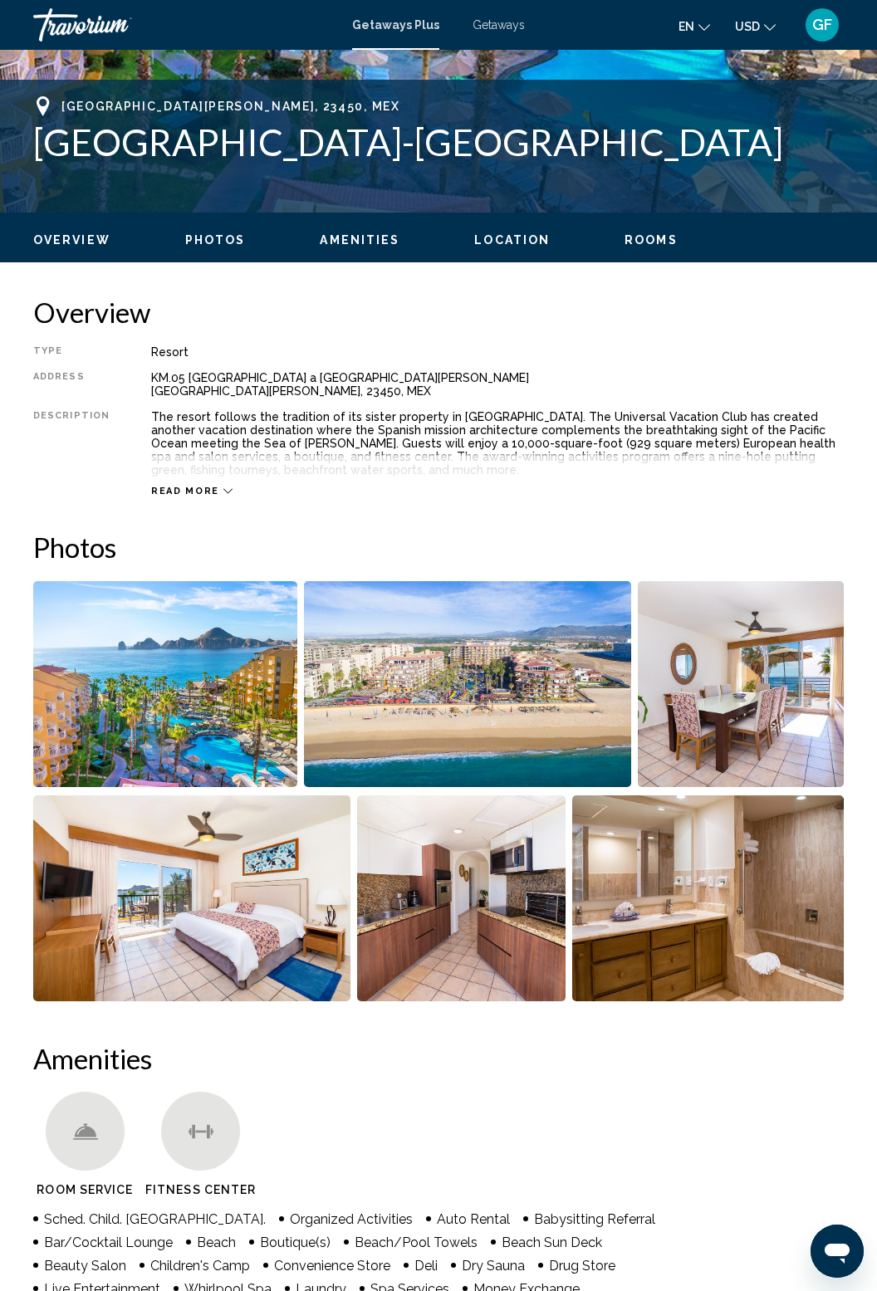
scroll to position [628, 0]
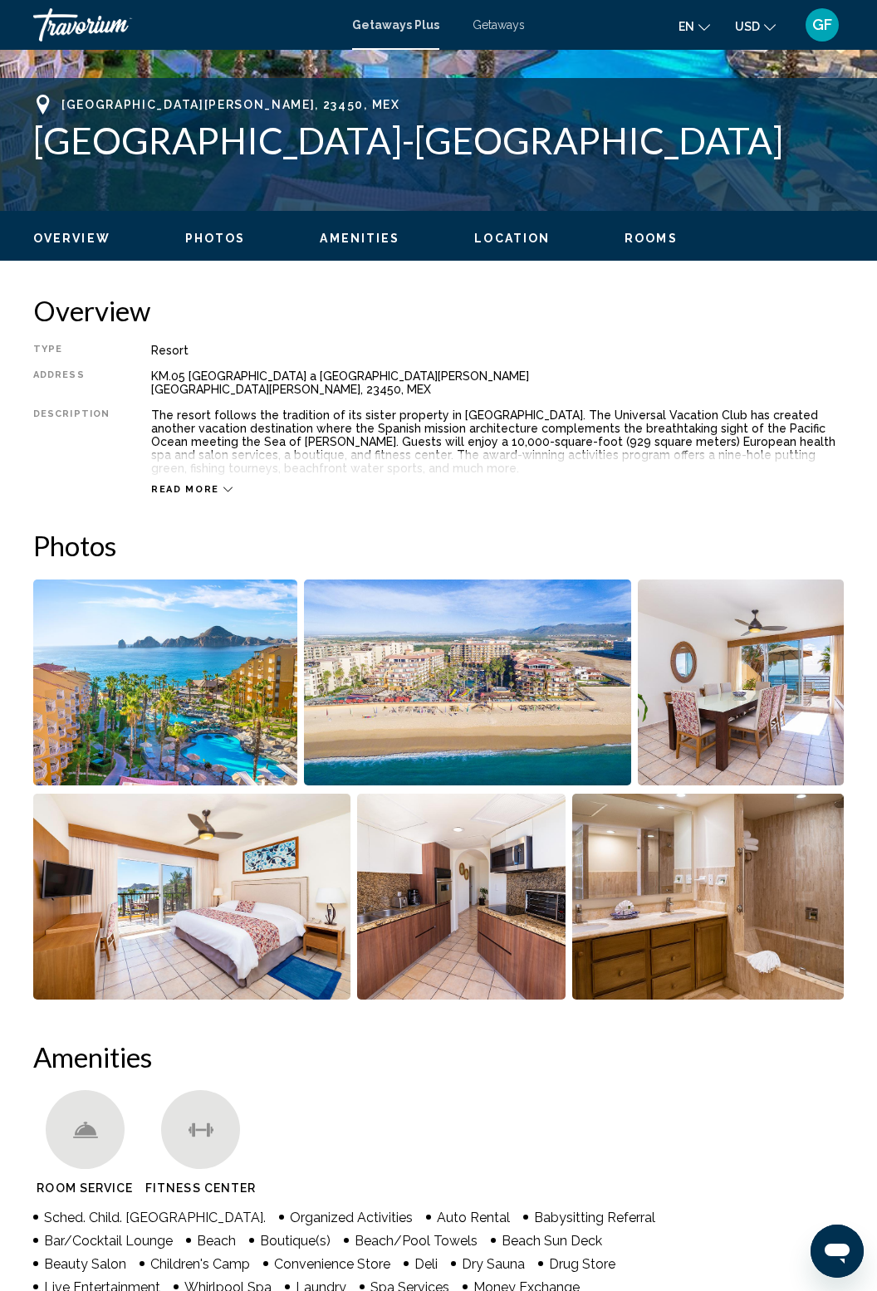
click at [173, 738] on img "Open full-screen image slider" at bounding box center [165, 682] width 264 height 206
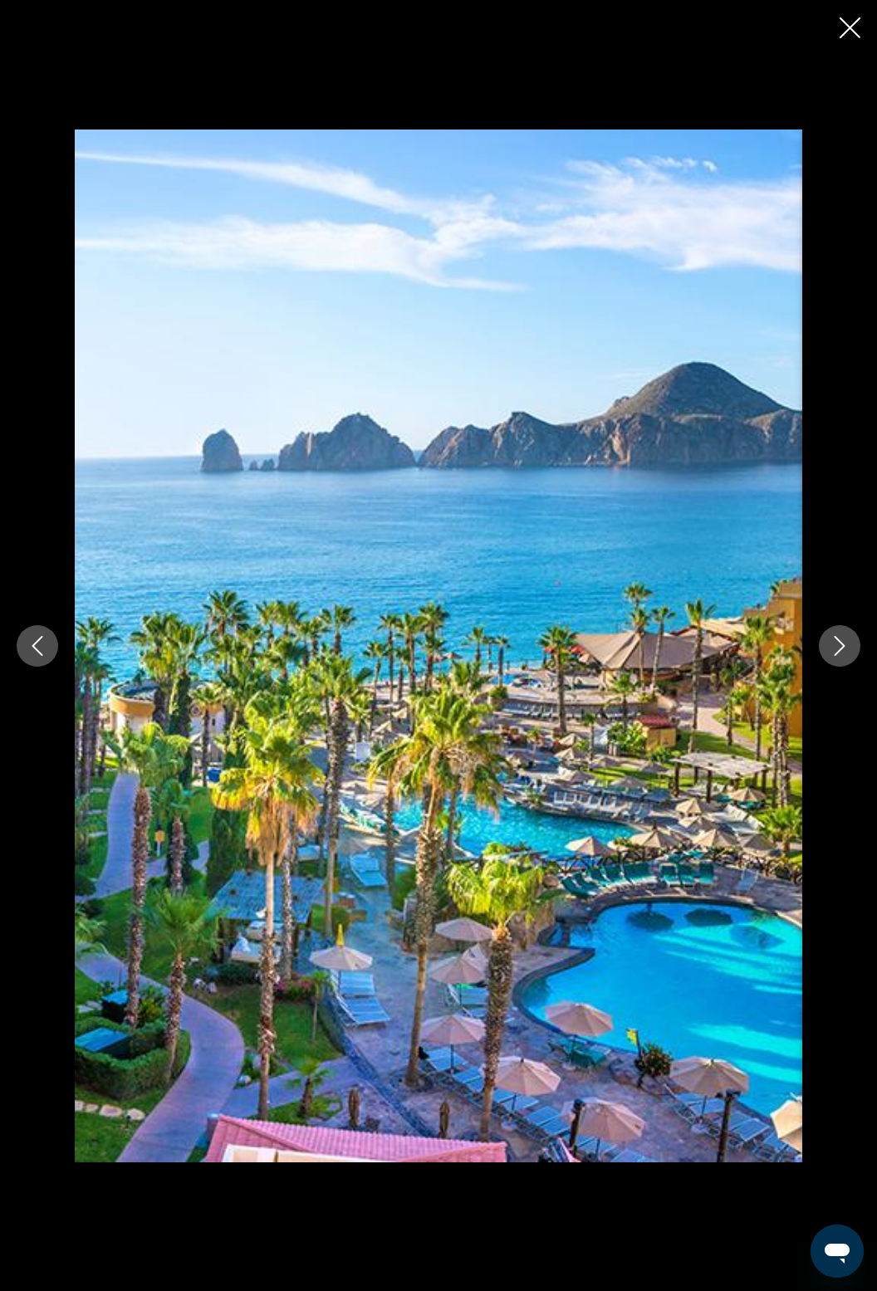
click at [835, 656] on icon "Next image" at bounding box center [839, 646] width 20 height 20
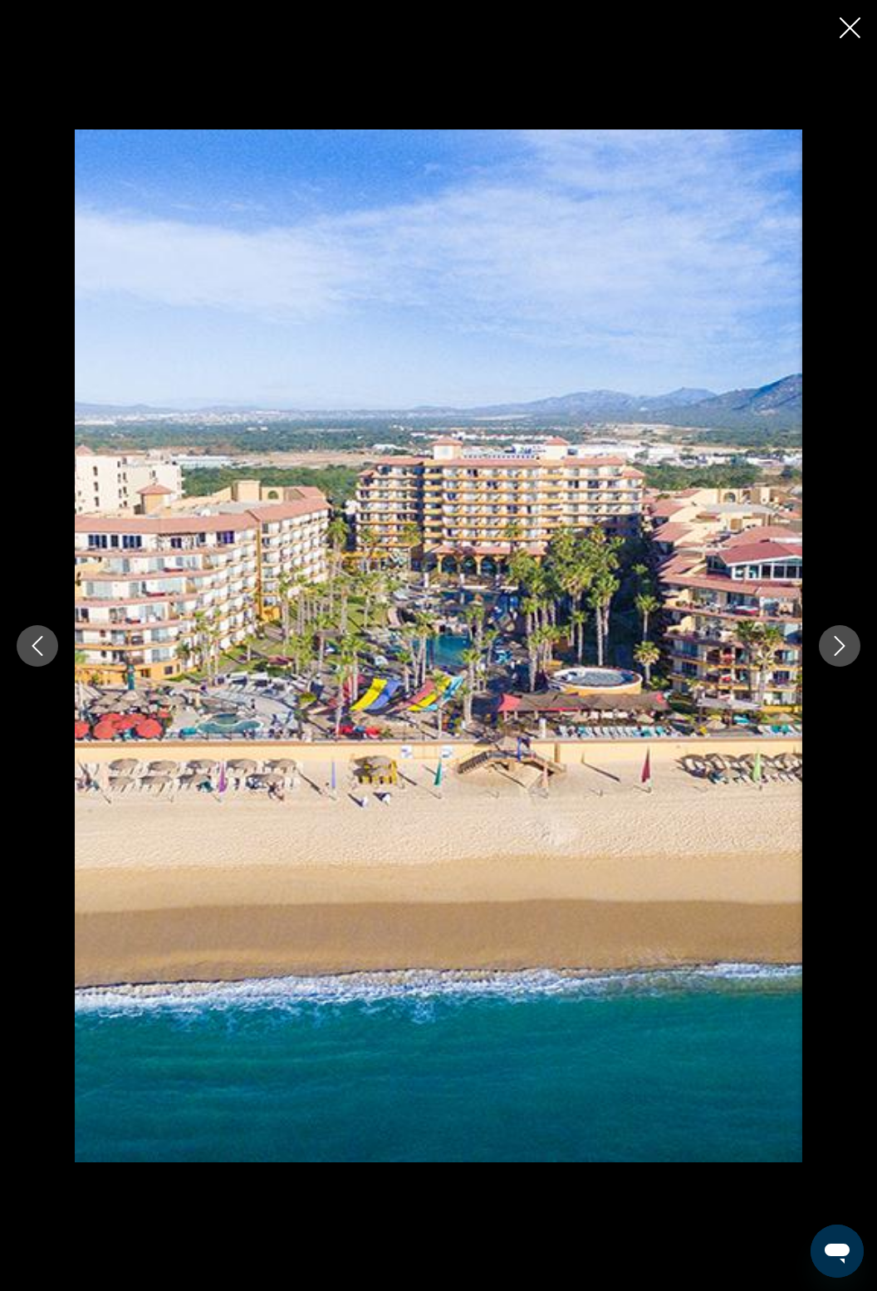
click at [835, 656] on icon "Next image" at bounding box center [839, 646] width 20 height 20
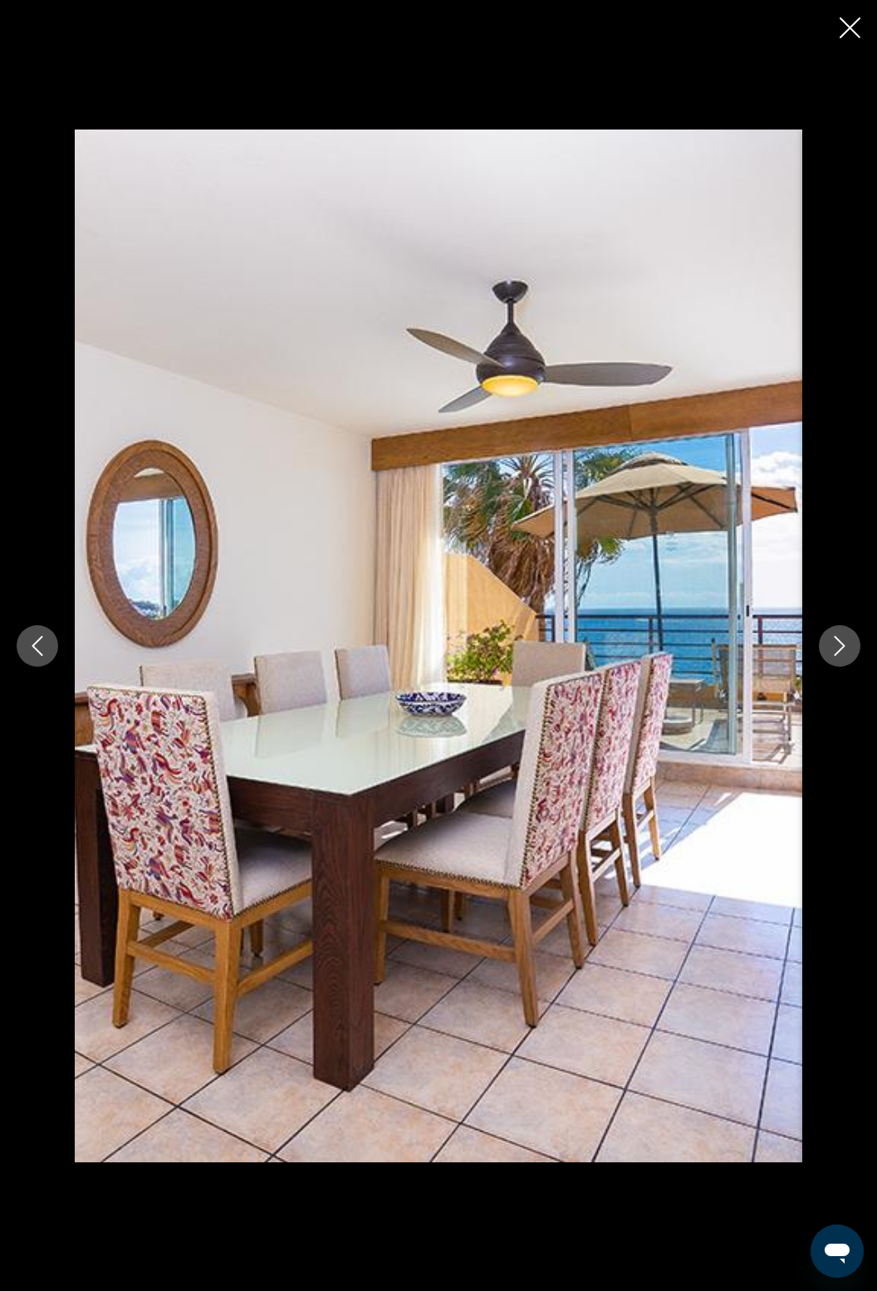
click at [840, 656] on icon "Next image" at bounding box center [839, 646] width 20 height 20
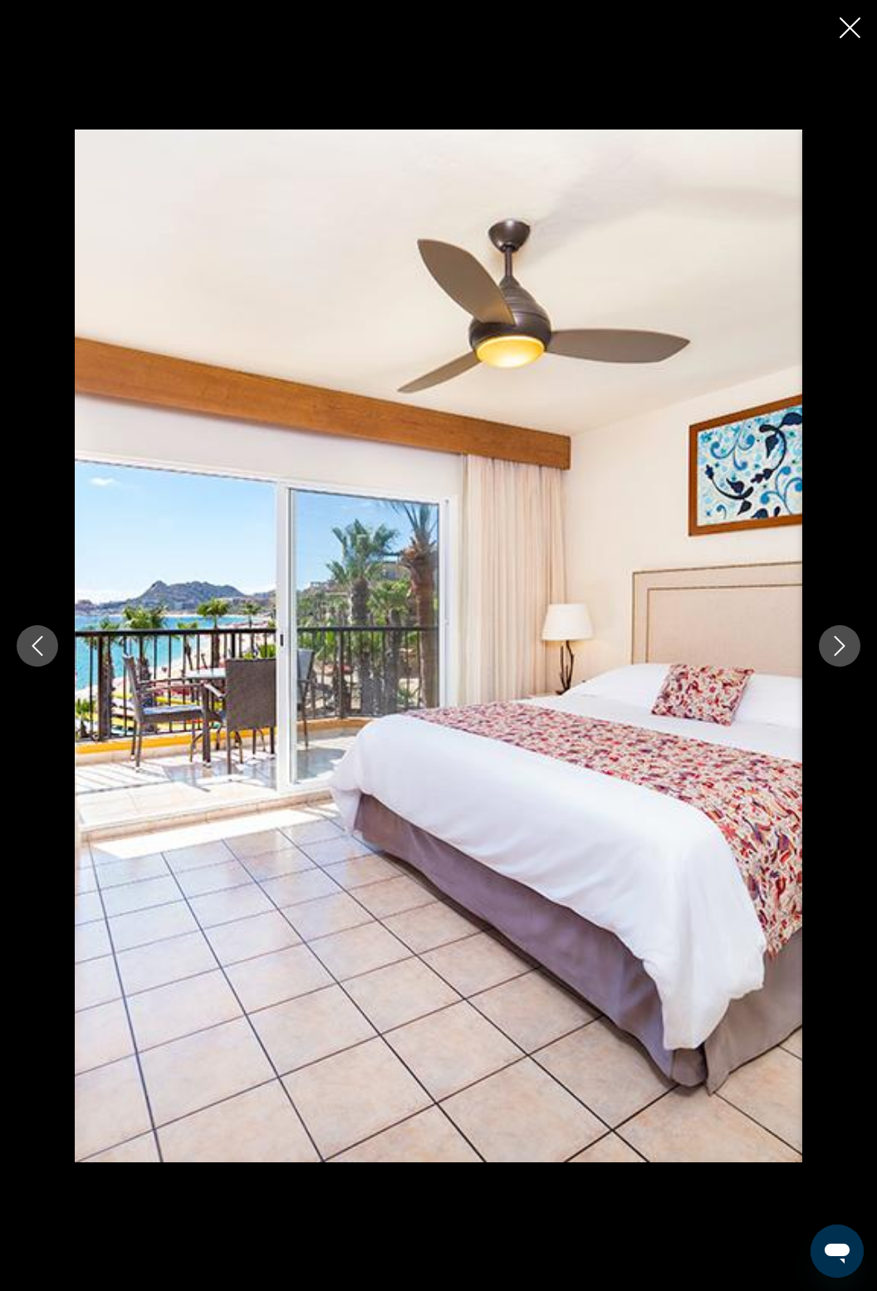
click at [841, 656] on icon "Next image" at bounding box center [839, 646] width 20 height 20
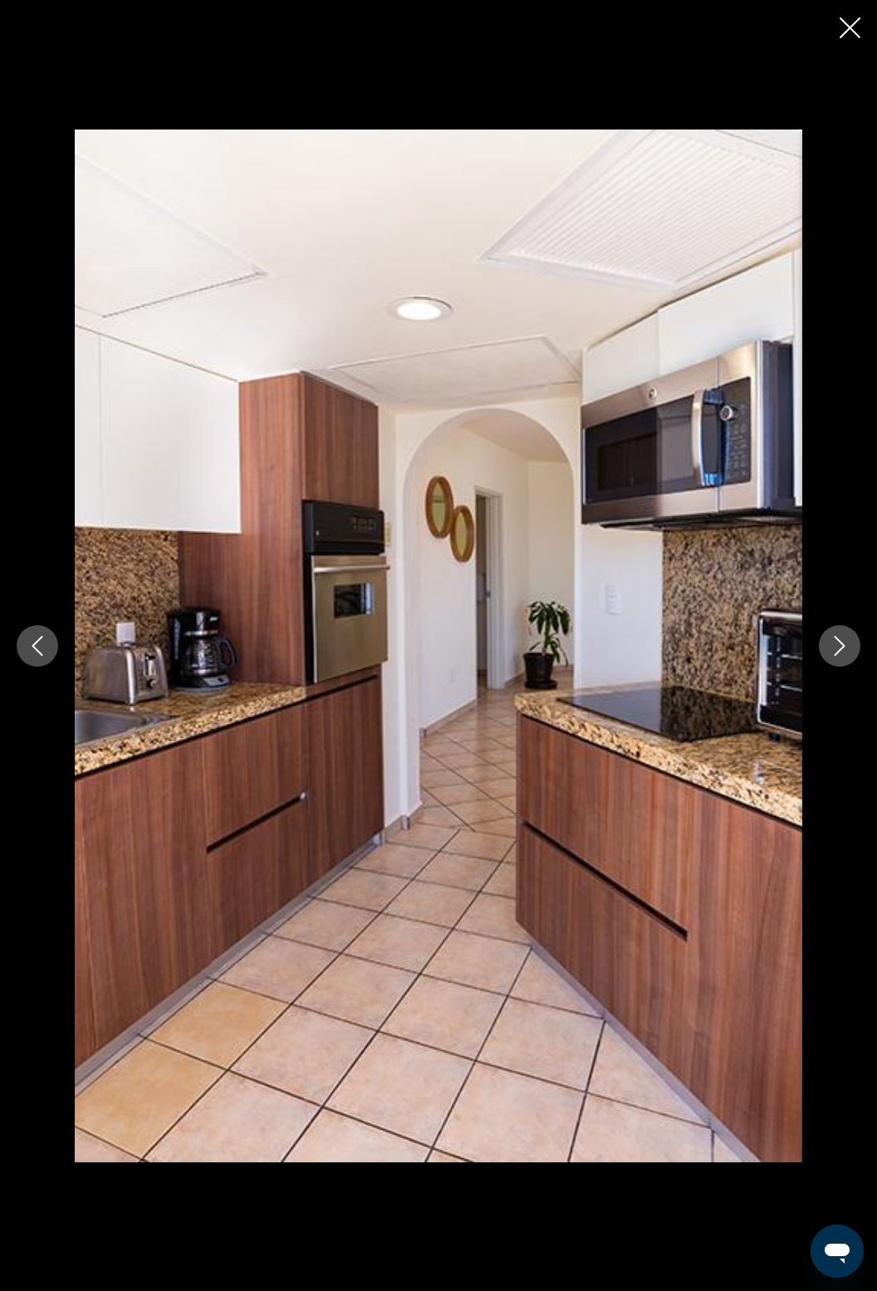
click at [844, 656] on icon "Next image" at bounding box center [839, 646] width 20 height 20
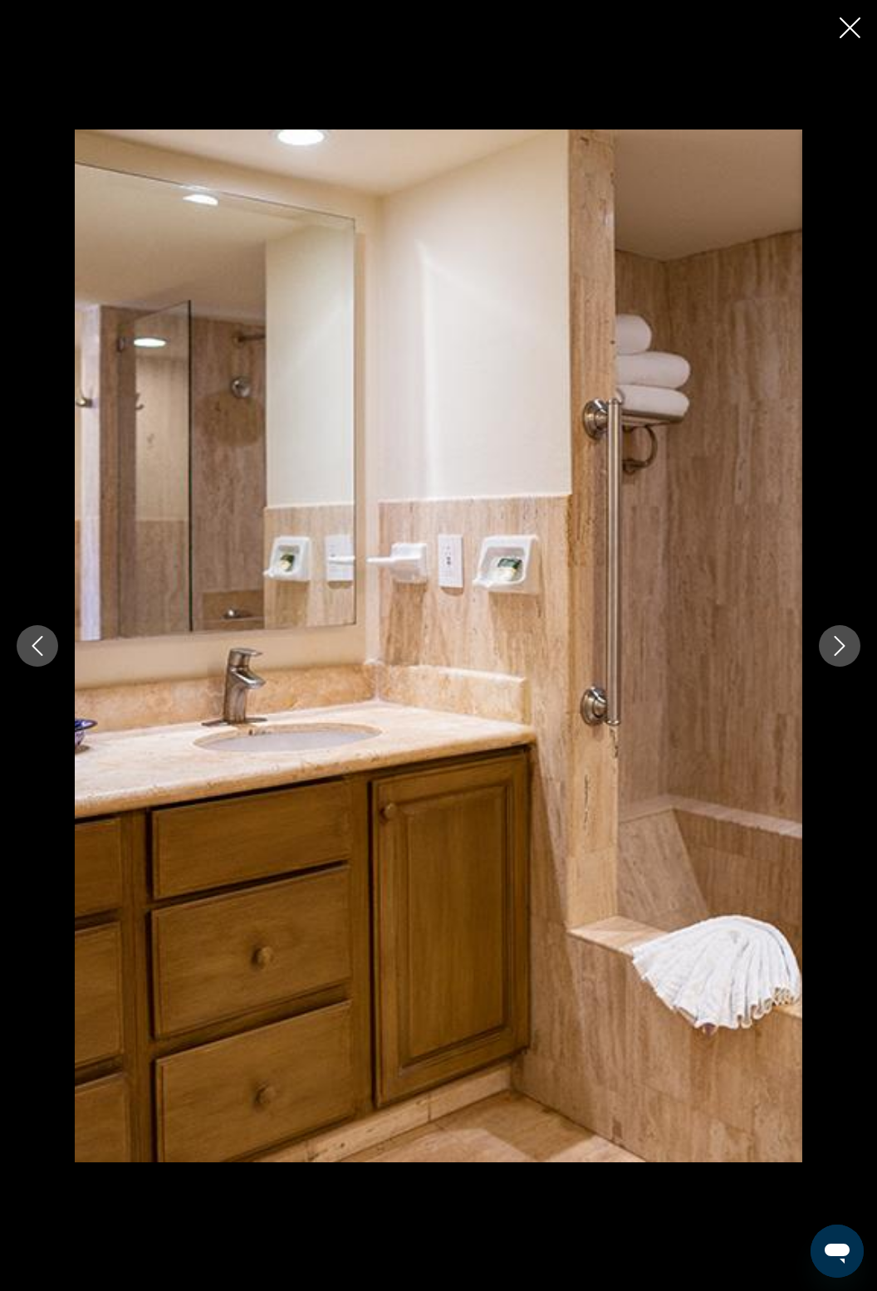
click at [845, 656] on icon "Next image" at bounding box center [839, 646] width 20 height 20
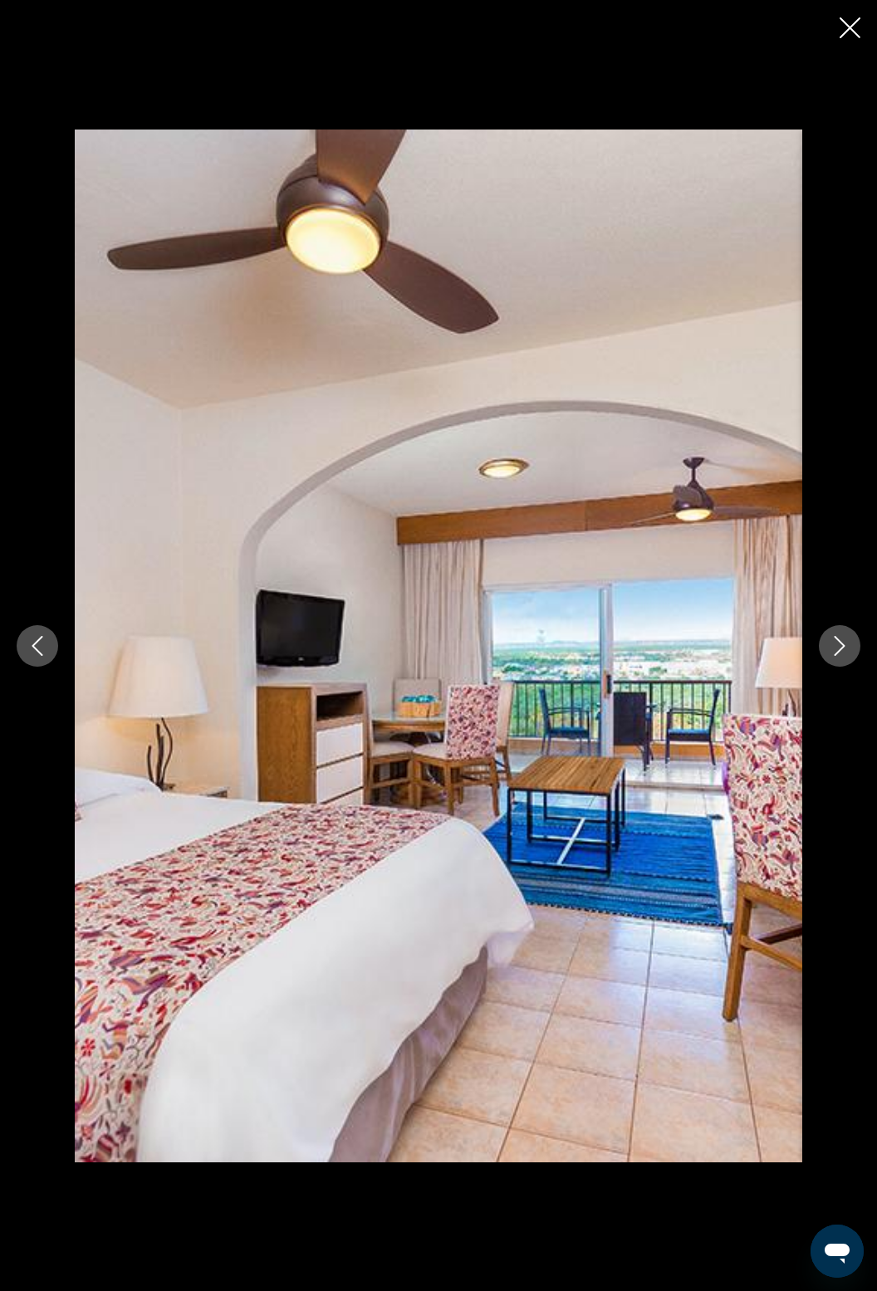
click at [843, 656] on icon "Next image" at bounding box center [839, 646] width 20 height 20
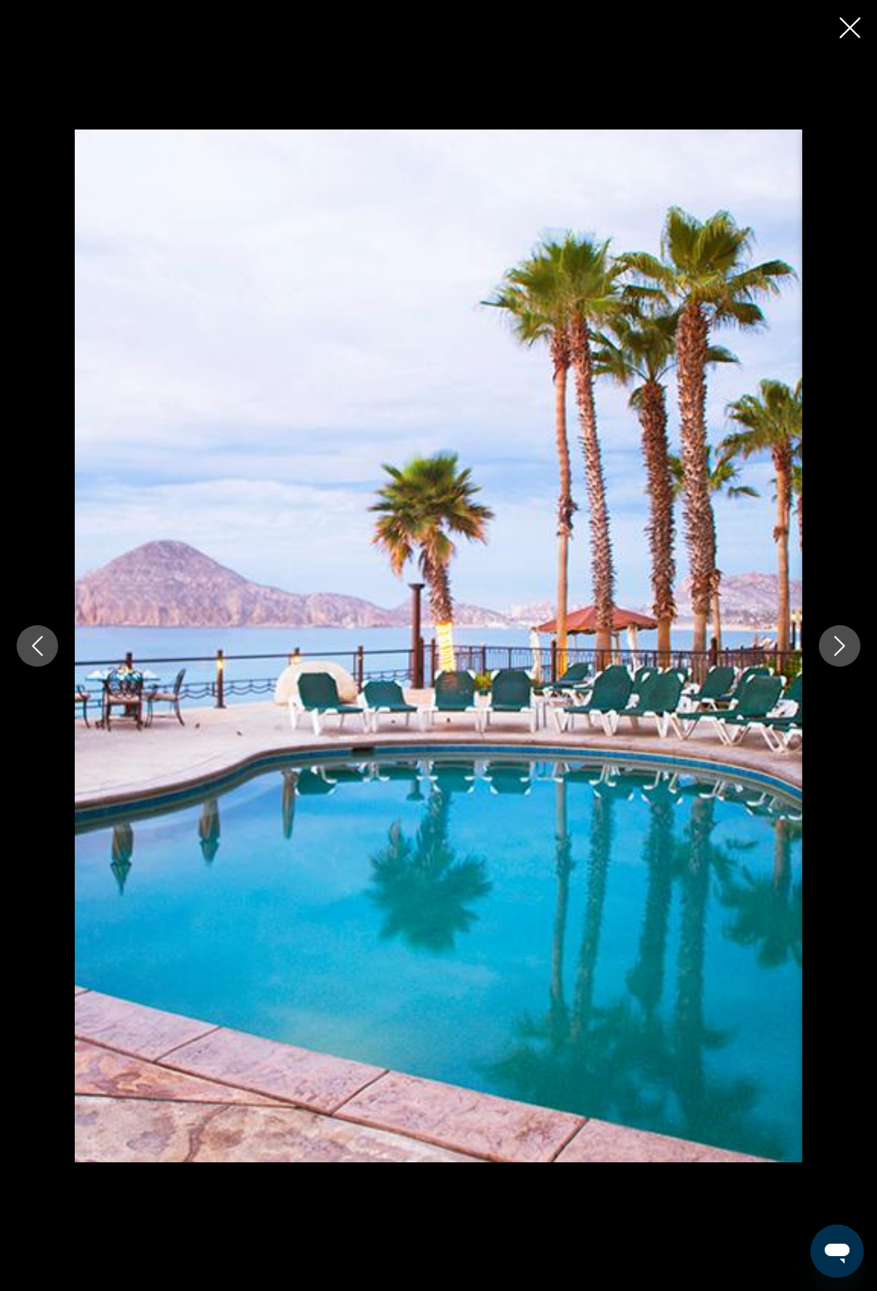
click at [847, 656] on icon "Next image" at bounding box center [839, 646] width 20 height 20
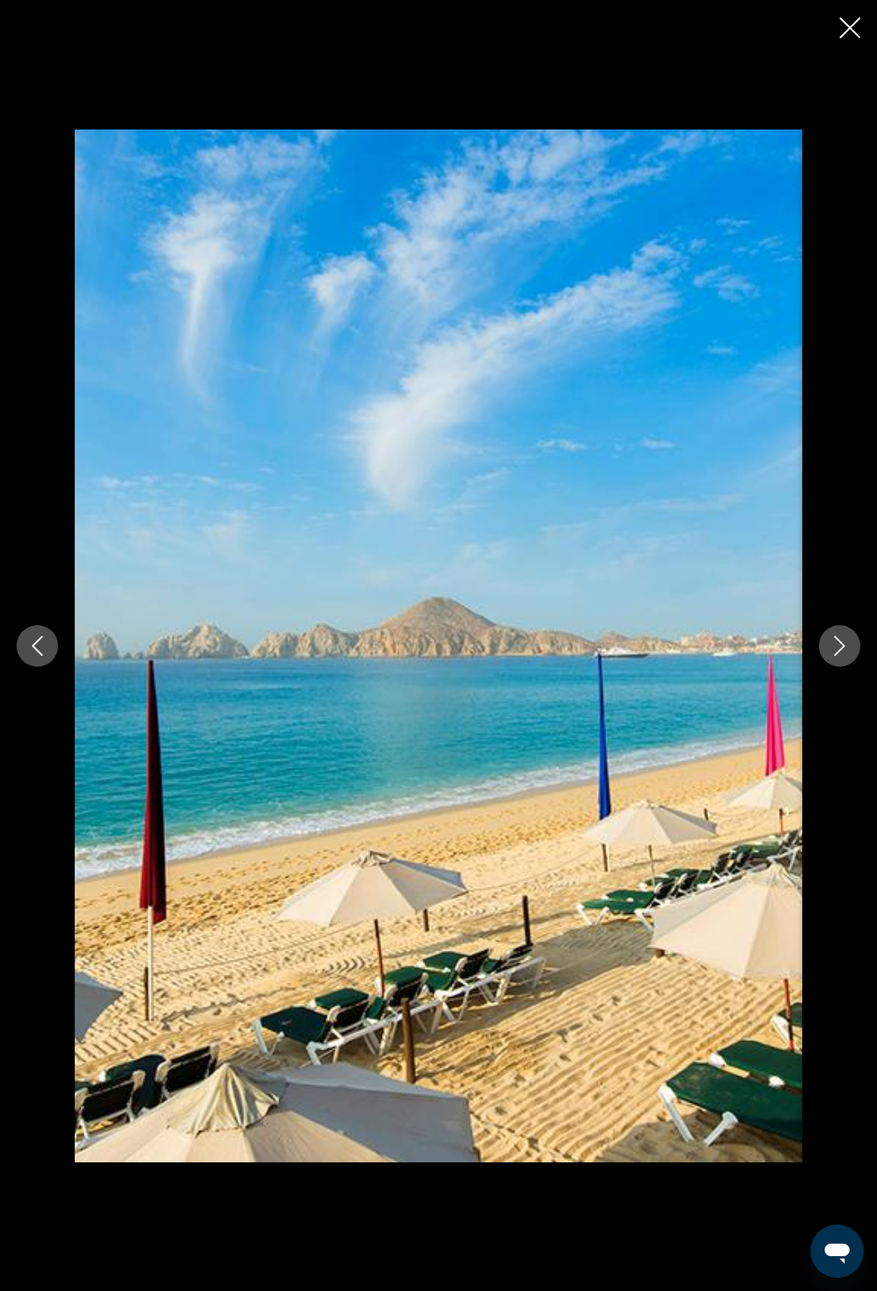
click at [847, 656] on icon "Next image" at bounding box center [839, 646] width 20 height 20
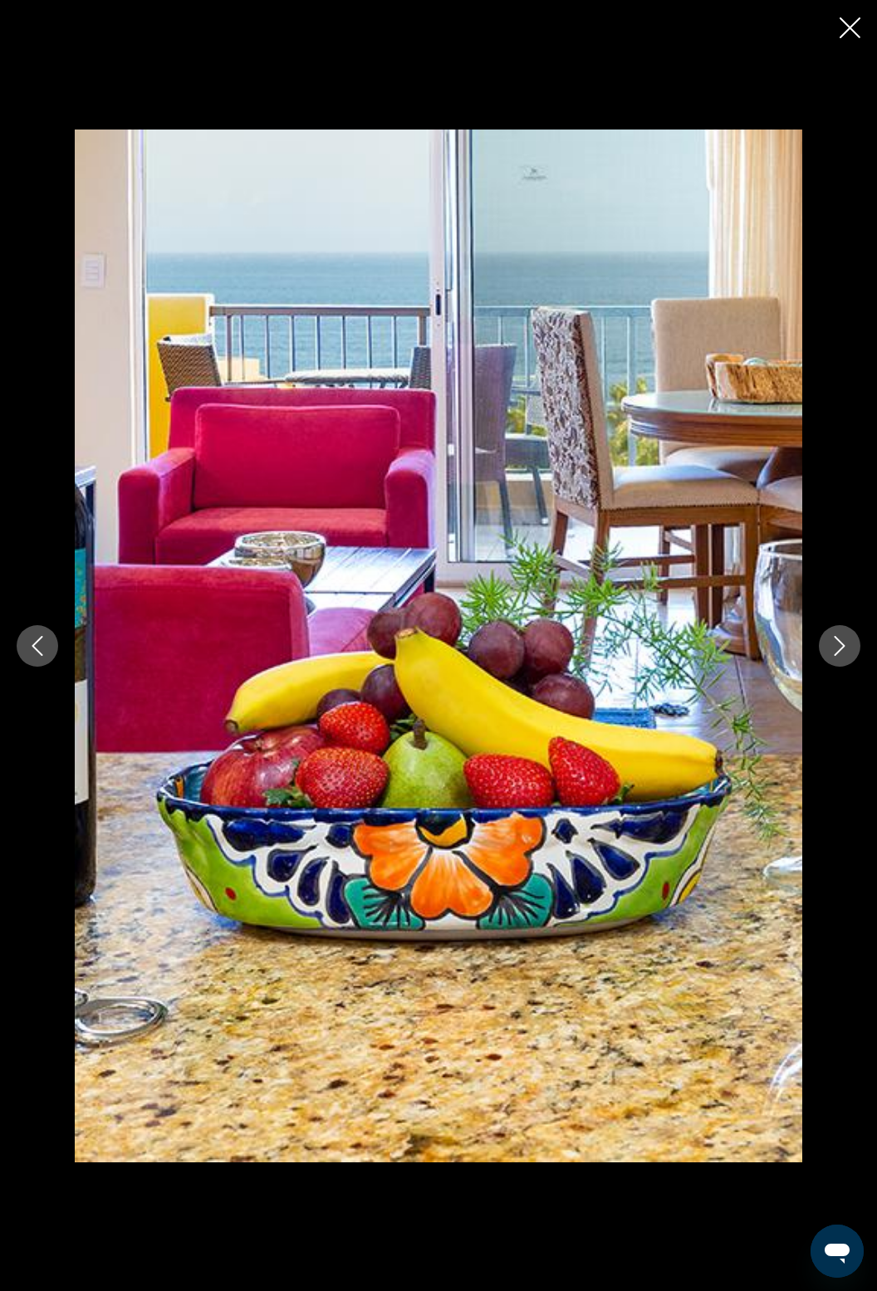
click at [845, 18] on icon "Close slideshow" at bounding box center [849, 27] width 21 height 21
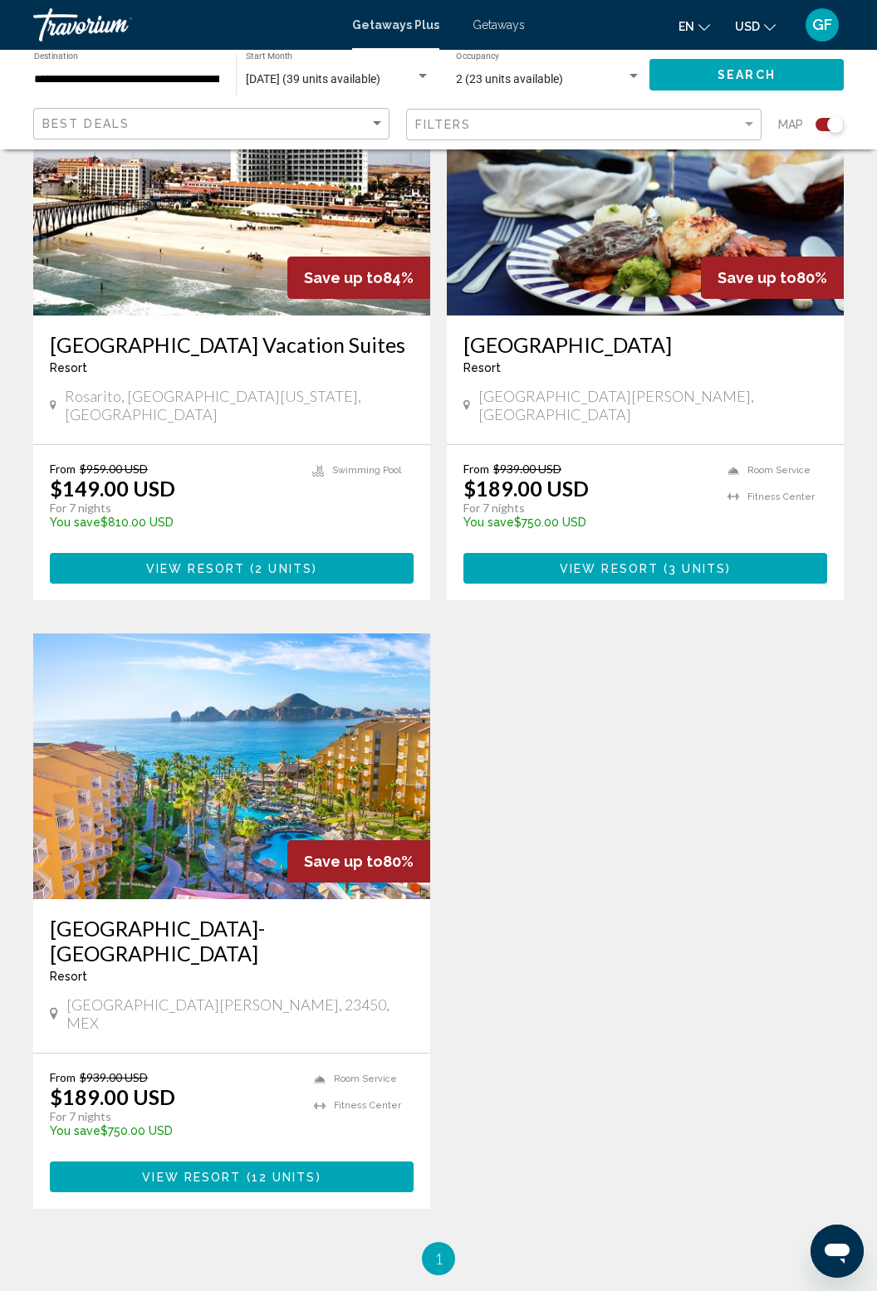
scroll to position [1949, 0]
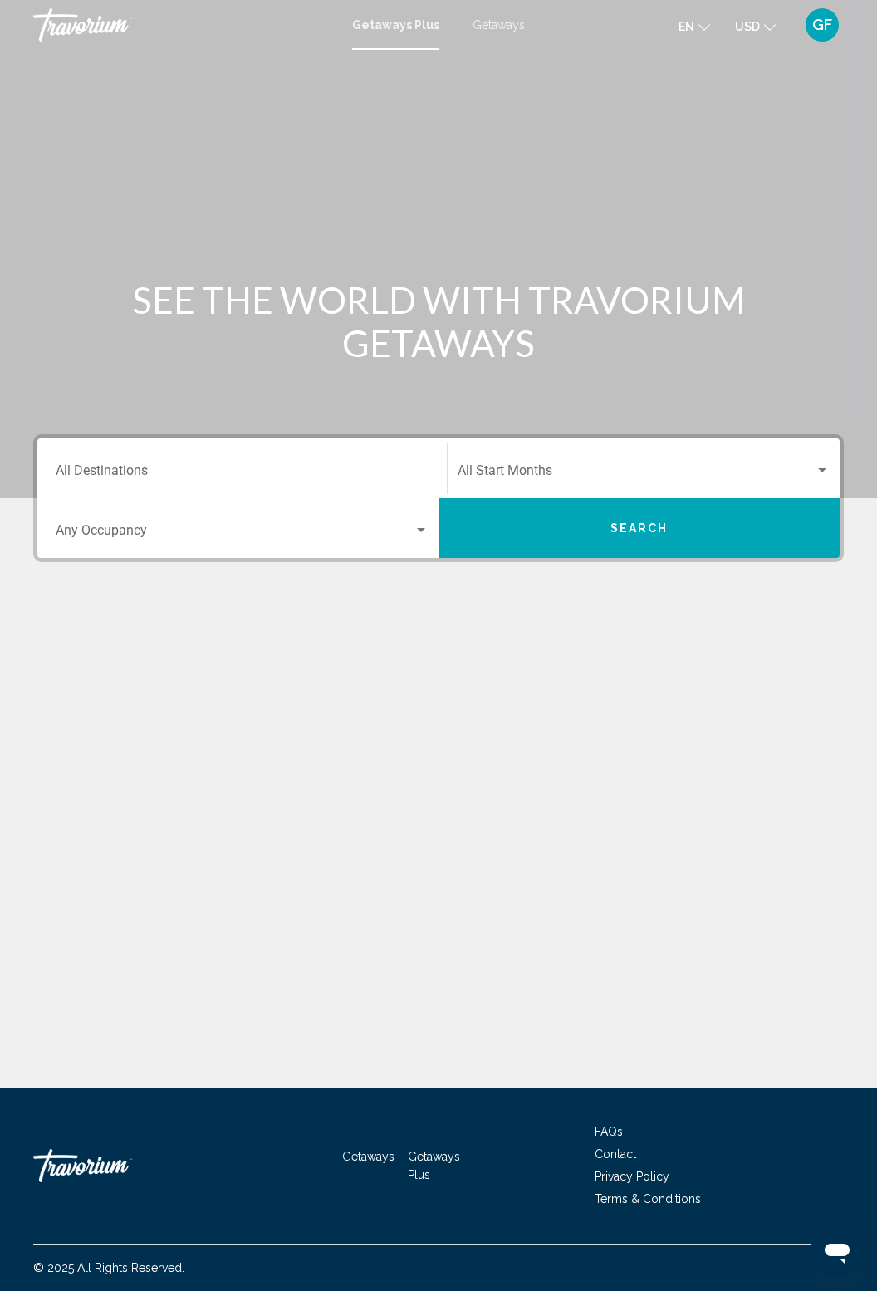
click at [227, 478] on input "Destination All Destinations" at bounding box center [242, 473] width 373 height 15
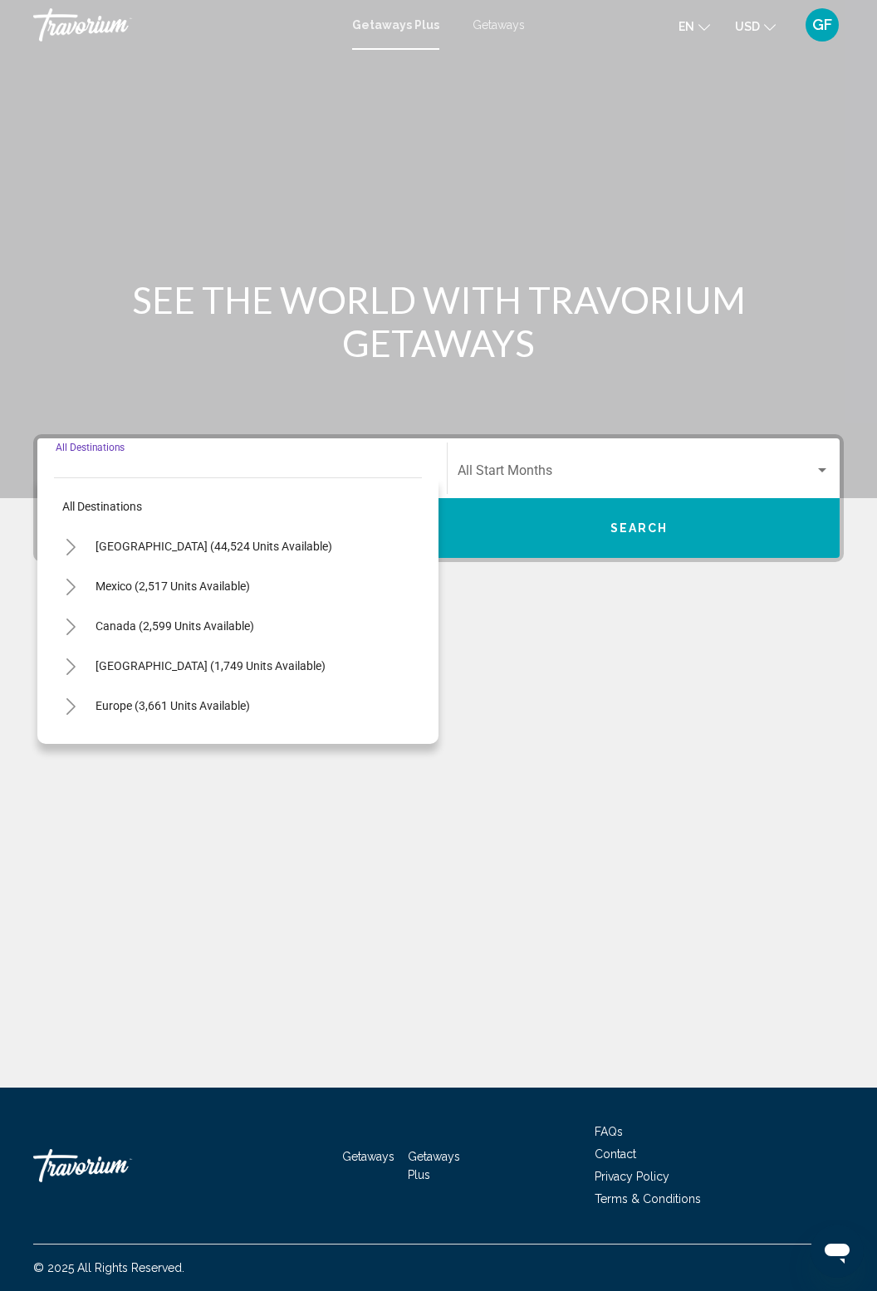
click at [78, 598] on button "Toggle Mexico (2,517 units available)" at bounding box center [70, 585] width 33 height 33
click at [199, 626] on span "Acapulco (308 units available)" at bounding box center [157, 625] width 157 height 13
type input "**********"
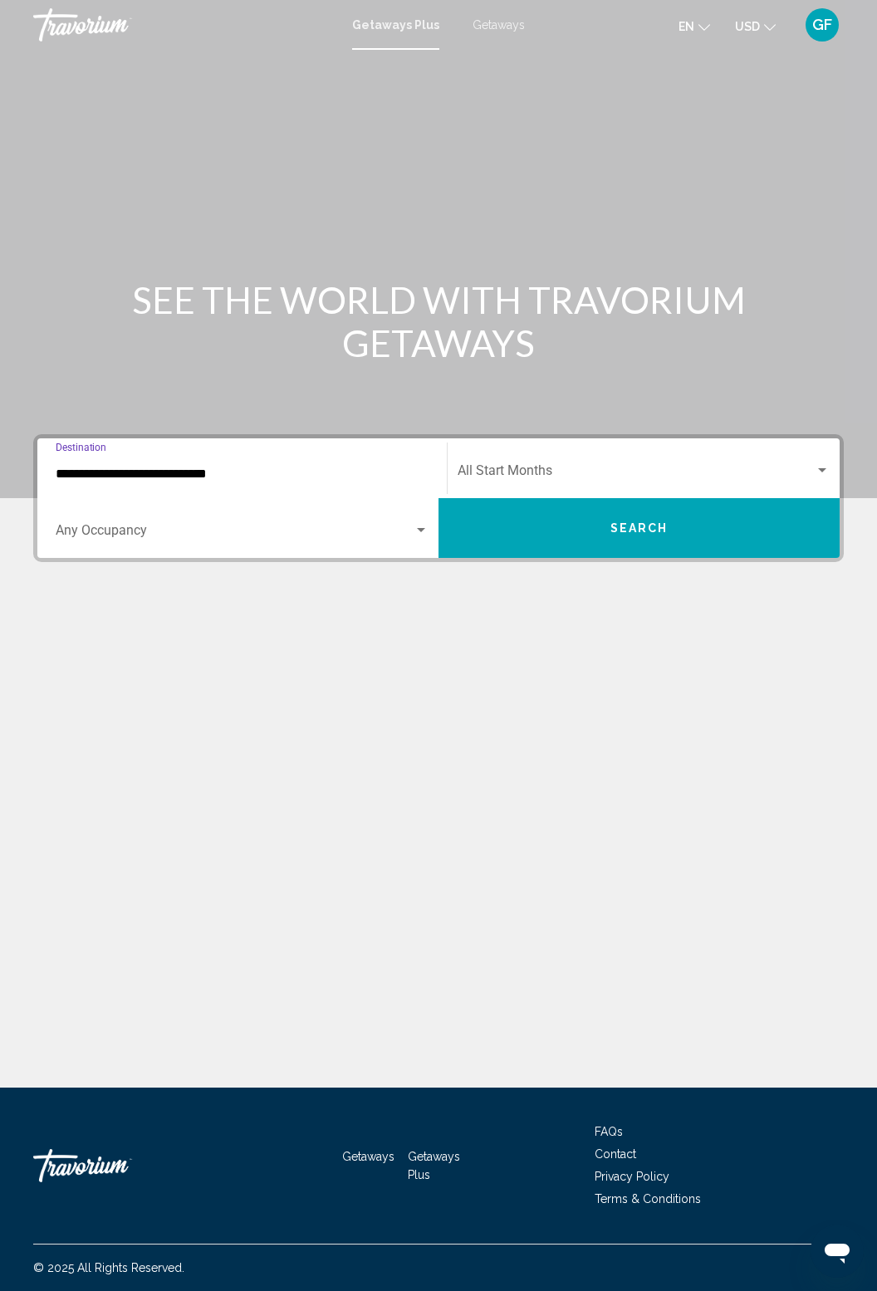
click at [822, 469] on div "Search widget" at bounding box center [822, 470] width 8 height 4
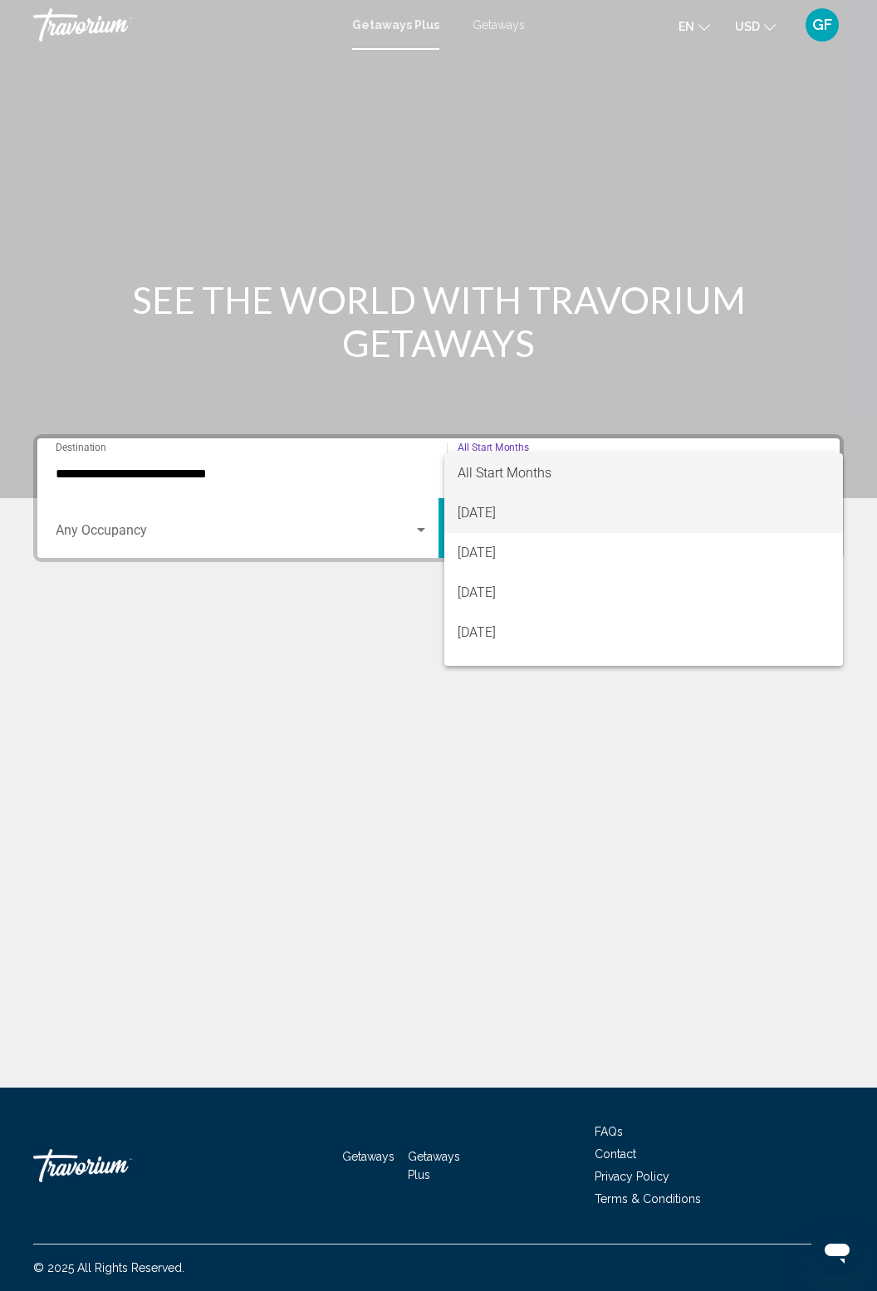
click at [691, 516] on span "[DATE]" at bounding box center [643, 513] width 373 height 40
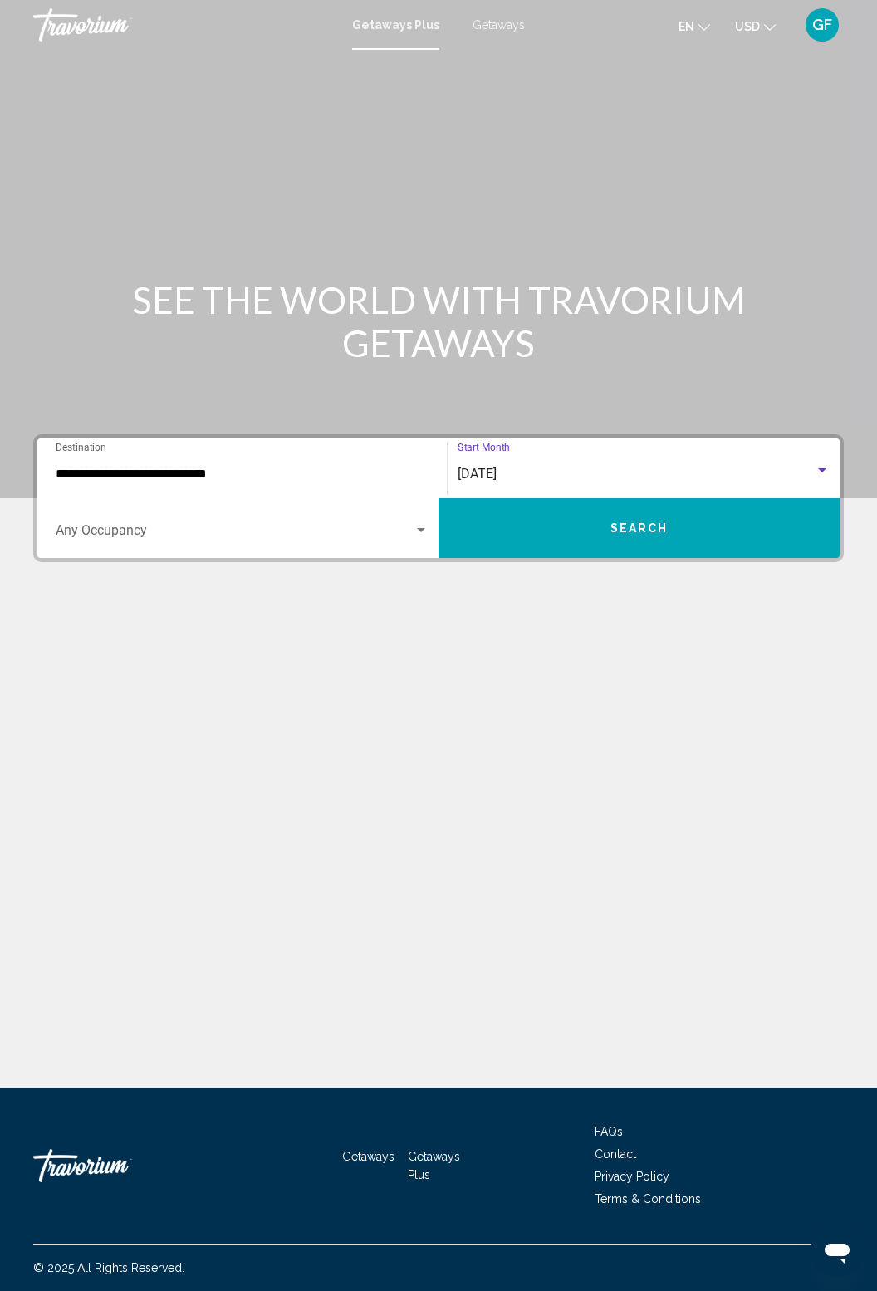
click at [741, 538] on button "Search" at bounding box center [638, 528] width 401 height 60
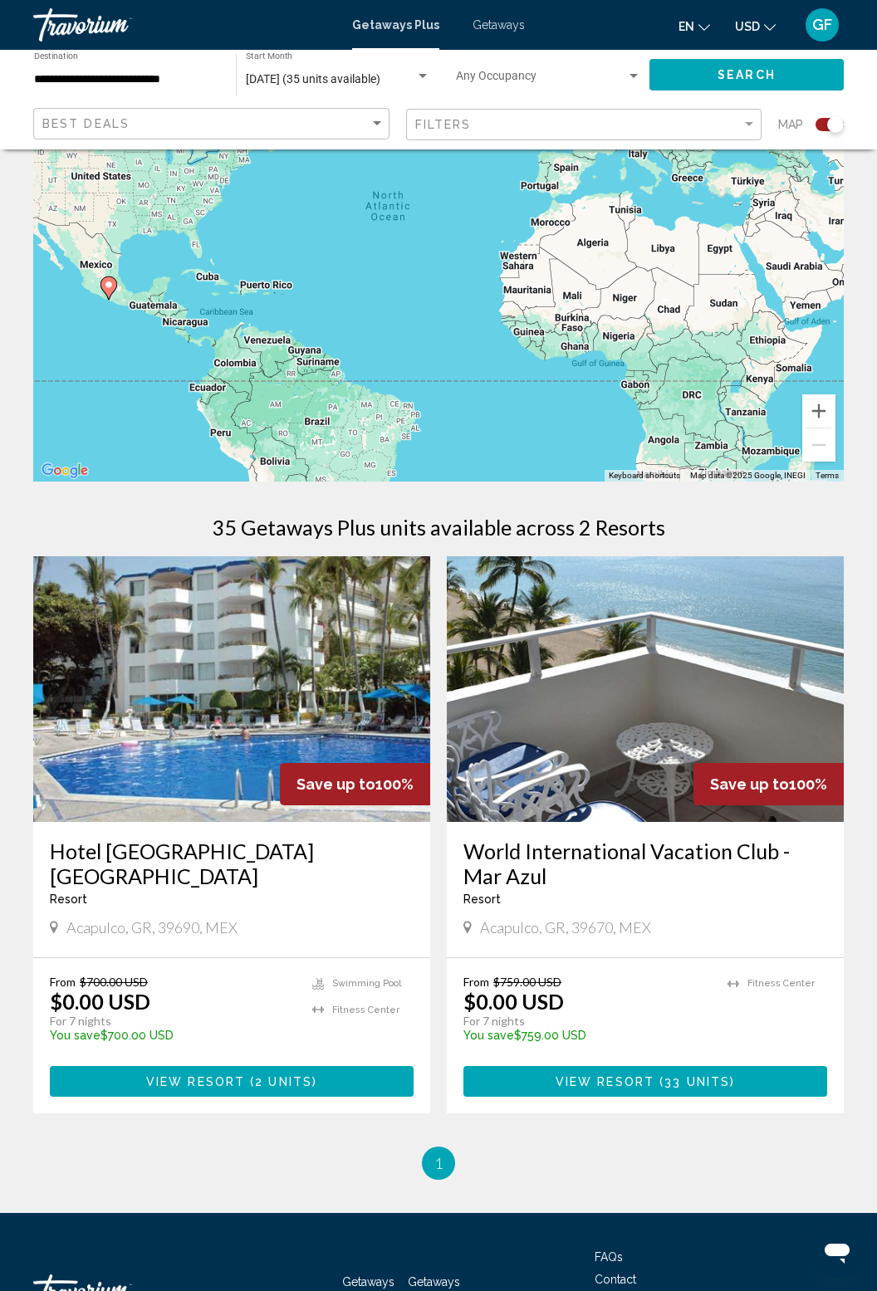
scroll to position [253, 0]
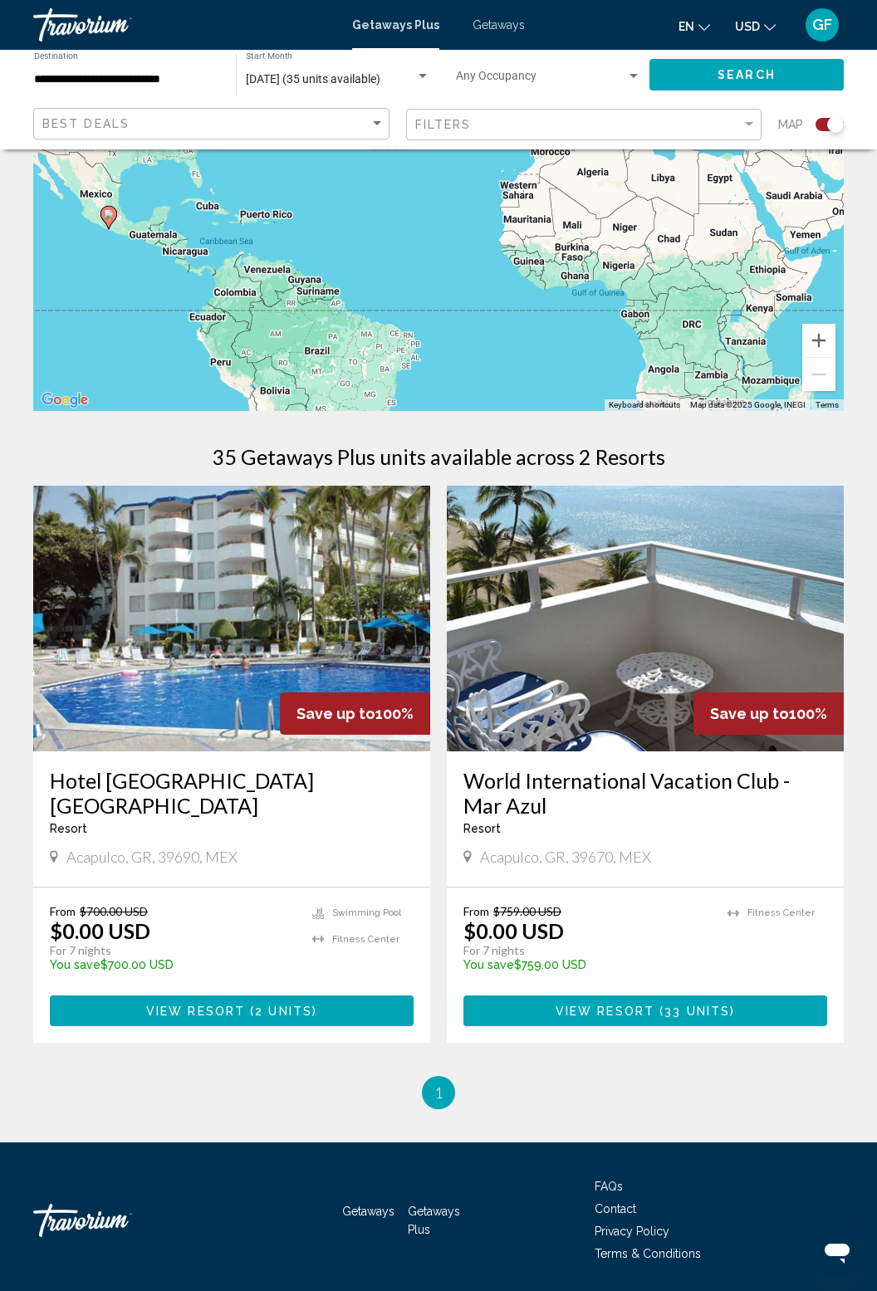
click at [779, 666] on img "Main content" at bounding box center [645, 619] width 397 height 266
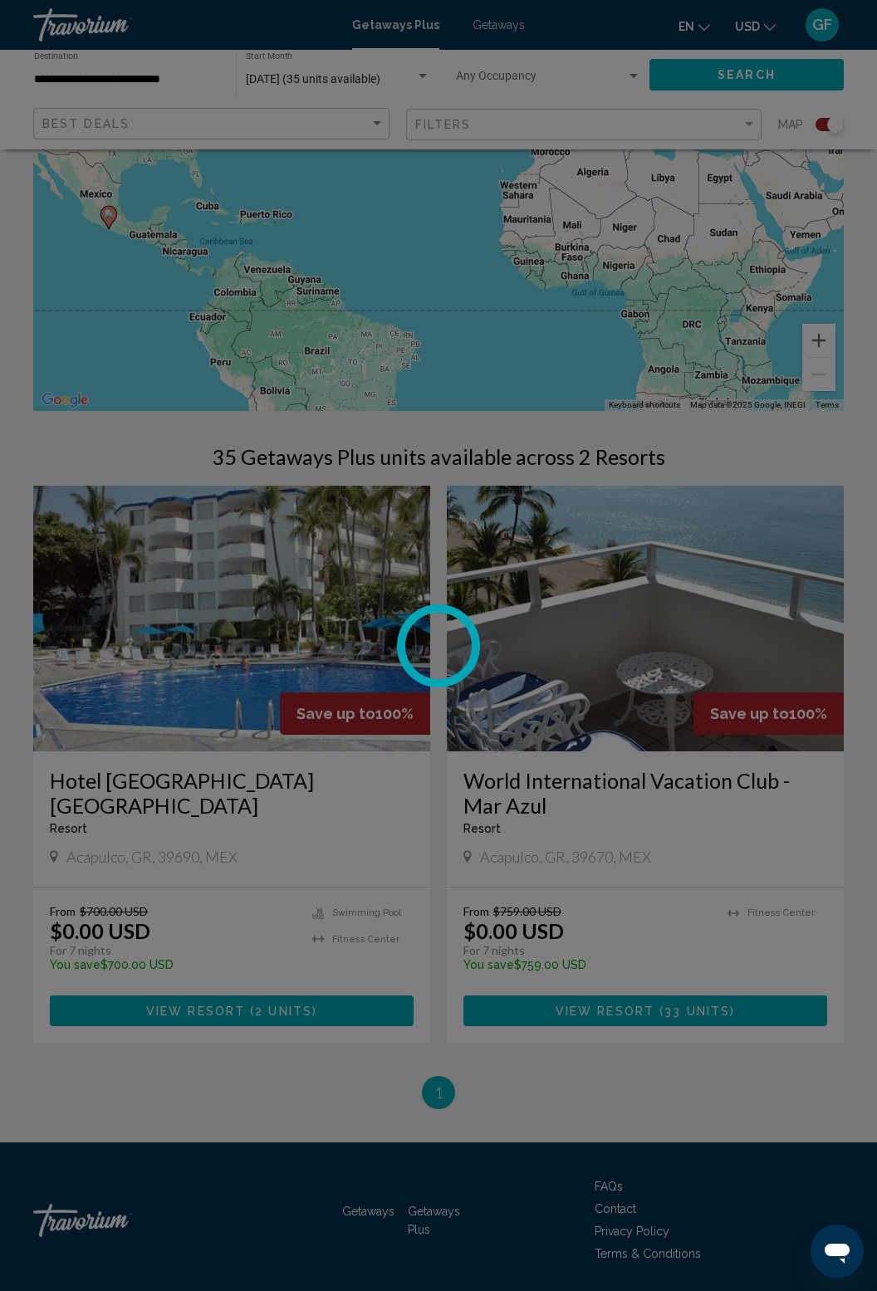
click at [782, 663] on div at bounding box center [438, 645] width 877 height 1291
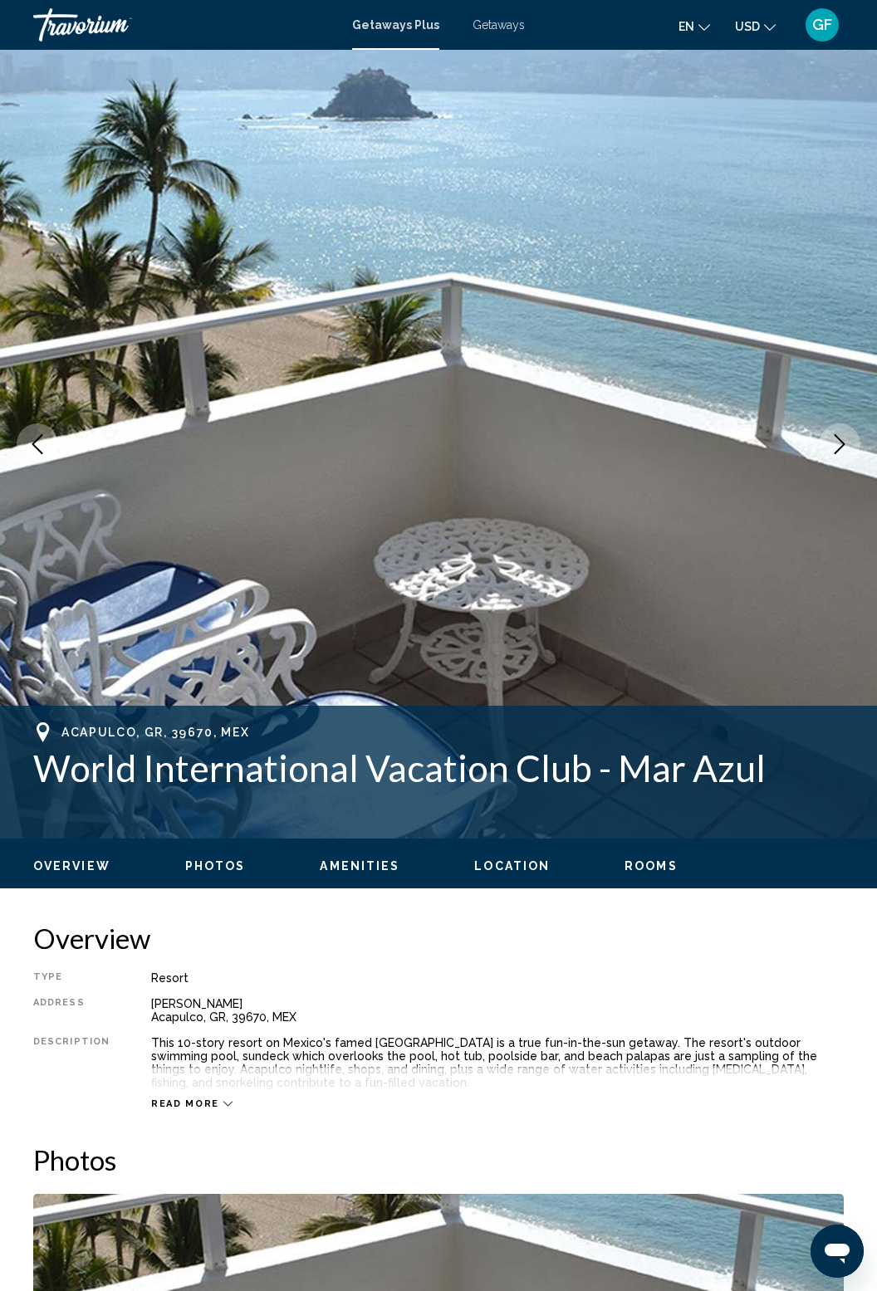
click at [843, 447] on icon "Next image" at bounding box center [839, 444] width 20 height 20
click at [836, 443] on icon "Next image" at bounding box center [839, 444] width 20 height 20
click at [842, 436] on icon "Next image" at bounding box center [839, 444] width 20 height 20
click at [843, 439] on icon "Next image" at bounding box center [839, 444] width 20 height 20
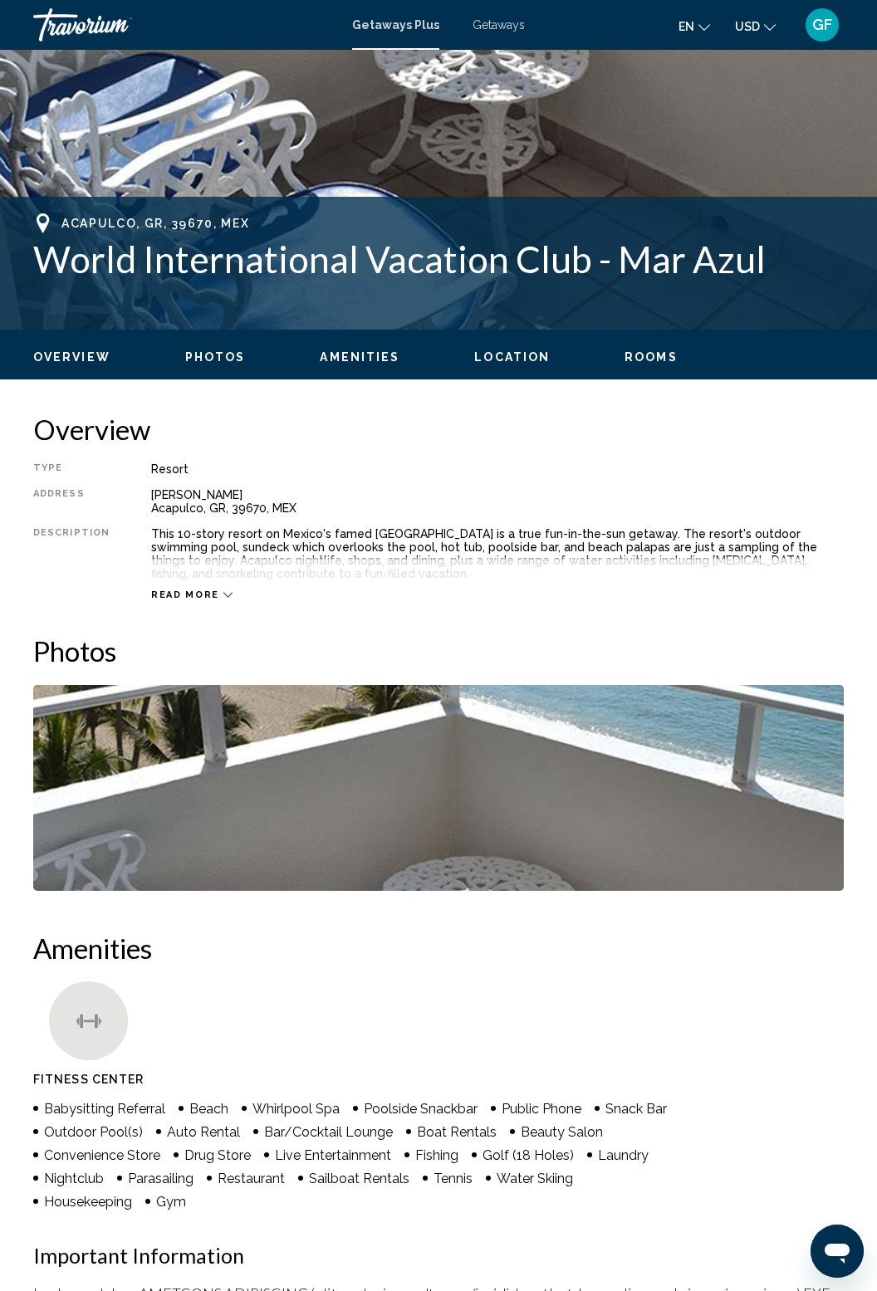
scroll to position [525, 0]
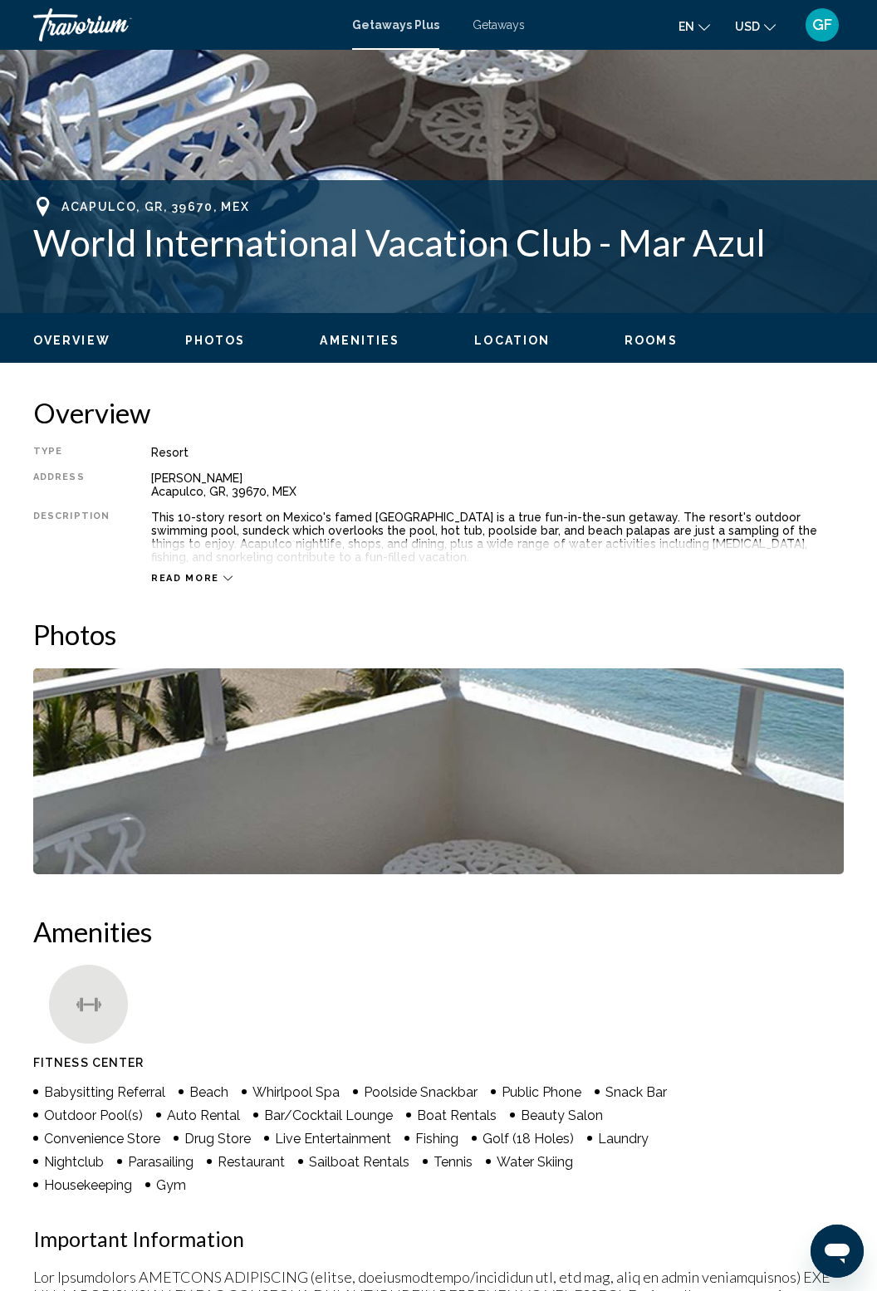
click at [337, 346] on button "Amenities" at bounding box center [360, 340] width 80 height 15
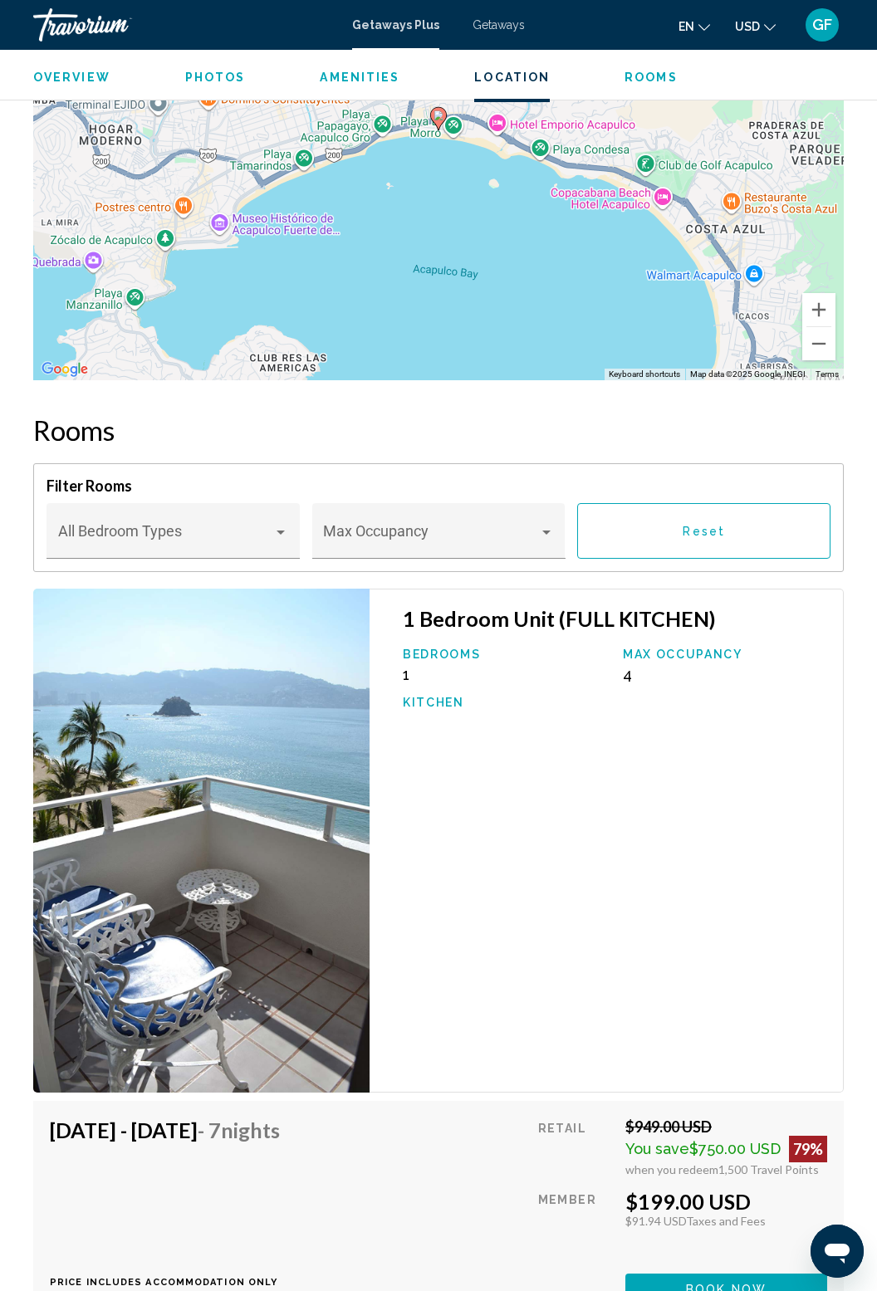
scroll to position [2525, 0]
click at [188, 876] on img "Main content" at bounding box center [201, 840] width 336 height 504
click at [153, 837] on img "Main content" at bounding box center [201, 840] width 336 height 504
click at [170, 854] on img "Main content" at bounding box center [201, 840] width 336 height 504
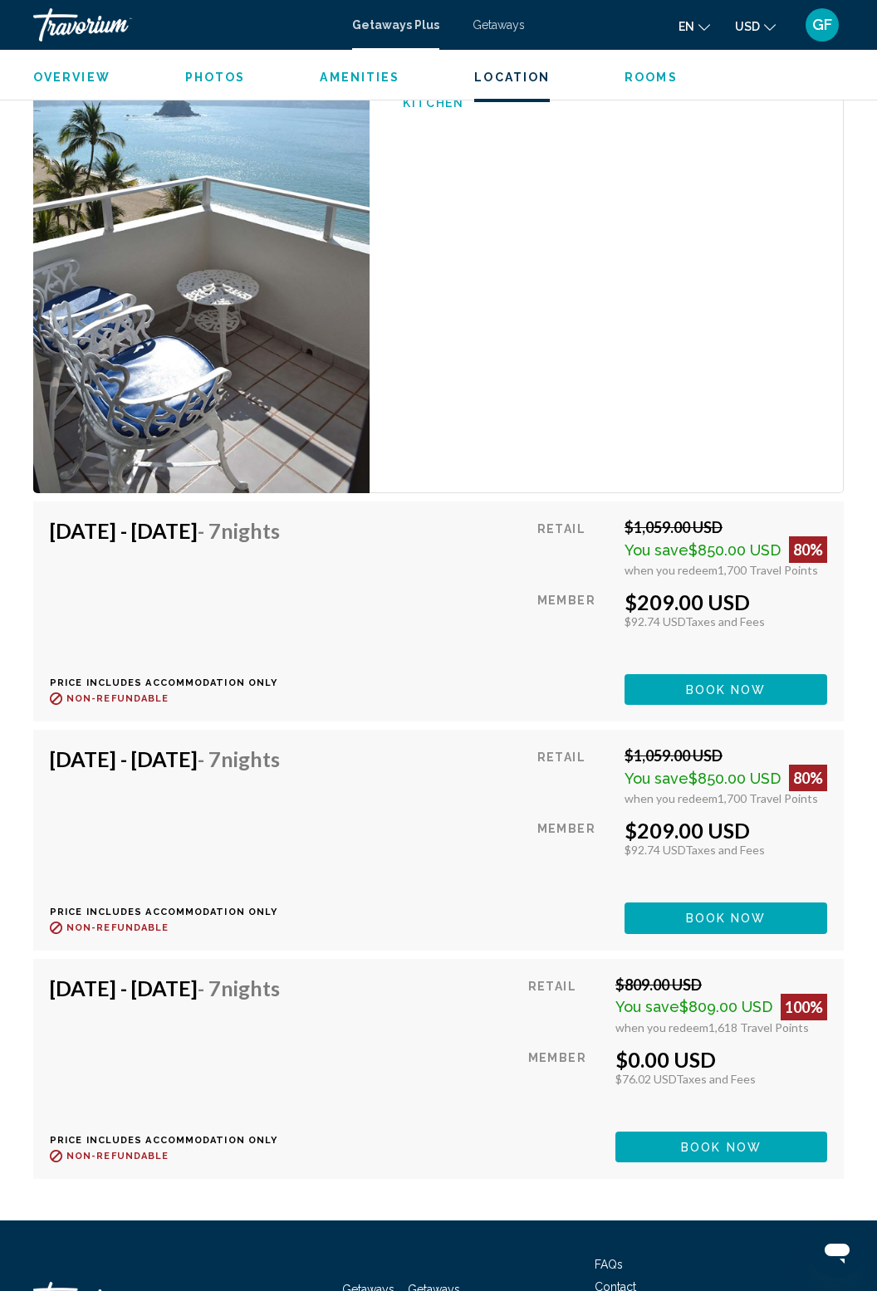
scroll to position [4431, 0]
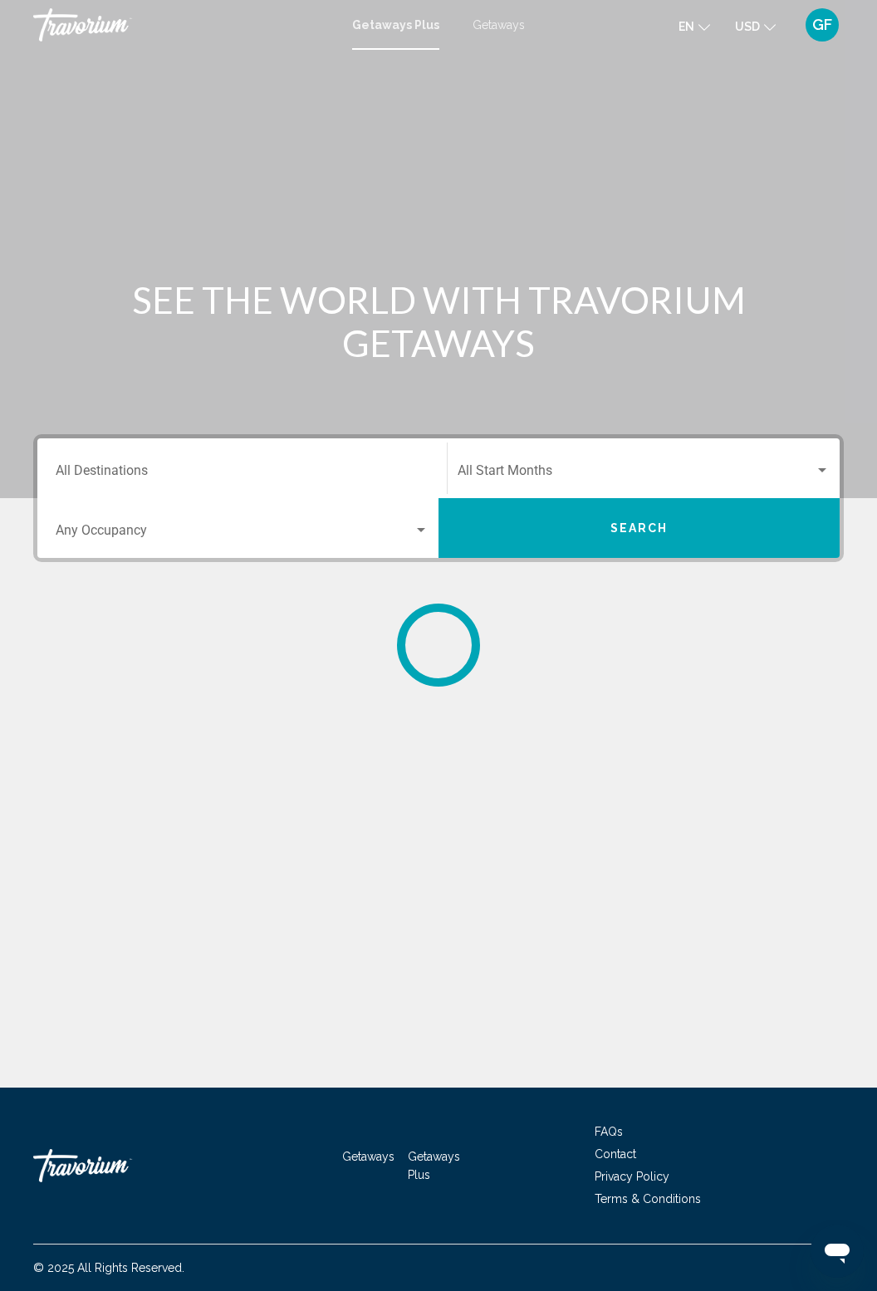
click at [515, 21] on span "Getaways" at bounding box center [498, 24] width 52 height 13
click at [262, 455] on div "Destination All Destinations" at bounding box center [242, 468] width 373 height 52
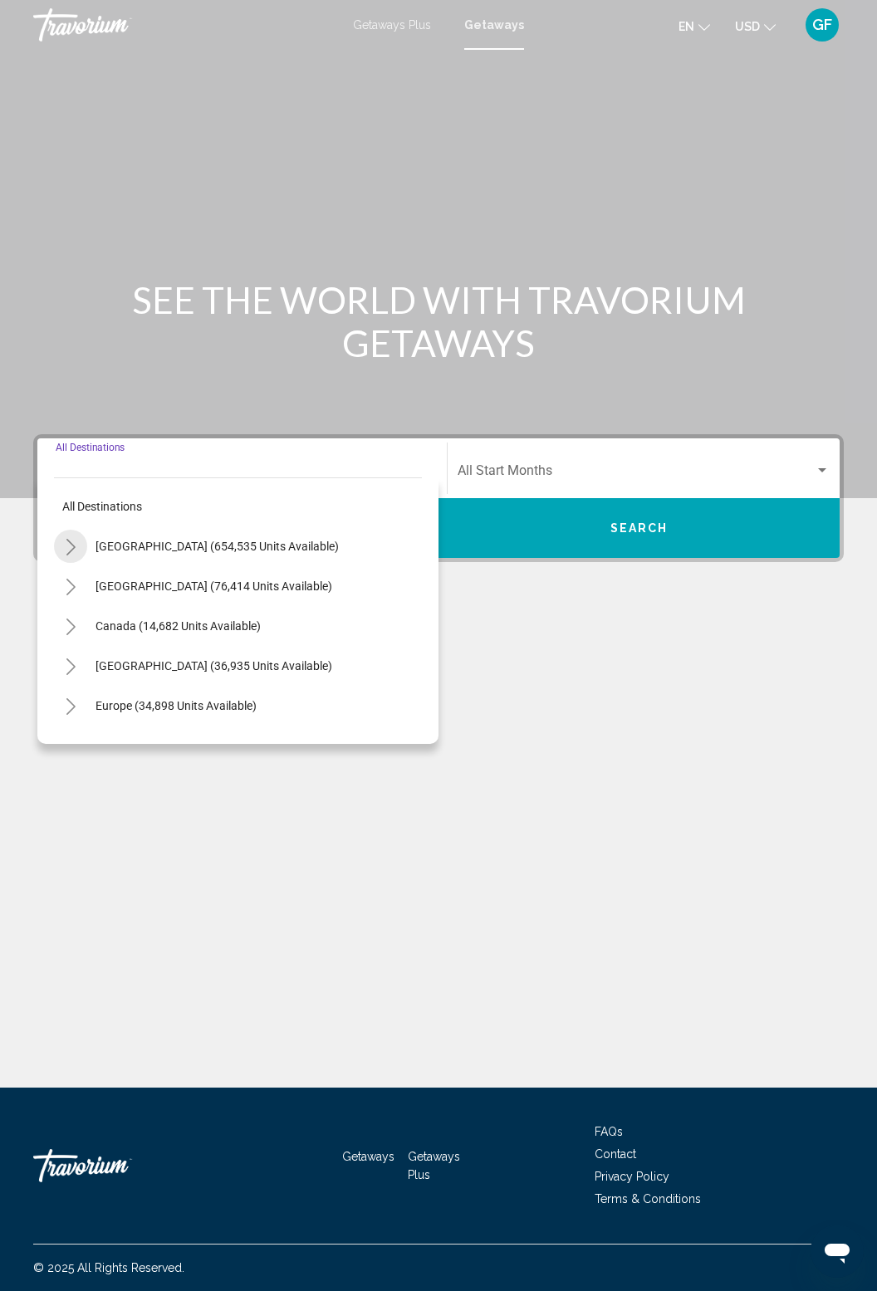
click at [63, 549] on button "Toggle United States (654,535 units available)" at bounding box center [70, 546] width 33 height 33
click at [85, 708] on icon "Toggle California (87,697 units available)" at bounding box center [87, 706] width 12 height 17
click at [85, 717] on button "Toggle California (87,697 units available)" at bounding box center [87, 705] width 33 height 33
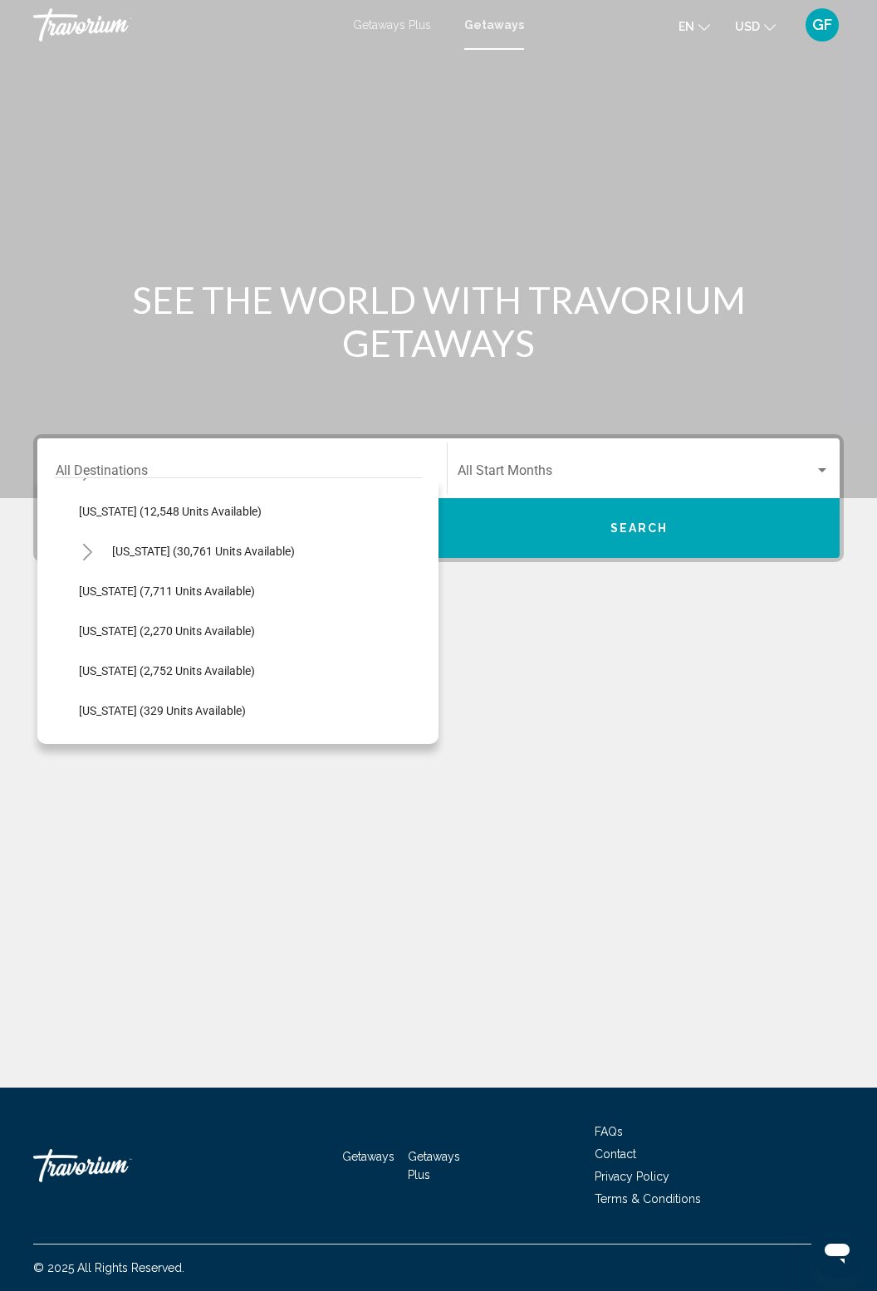
scroll to position [373, 0]
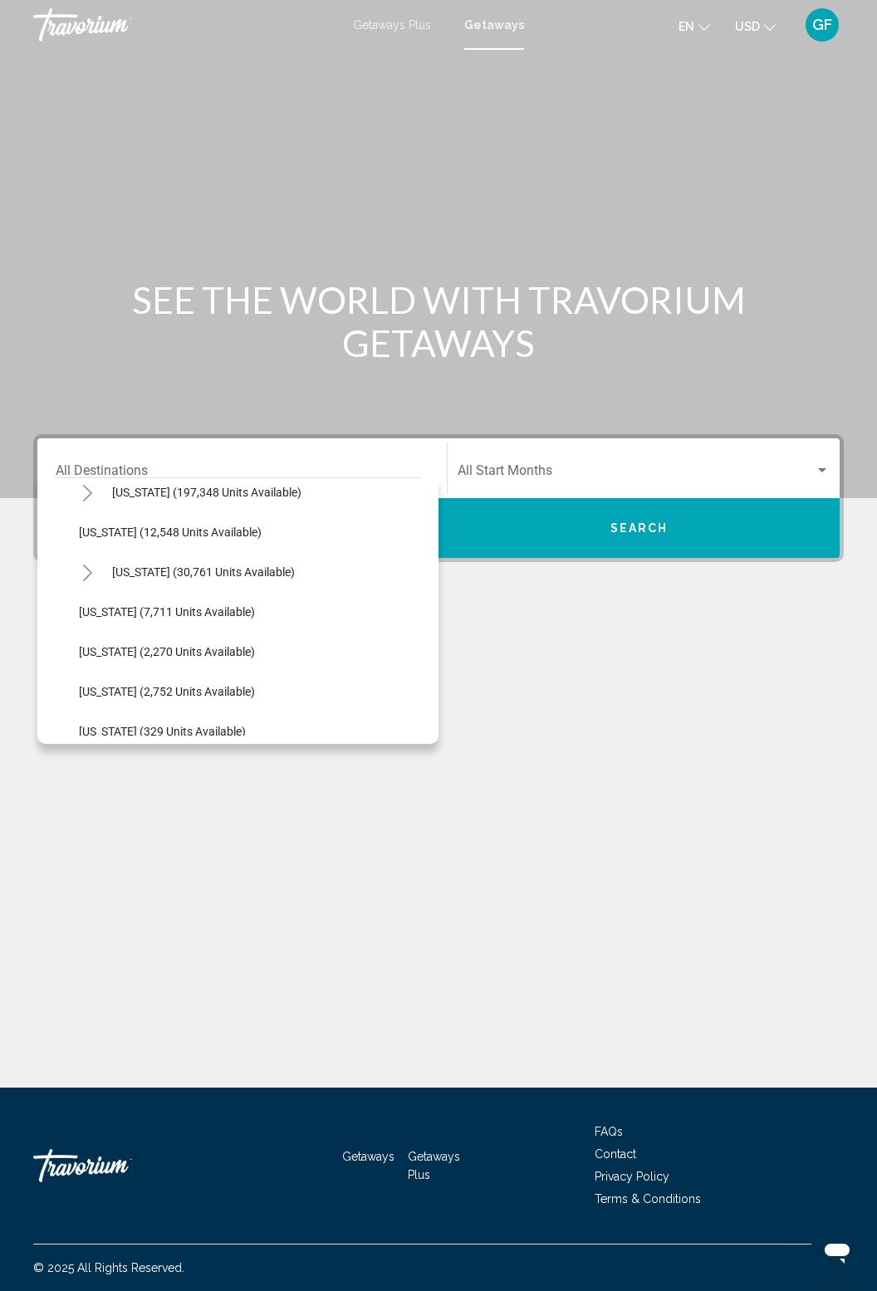
click at [95, 573] on button "Toggle Hawaii (30,761 units available)" at bounding box center [87, 571] width 33 height 33
click at [822, 469] on div "Search widget" at bounding box center [822, 470] width 8 height 4
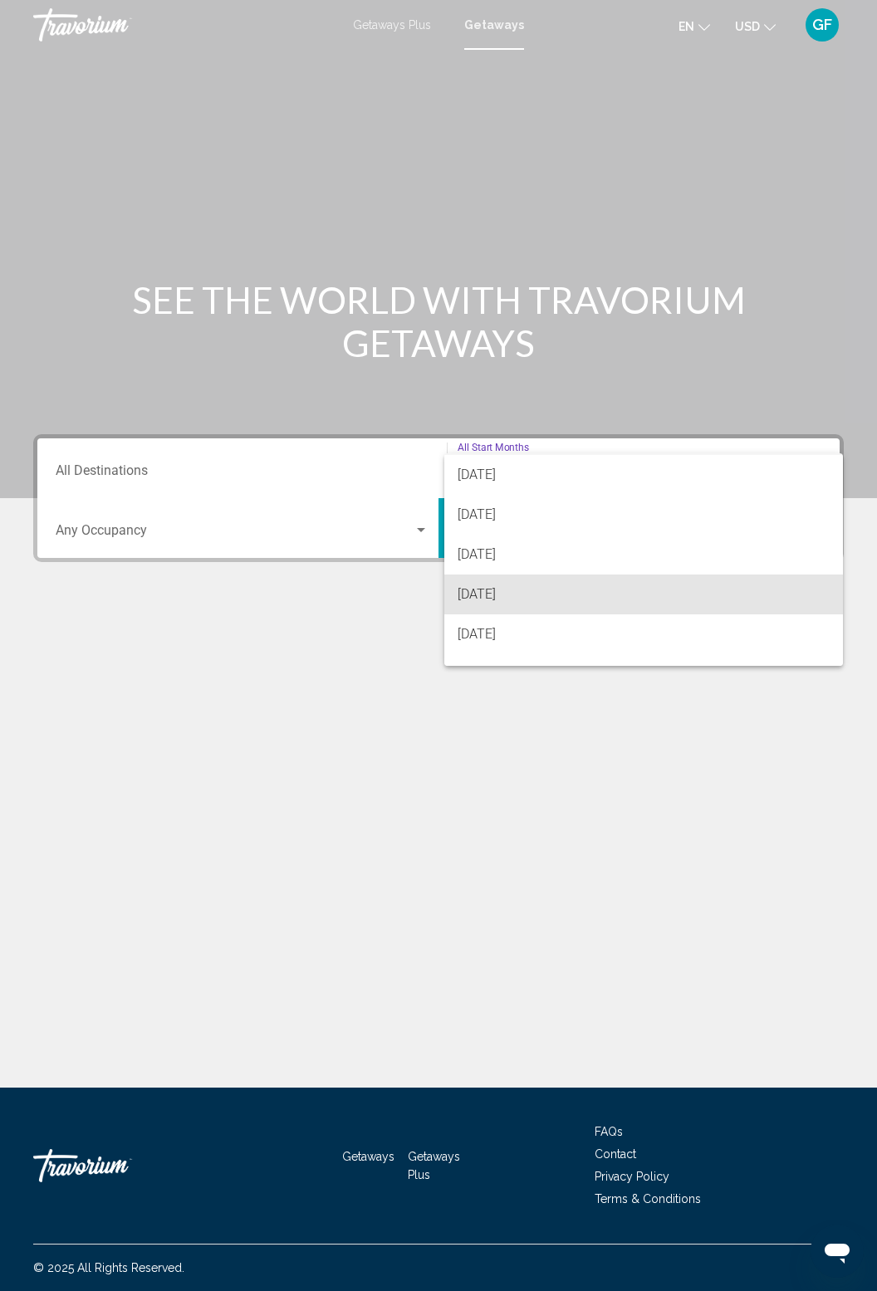
scroll to position [74, 0]
click at [545, 601] on span "[DATE]" at bounding box center [643, 599] width 373 height 40
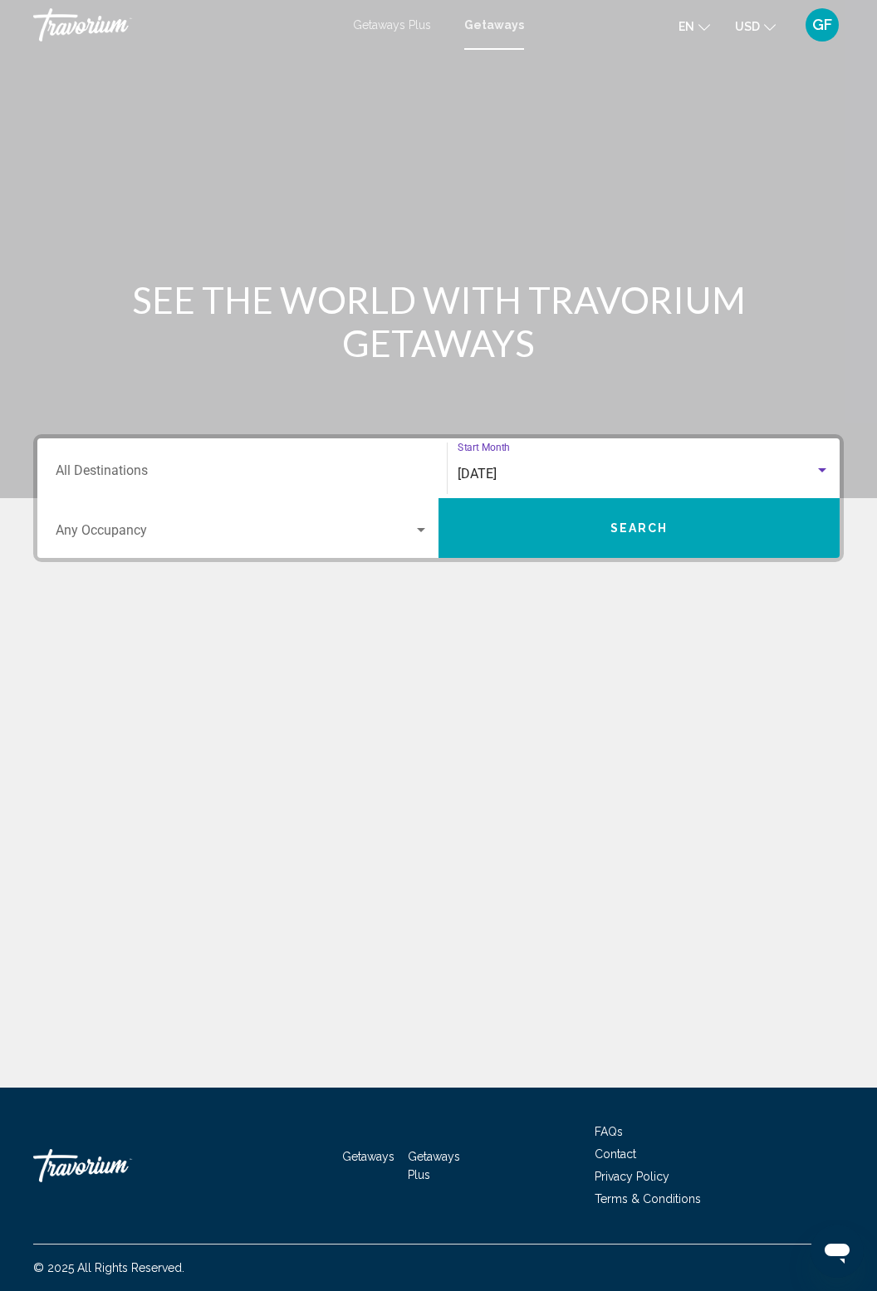
click at [677, 535] on button "Search" at bounding box center [638, 528] width 401 height 60
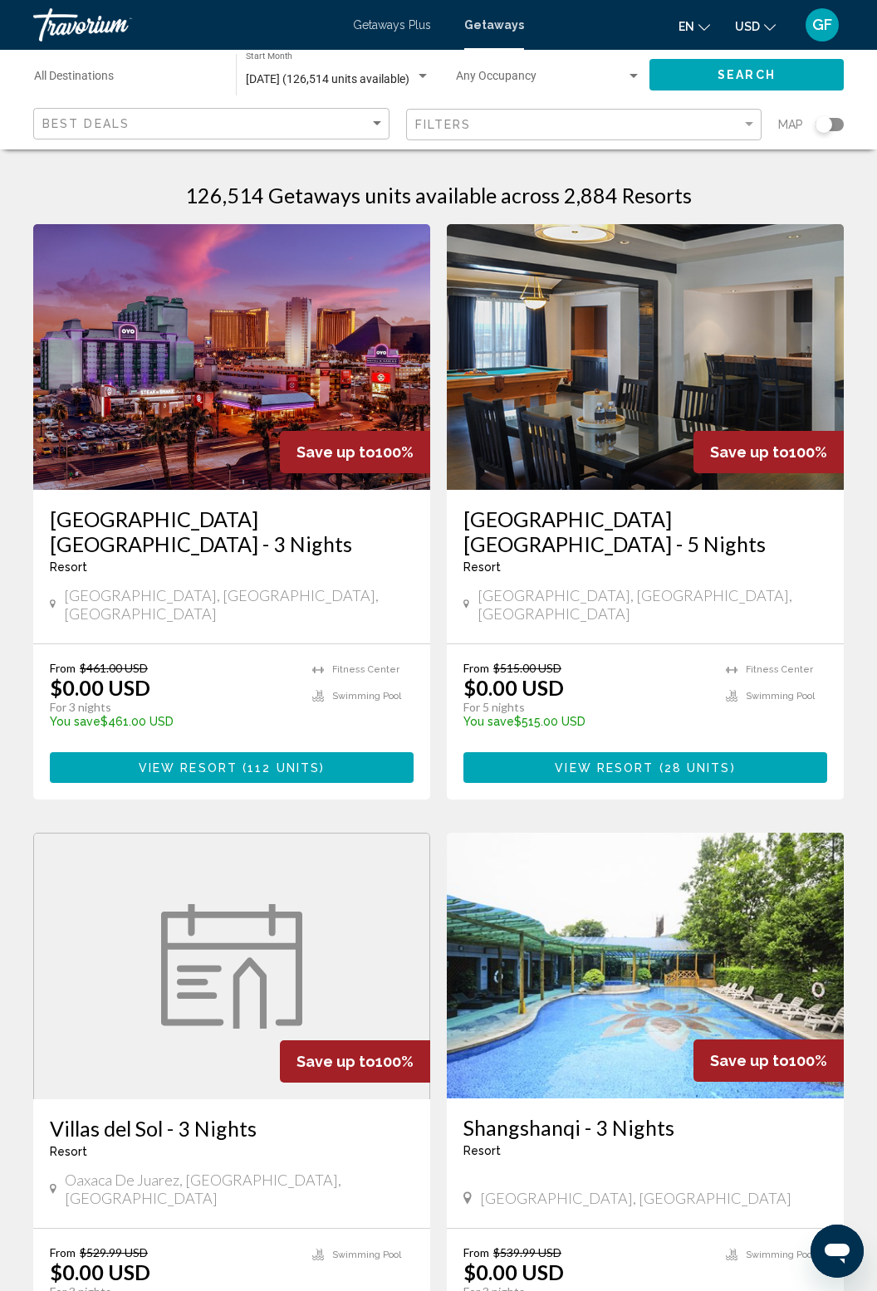
click at [791, 897] on img "Main content" at bounding box center [645, 966] width 397 height 266
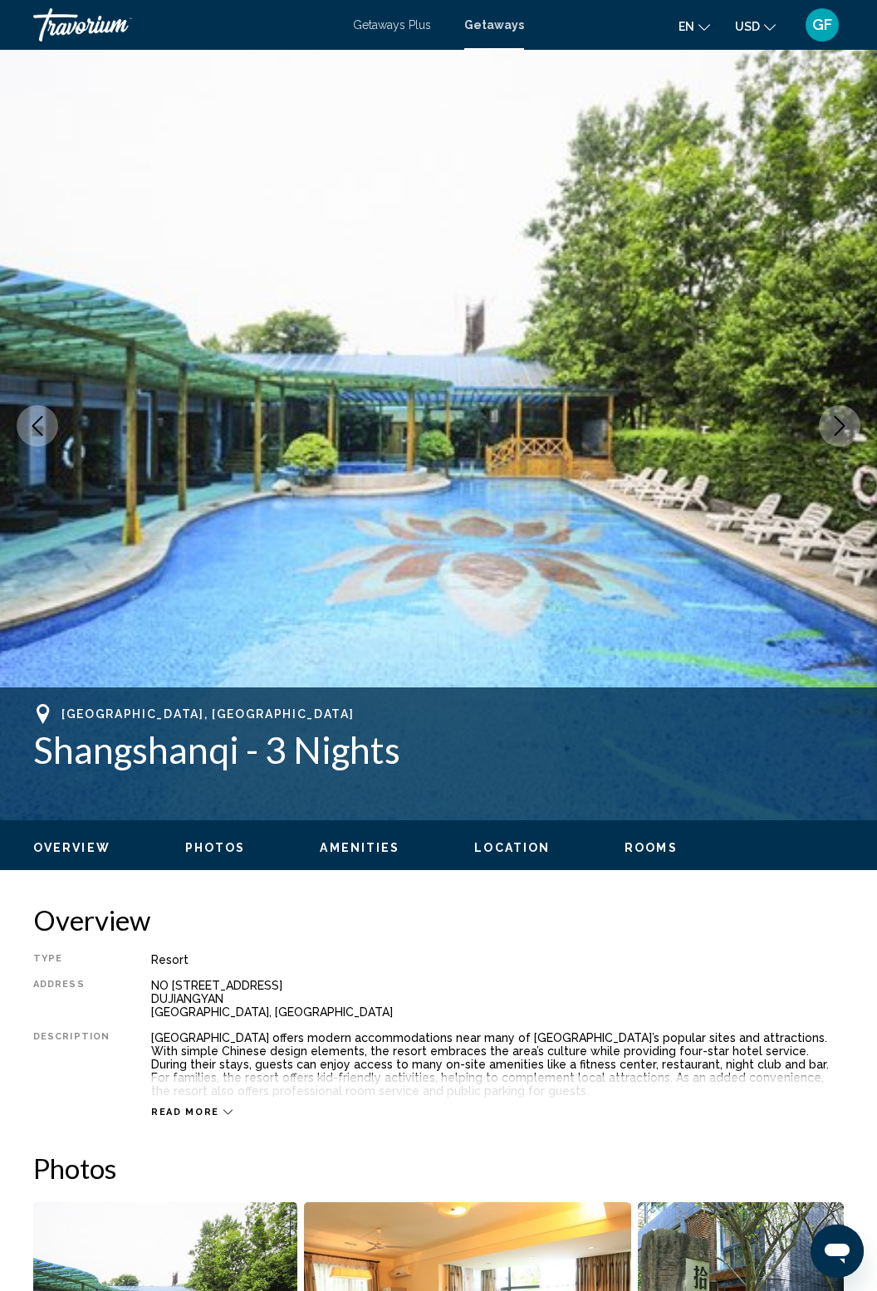
scroll to position [34, 0]
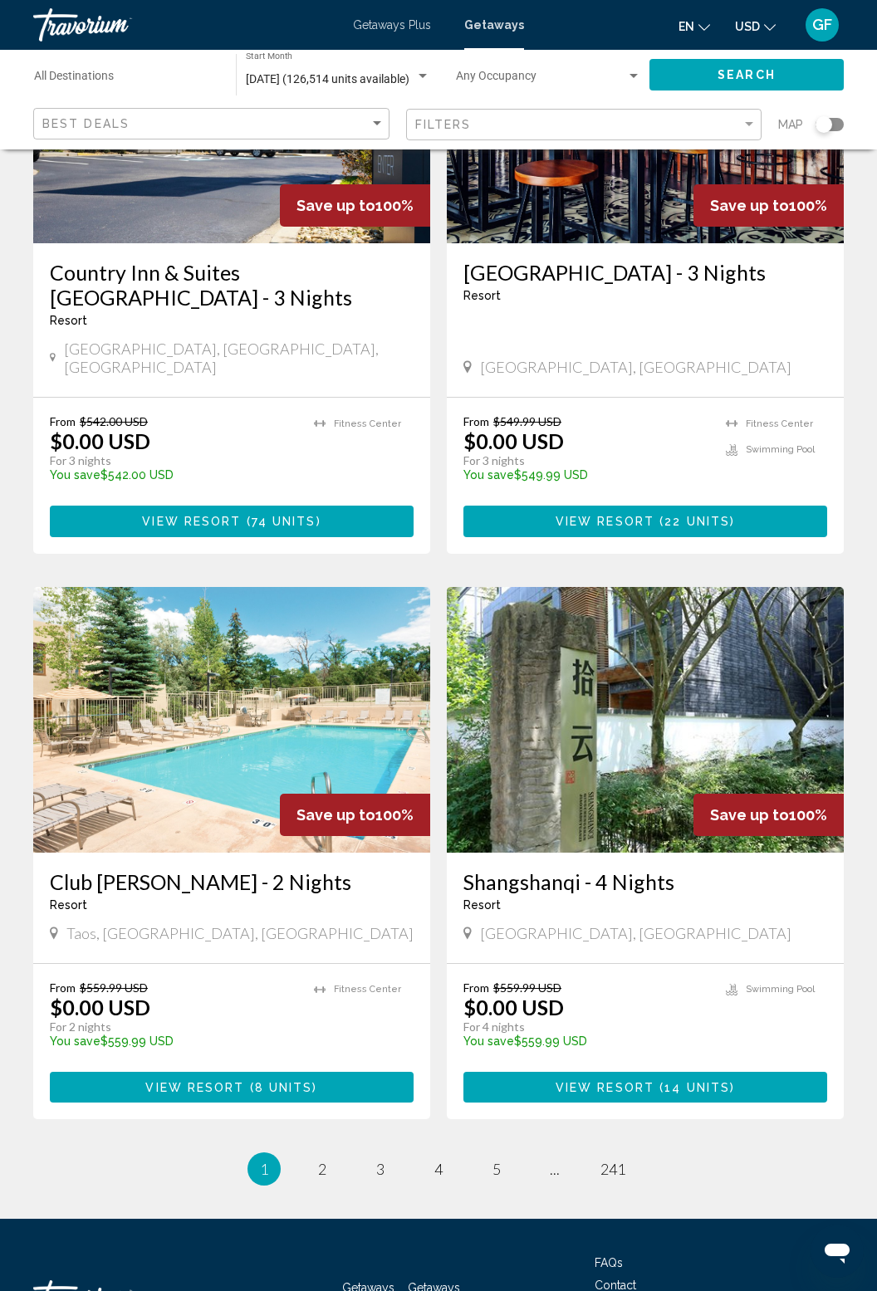
scroll to position [2615, 0]
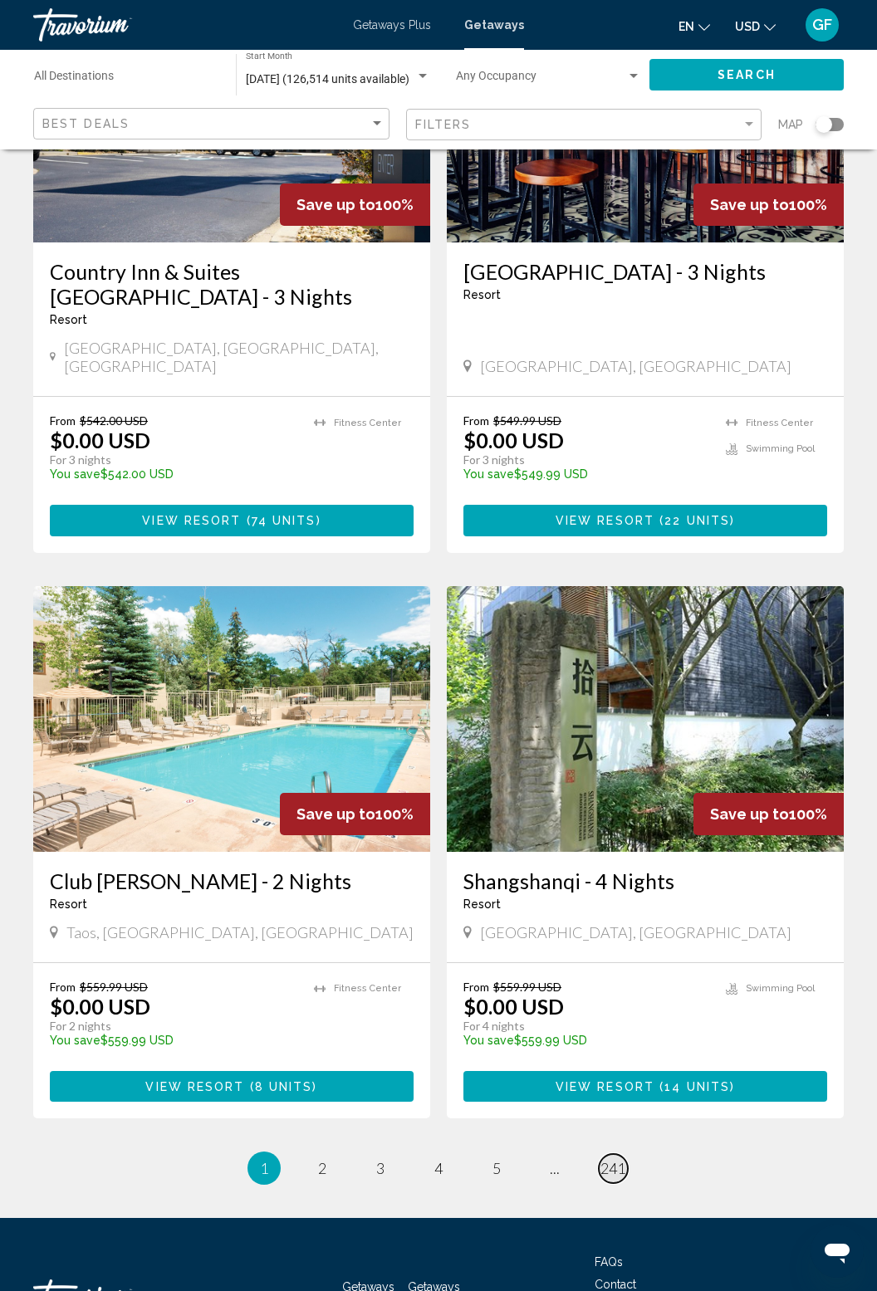
click at [611, 1159] on span "241" at bounding box center [612, 1168] width 25 height 18
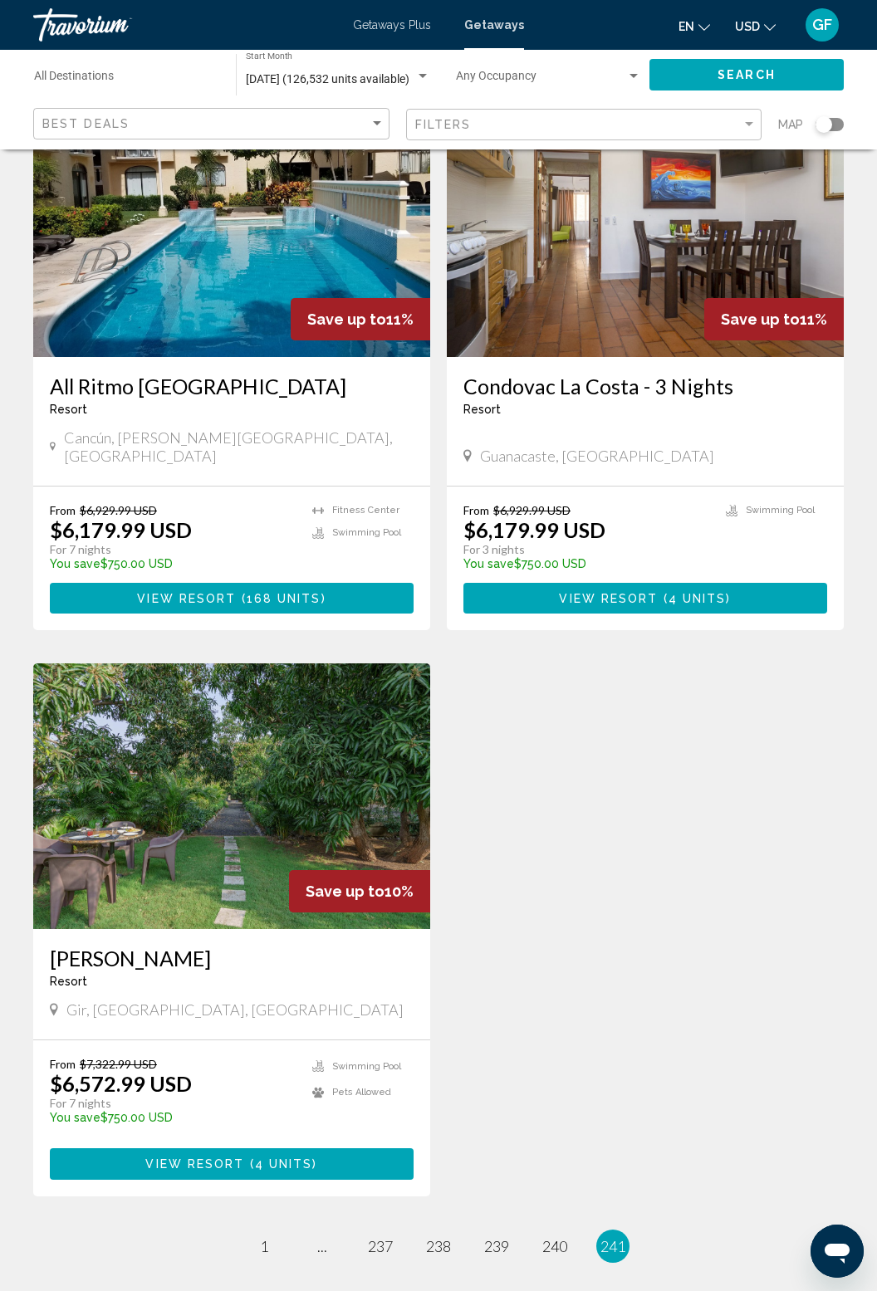
scroll to position [267, 0]
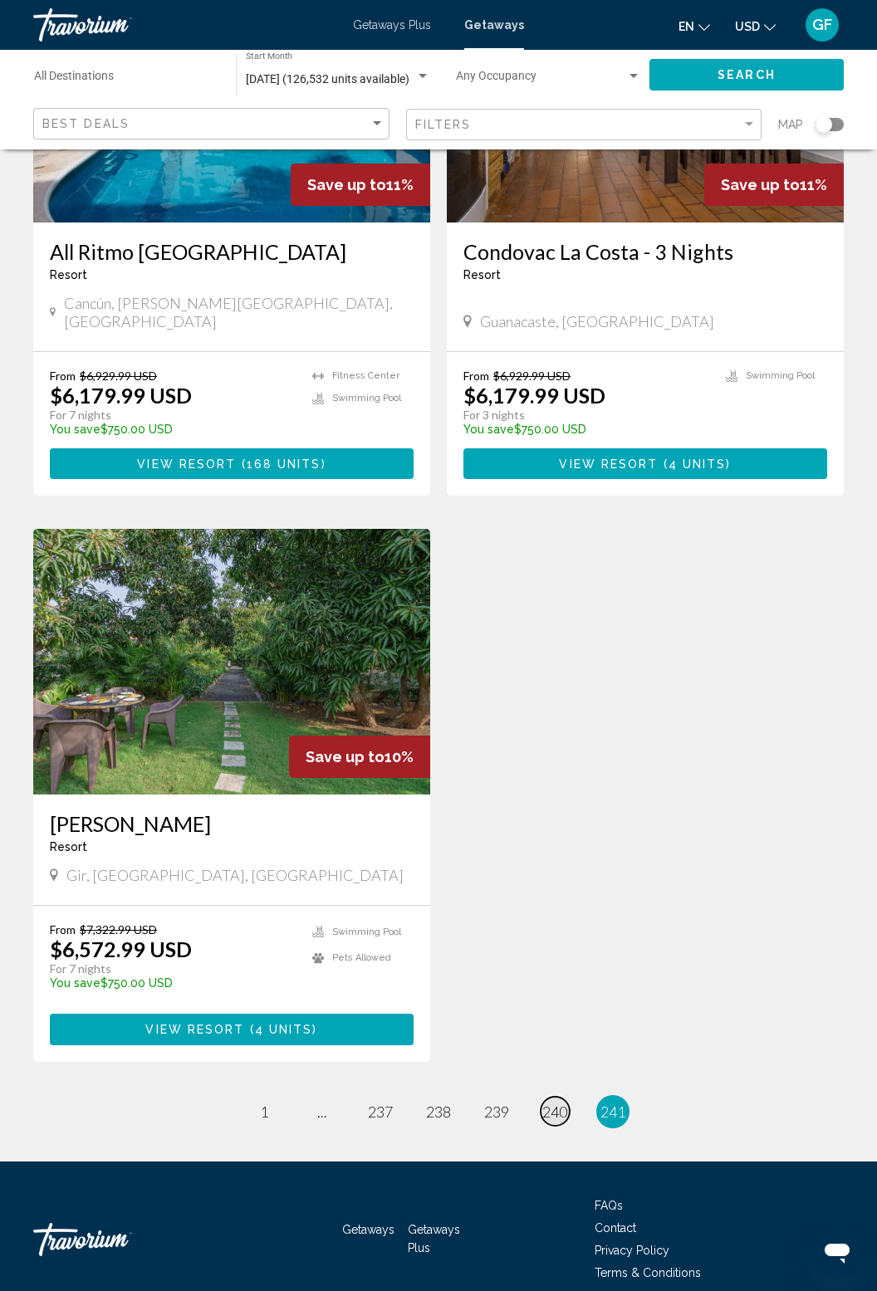
click at [546, 1102] on span "240" at bounding box center [554, 1111] width 25 height 18
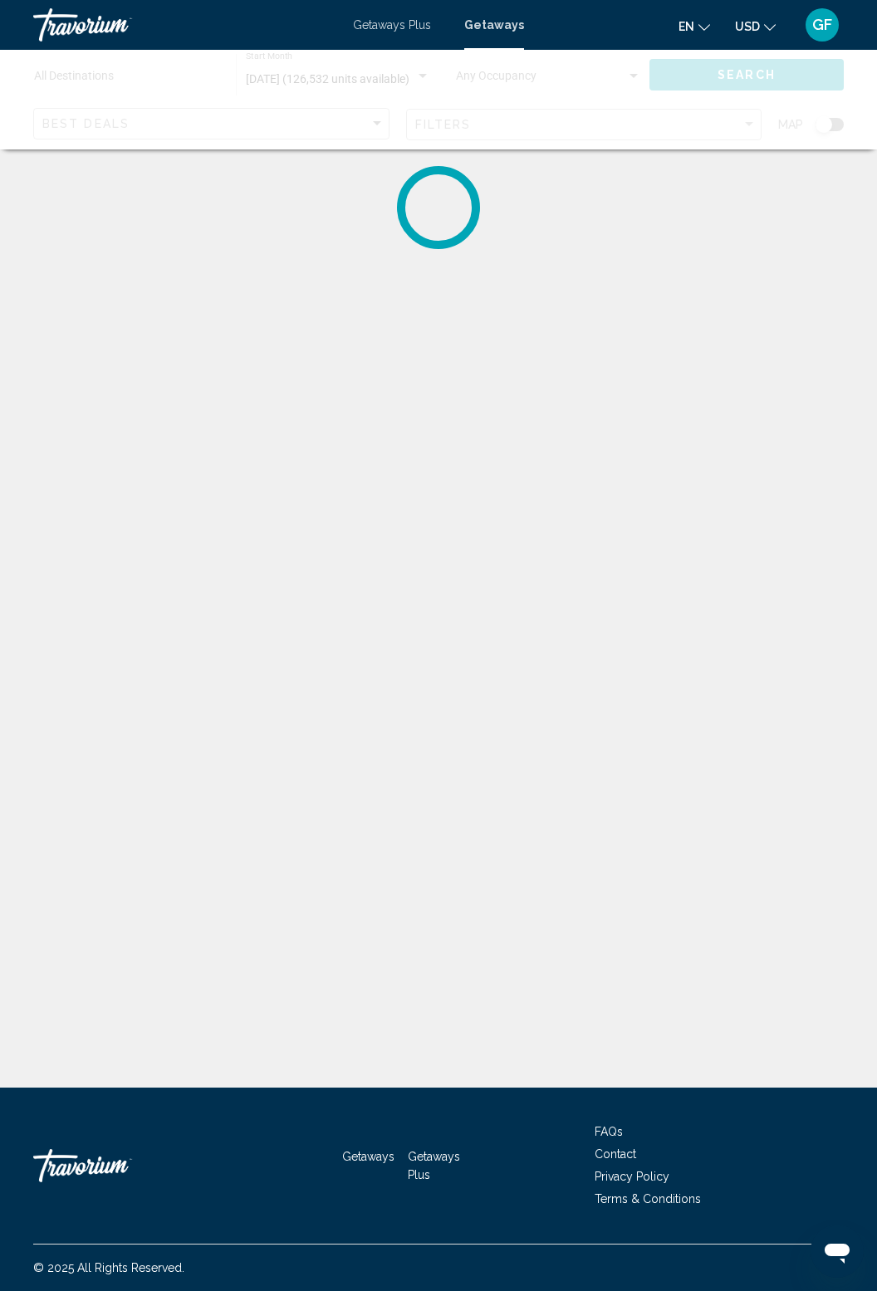
click at [550, 1091] on div "Destination All Destinations [DATE] (126,532 units available) Start Month All S…" at bounding box center [438, 709] width 877 height 1087
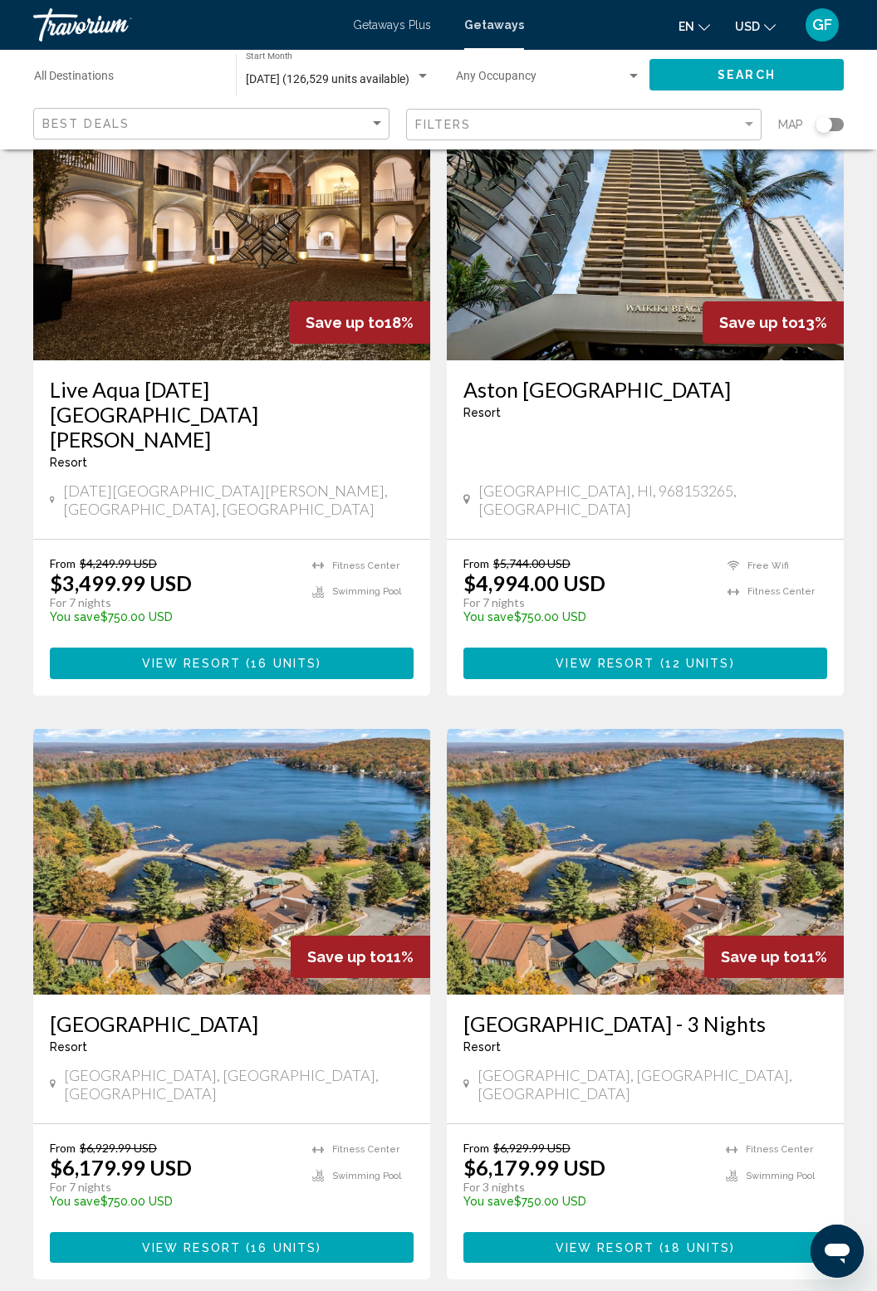
scroll to position [2564, 0]
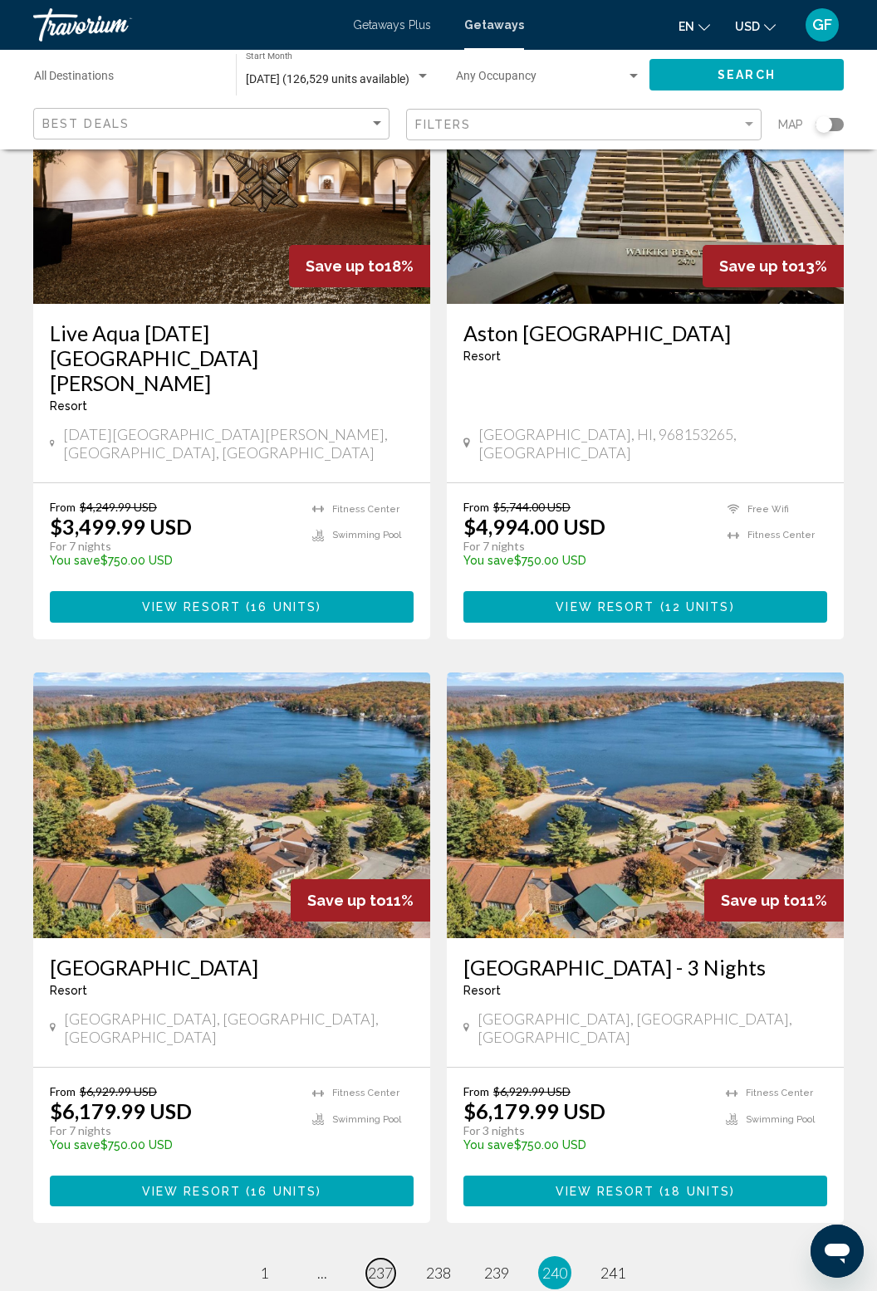
click at [387, 1258] on link "page 237" at bounding box center [380, 1272] width 29 height 29
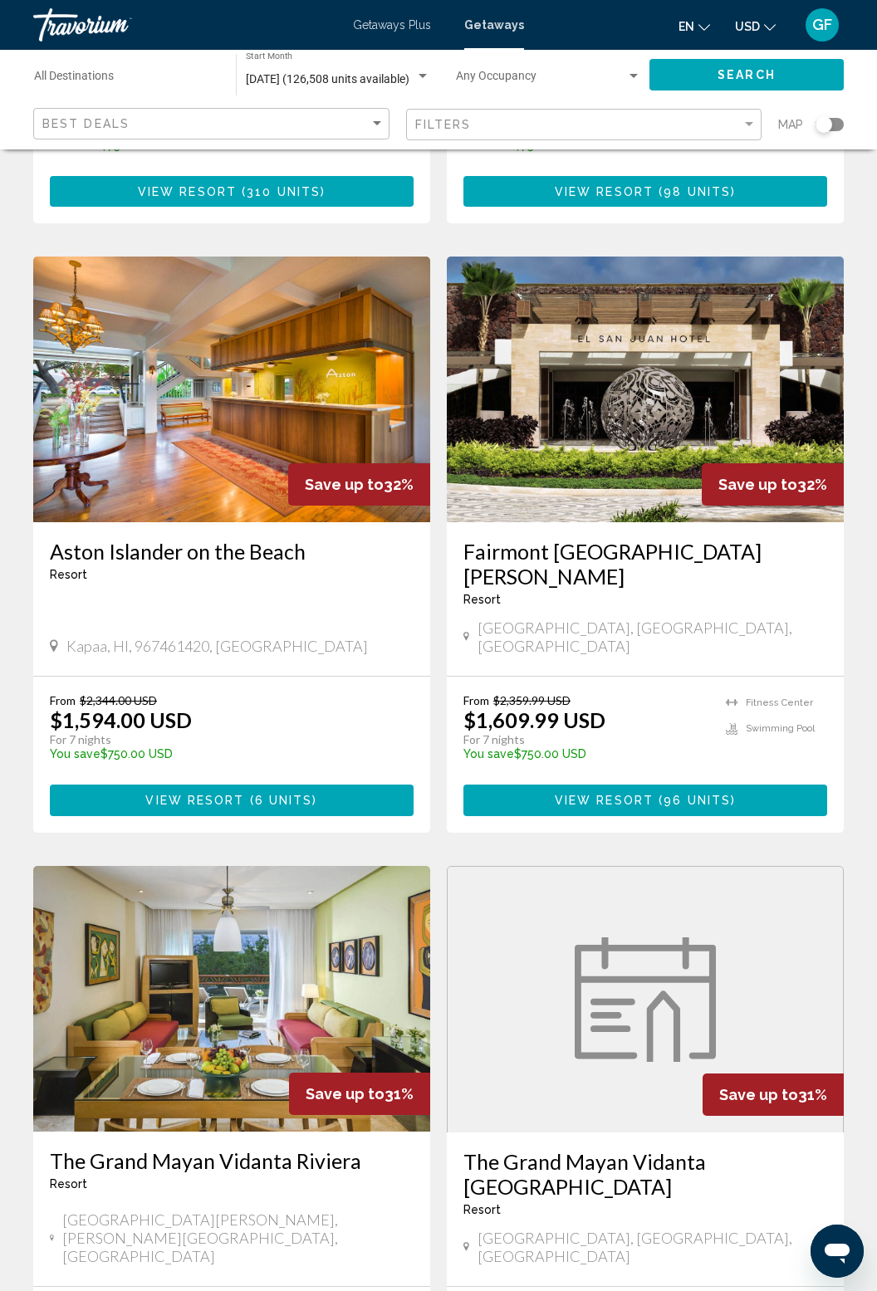
scroll to position [2640, 0]
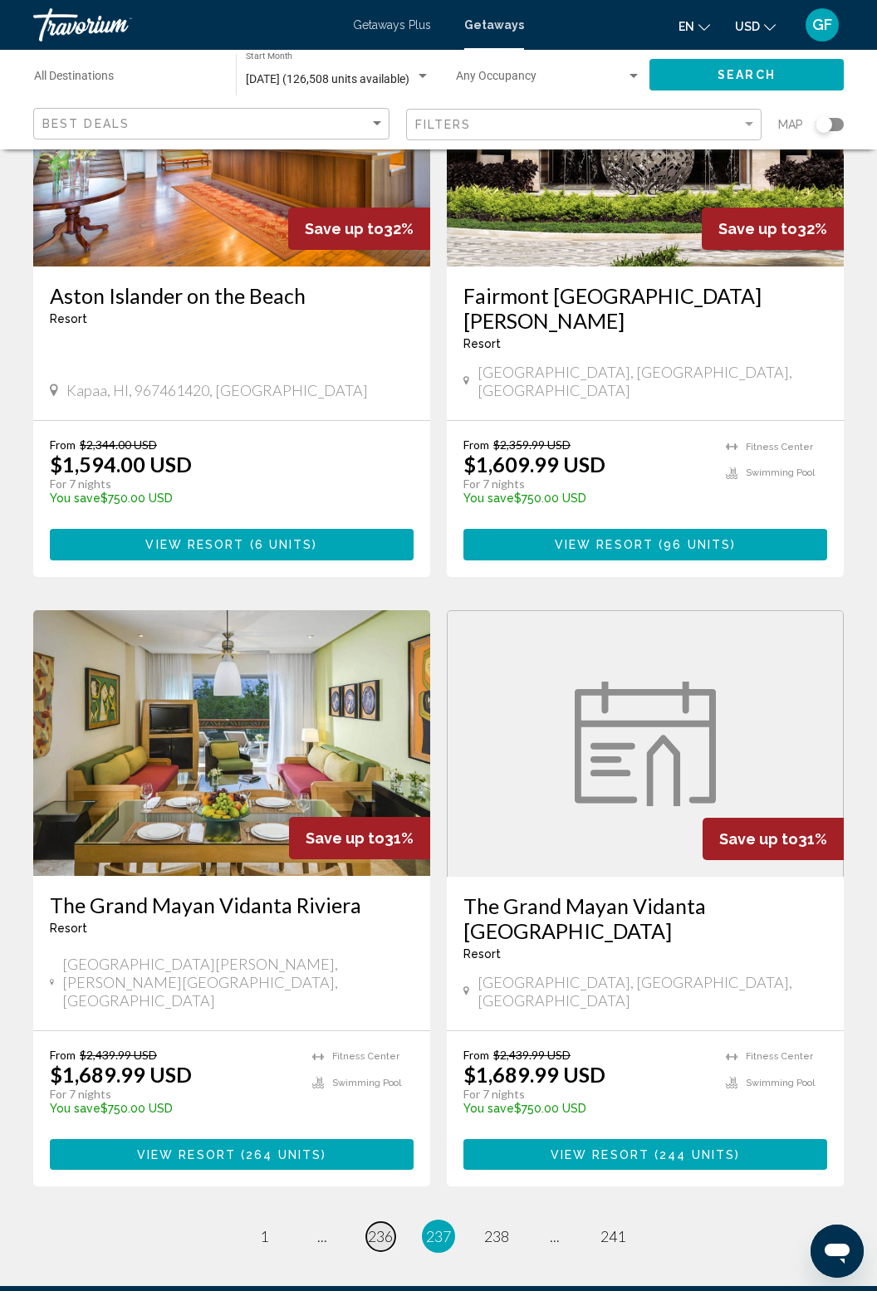
click at [372, 1227] on span "236" at bounding box center [380, 1236] width 25 height 18
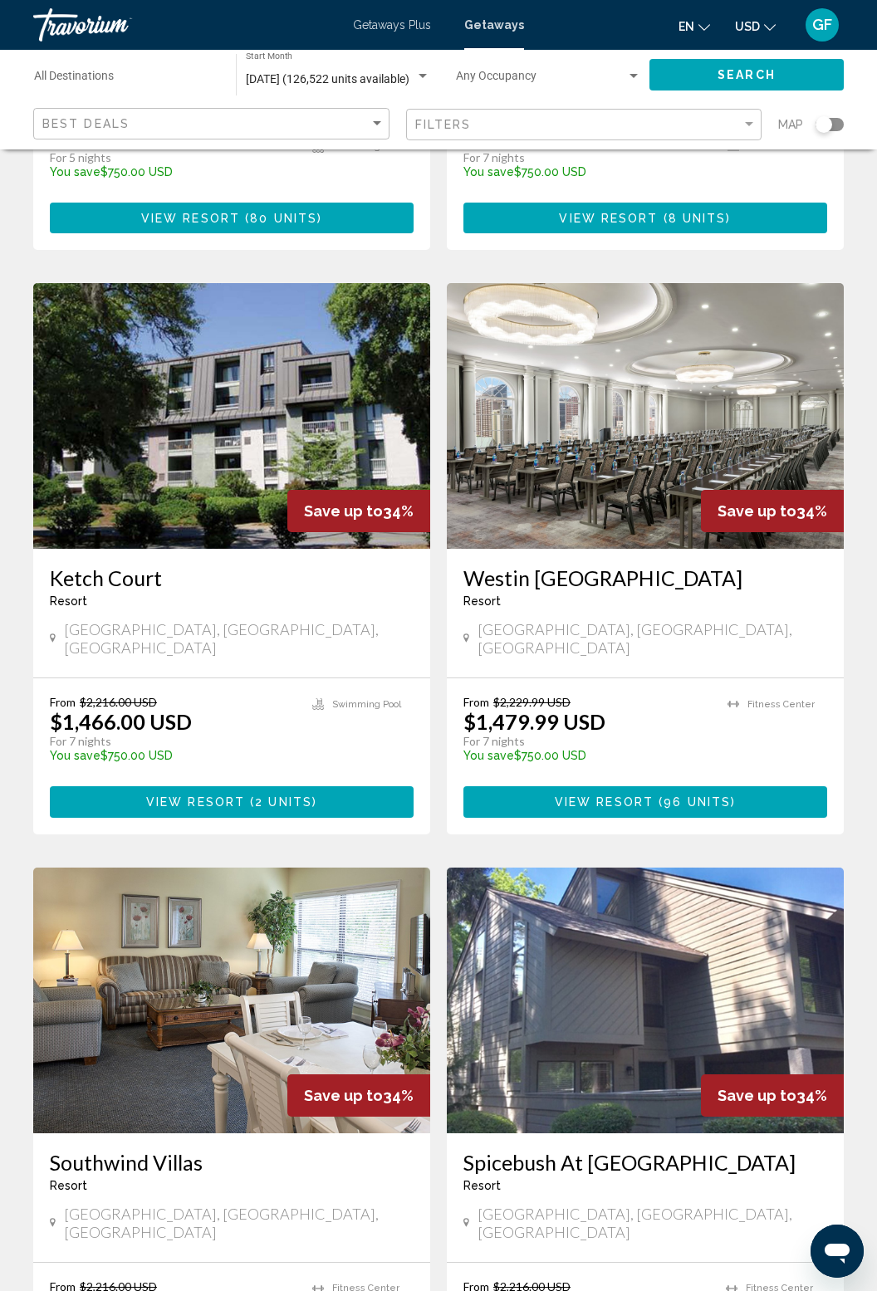
scroll to position [2614, 0]
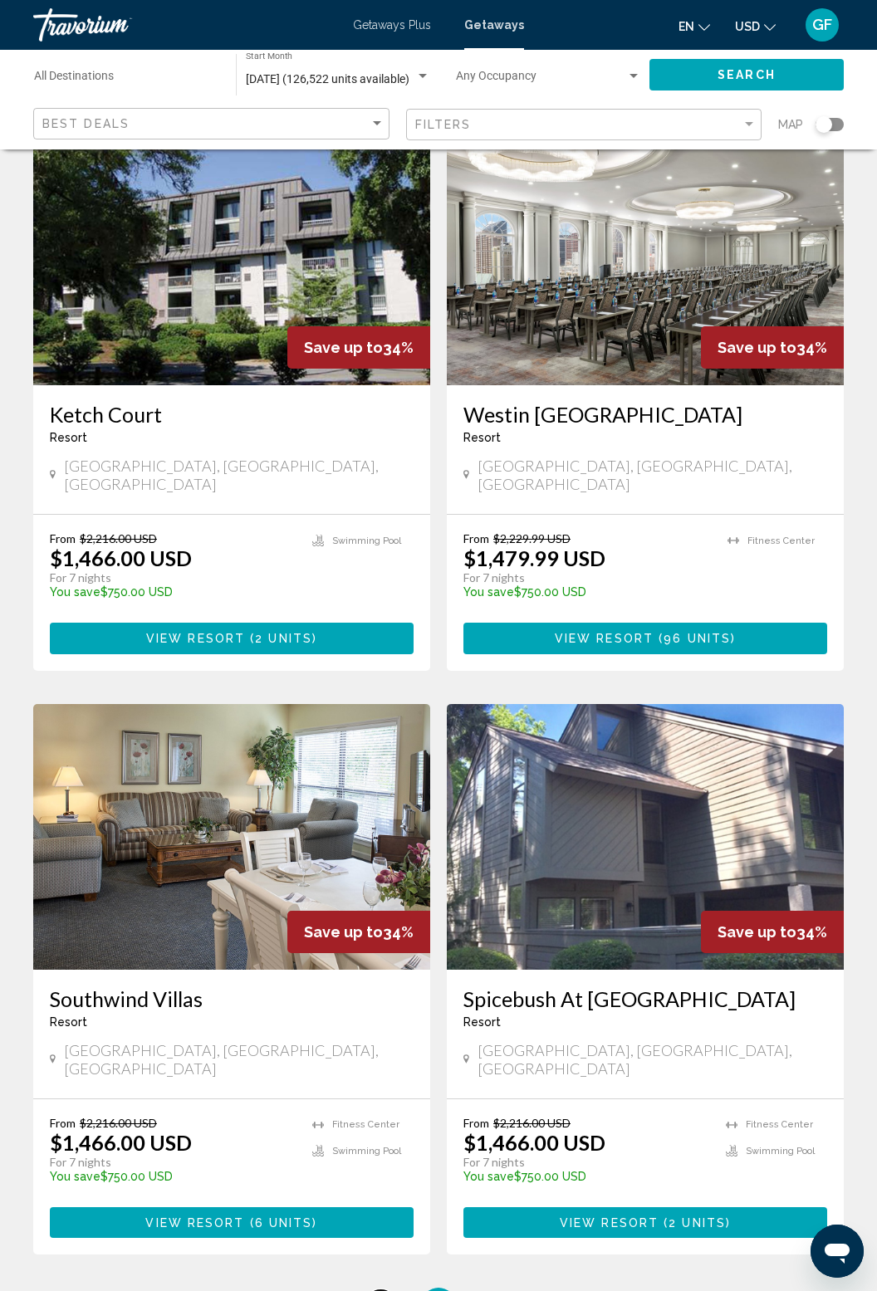
click at [373, 1290] on span "235" at bounding box center [380, 1304] width 25 height 18
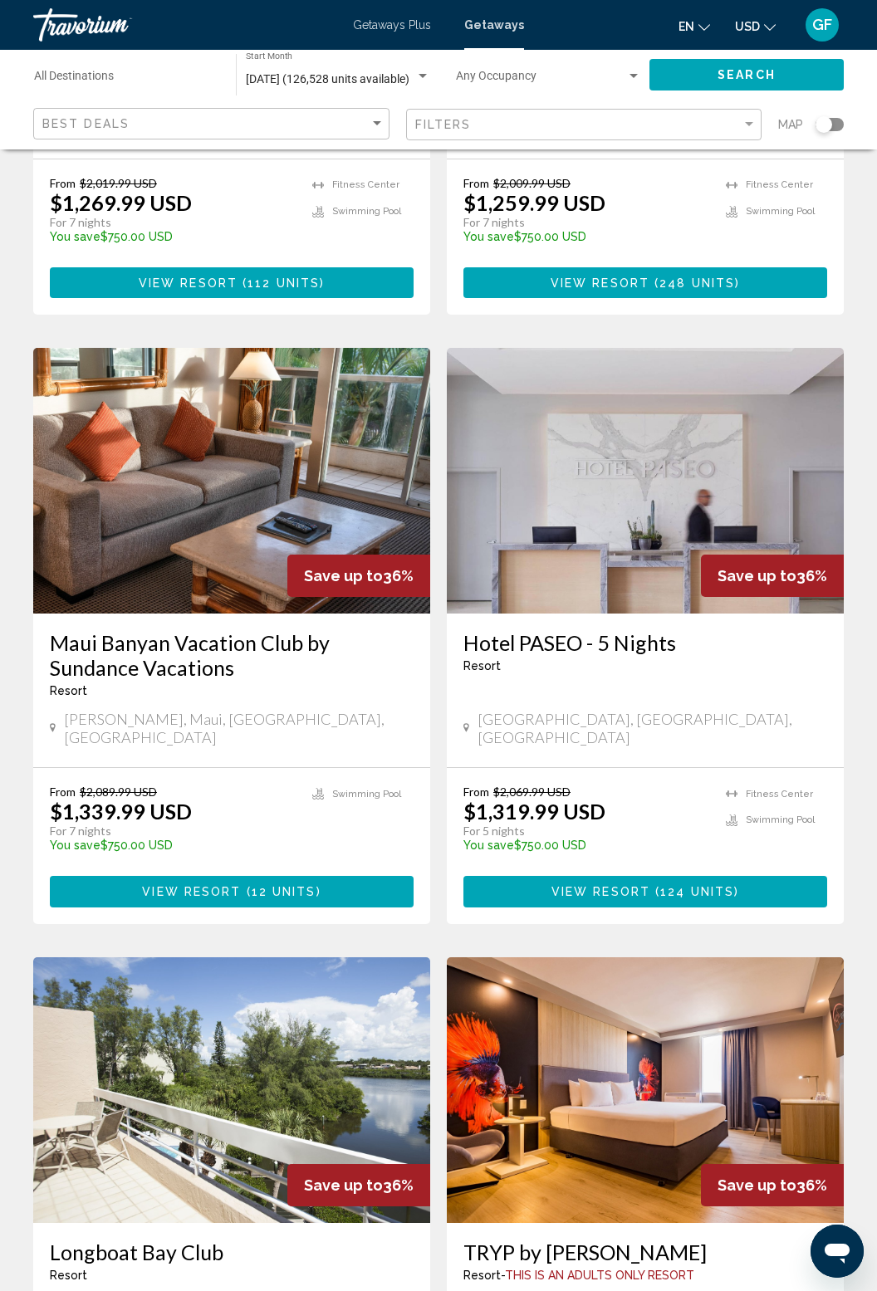
scroll to position [2590, 0]
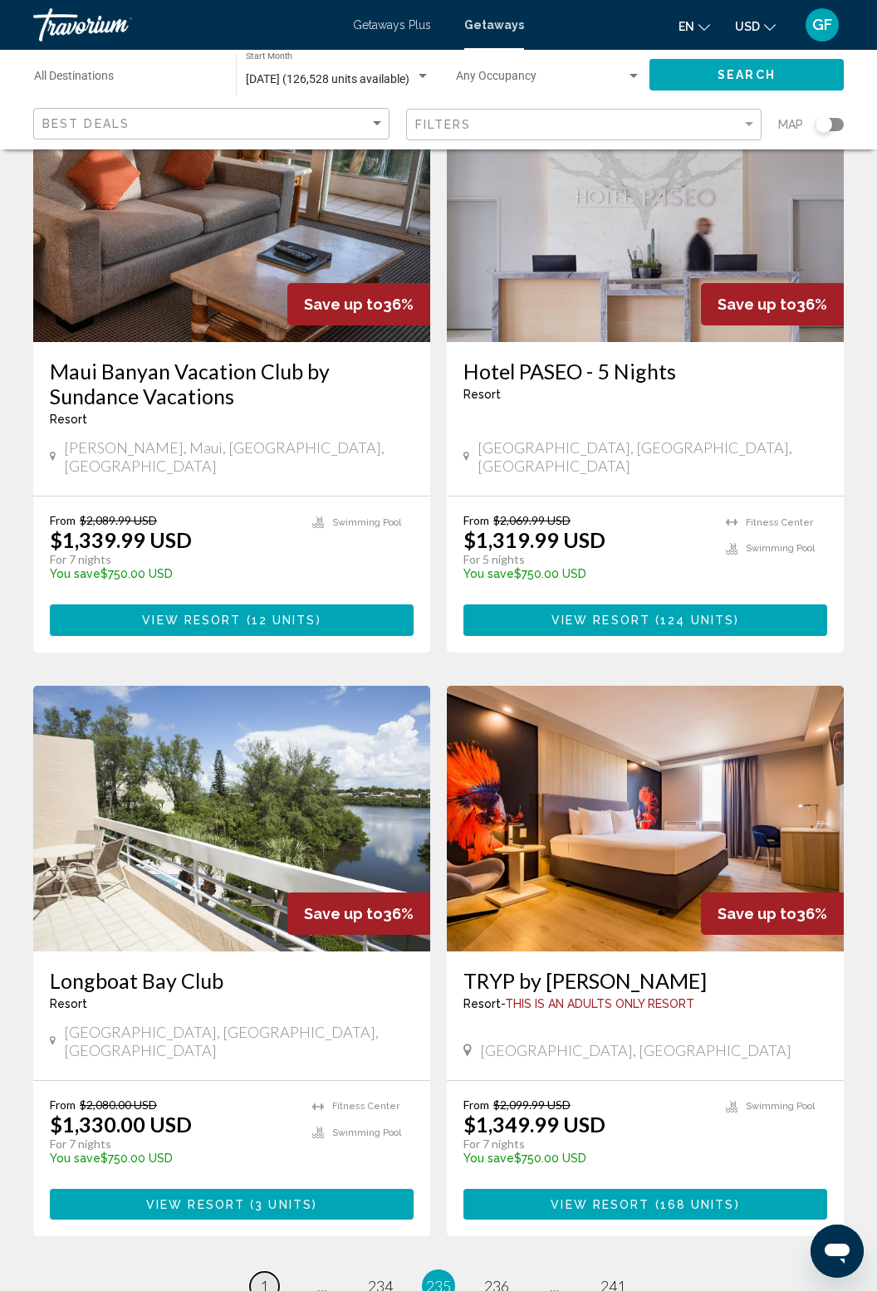
click at [260, 1277] on span "1" at bounding box center [264, 1286] width 8 height 18
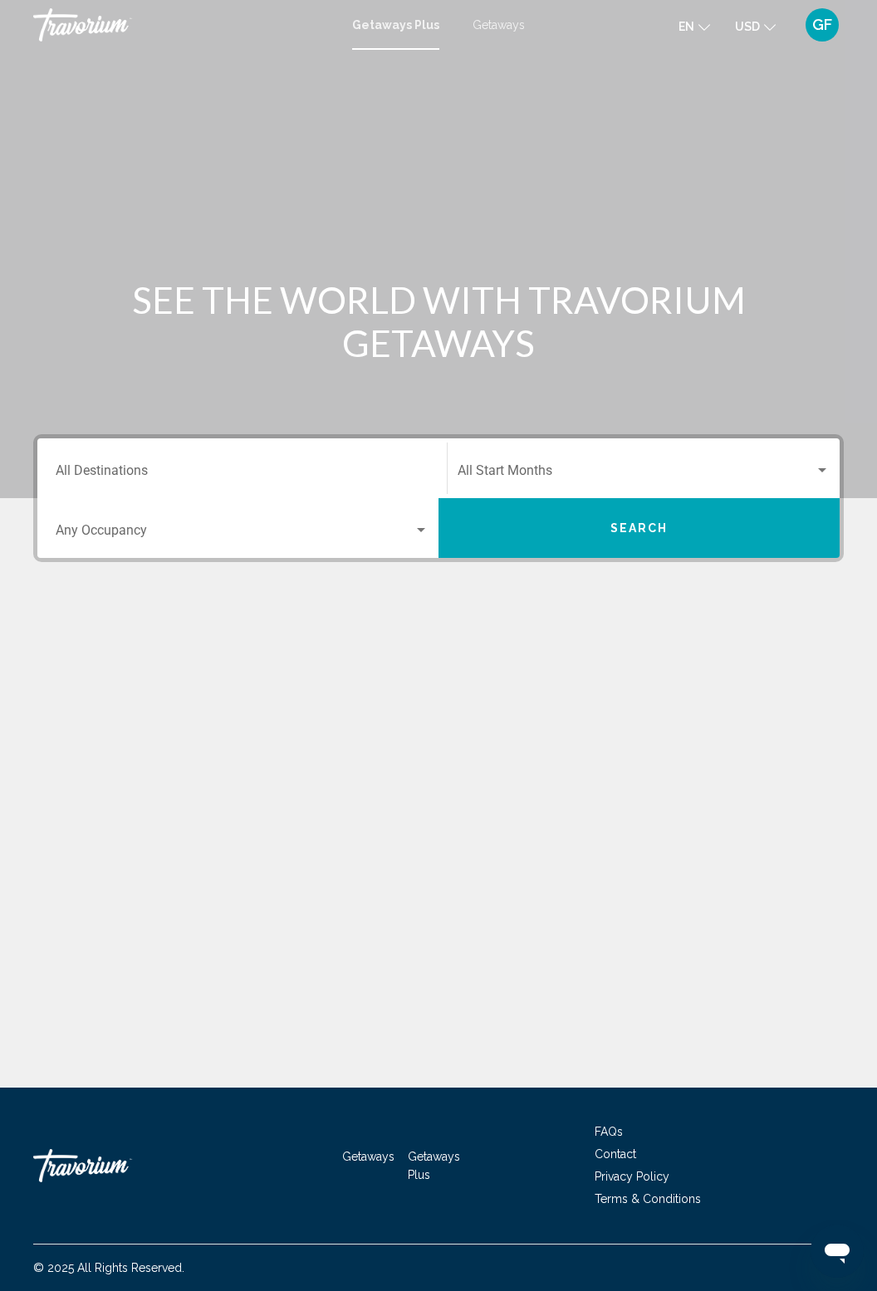
click at [154, 206] on div "Main content" at bounding box center [438, 249] width 877 height 498
click at [495, 26] on span "Getaways" at bounding box center [498, 24] width 52 height 13
